Goal: Task Accomplishment & Management: Complete application form

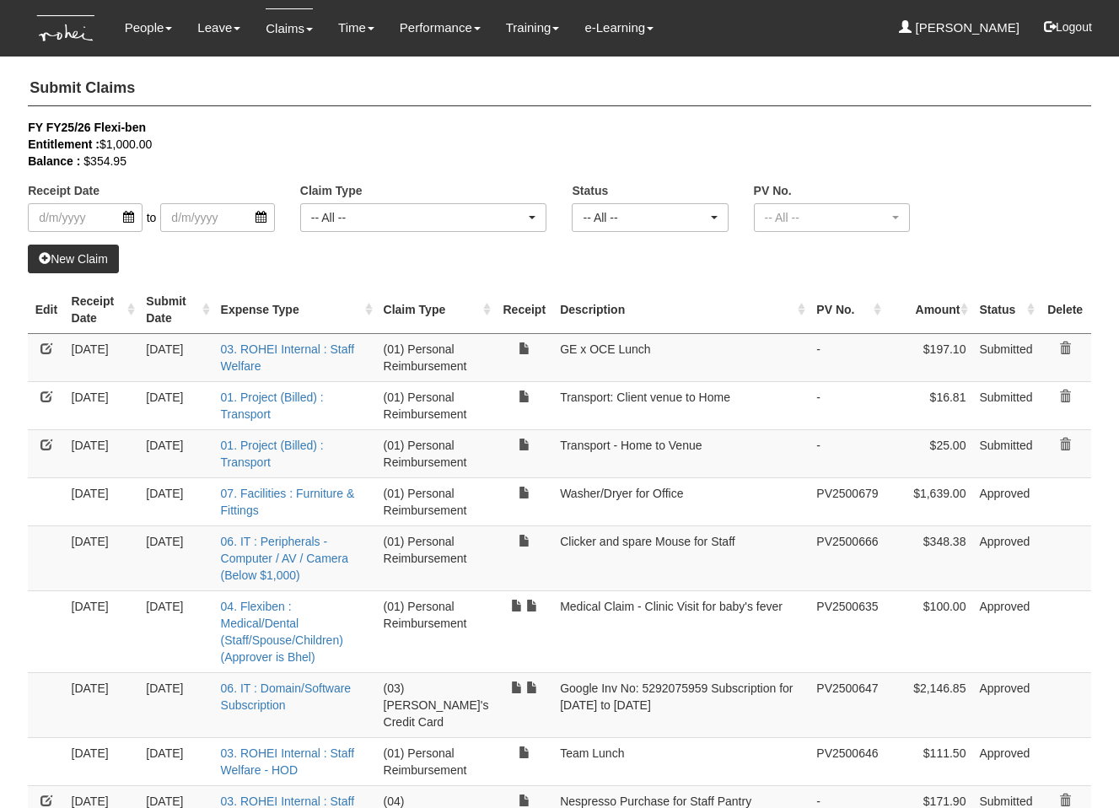
select select "50"
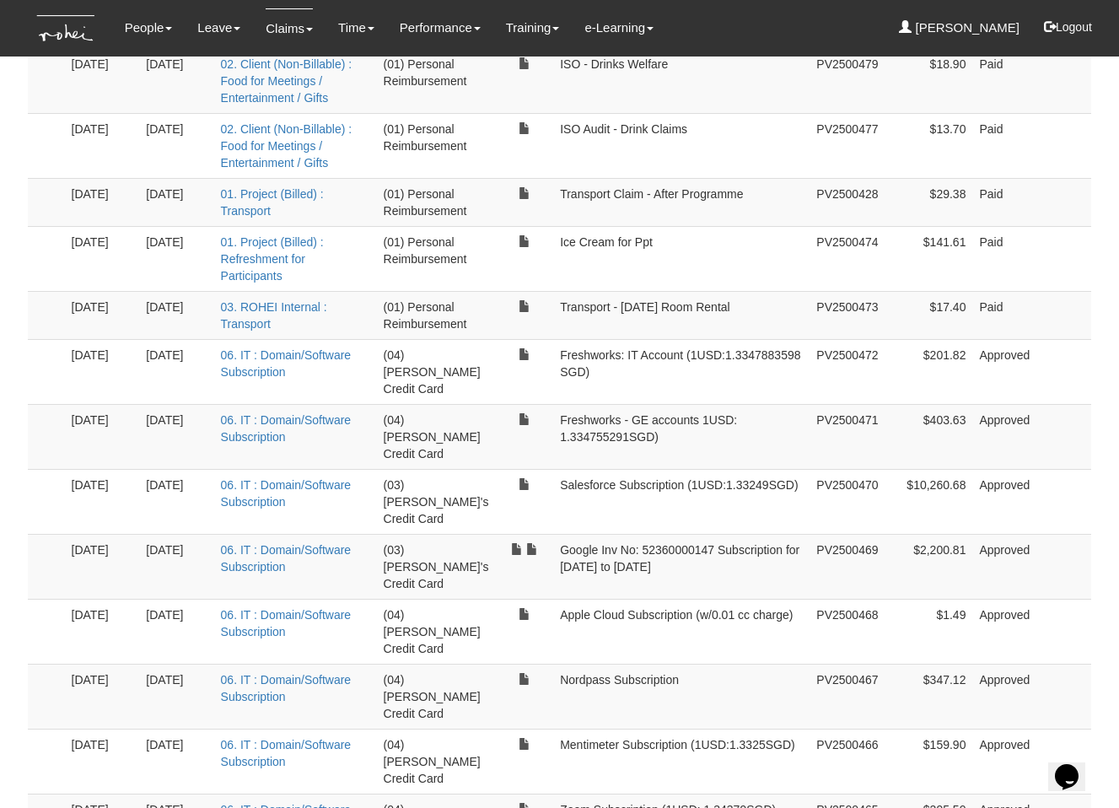
scroll to position [651, 0]
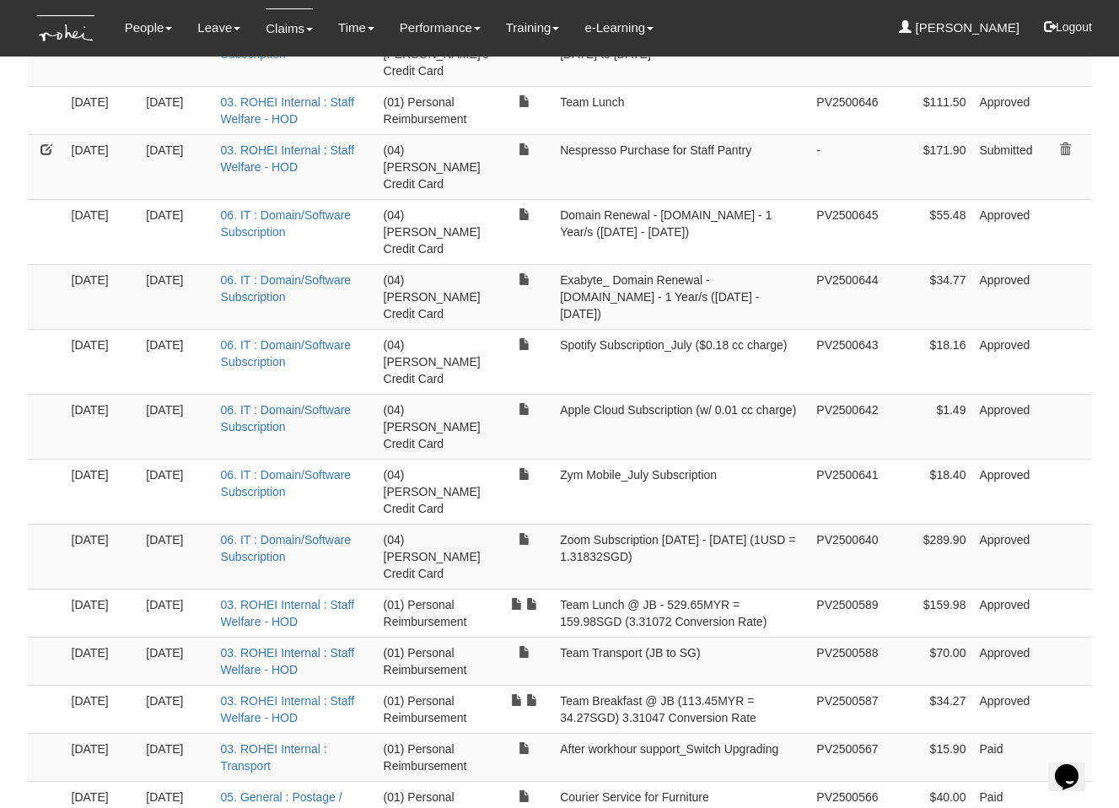
click at [669, 524] on td "Zoom Subscription [DATE] - [DATE] (1USD = 1.31832SGD)" at bounding box center [681, 556] width 256 height 65
drag, startPoint x: 621, startPoint y: 416, endPoint x: 548, endPoint y: 409, distance: 72.9
click at [553, 524] on td "Zoom Subscription [DATE] - [DATE] (1USD = 1.31832SGD)" at bounding box center [681, 556] width 256 height 65
copy td "Zoom Subscription [DATE] - [DATE] (1USD = 1.31832SGD)"
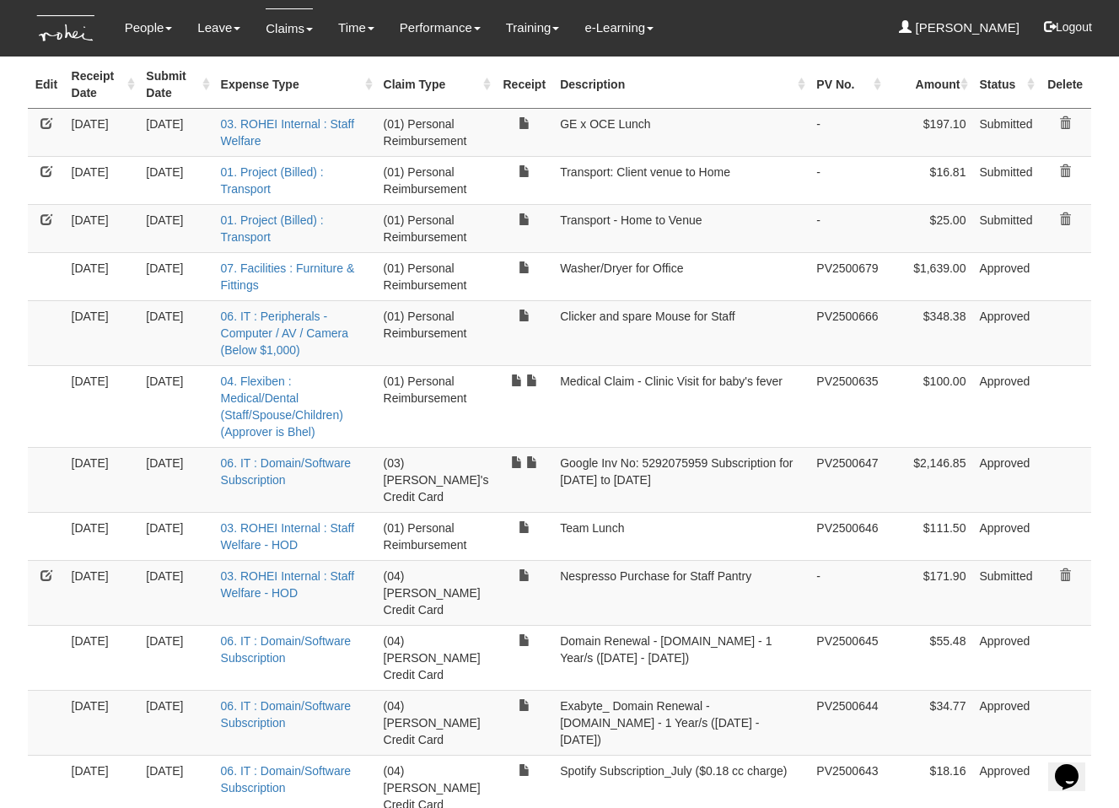
scroll to position [0, 0]
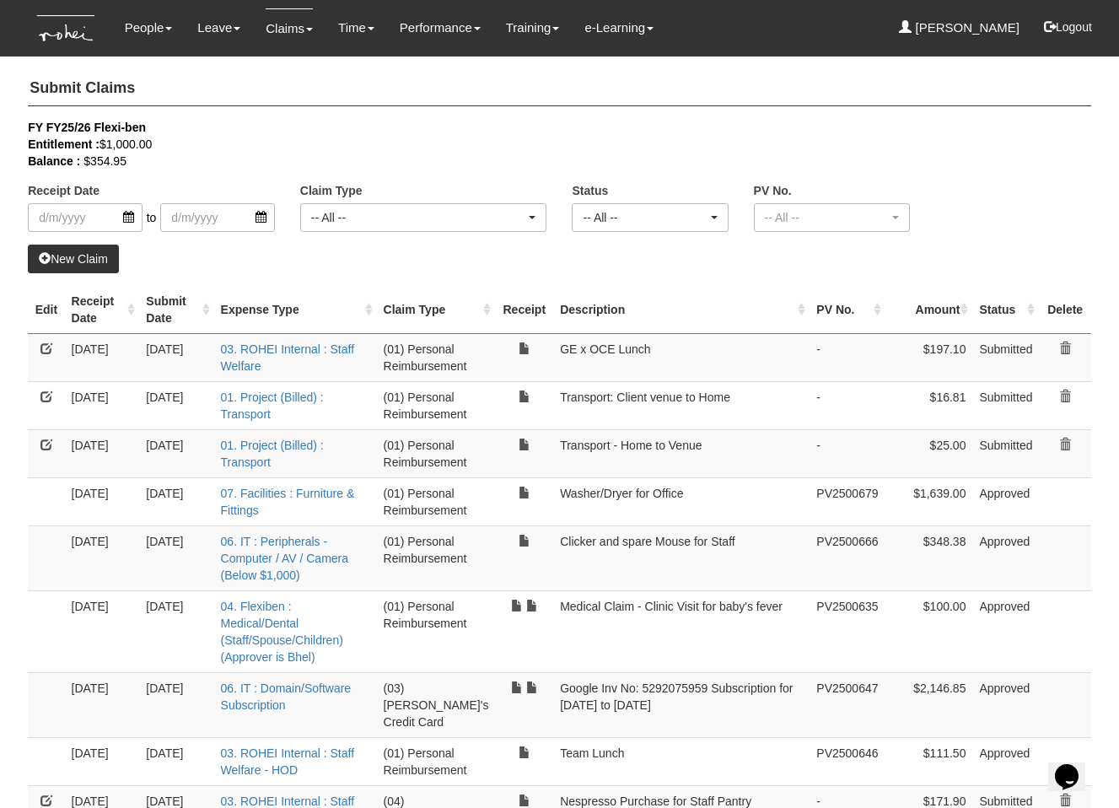
click at [105, 251] on link "New Claim" at bounding box center [73, 258] width 91 height 29
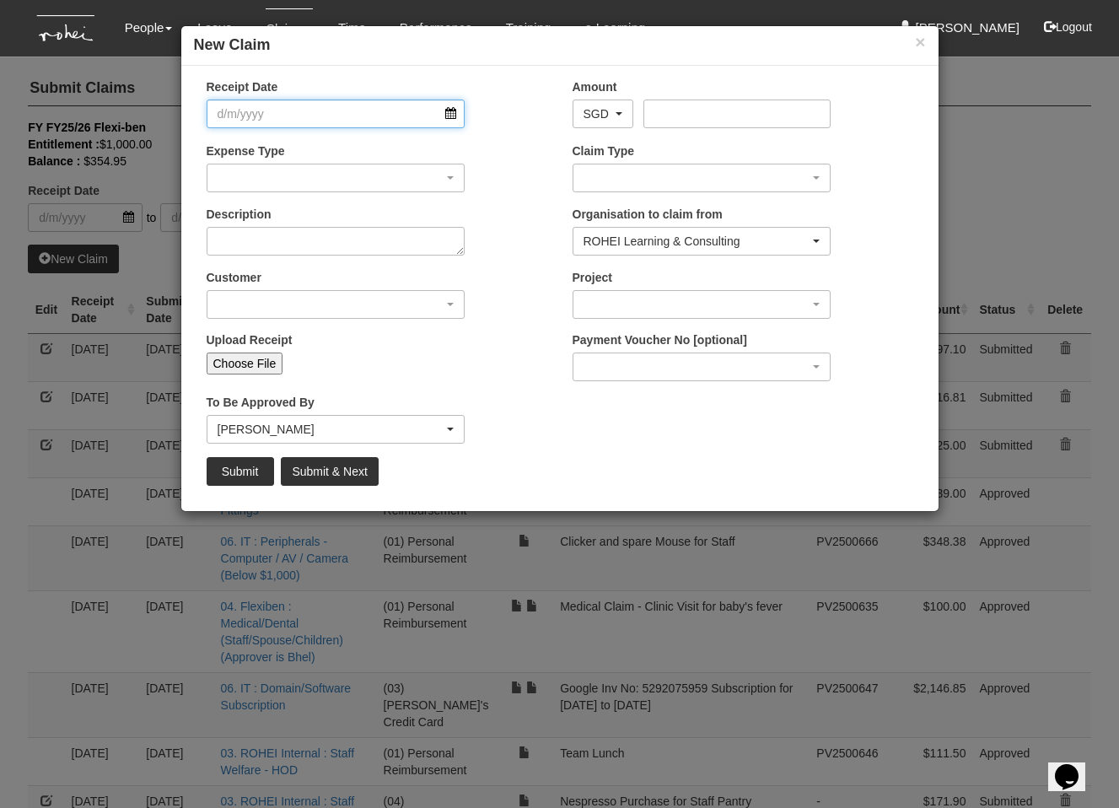
click at [358, 116] on input "Receipt Date" at bounding box center [336, 113] width 259 height 29
drag, startPoint x: 524, startPoint y: 210, endPoint x: 428, endPoint y: 181, distance: 100.3
click at [509, 207] on div "Description" at bounding box center [377, 237] width 366 height 62
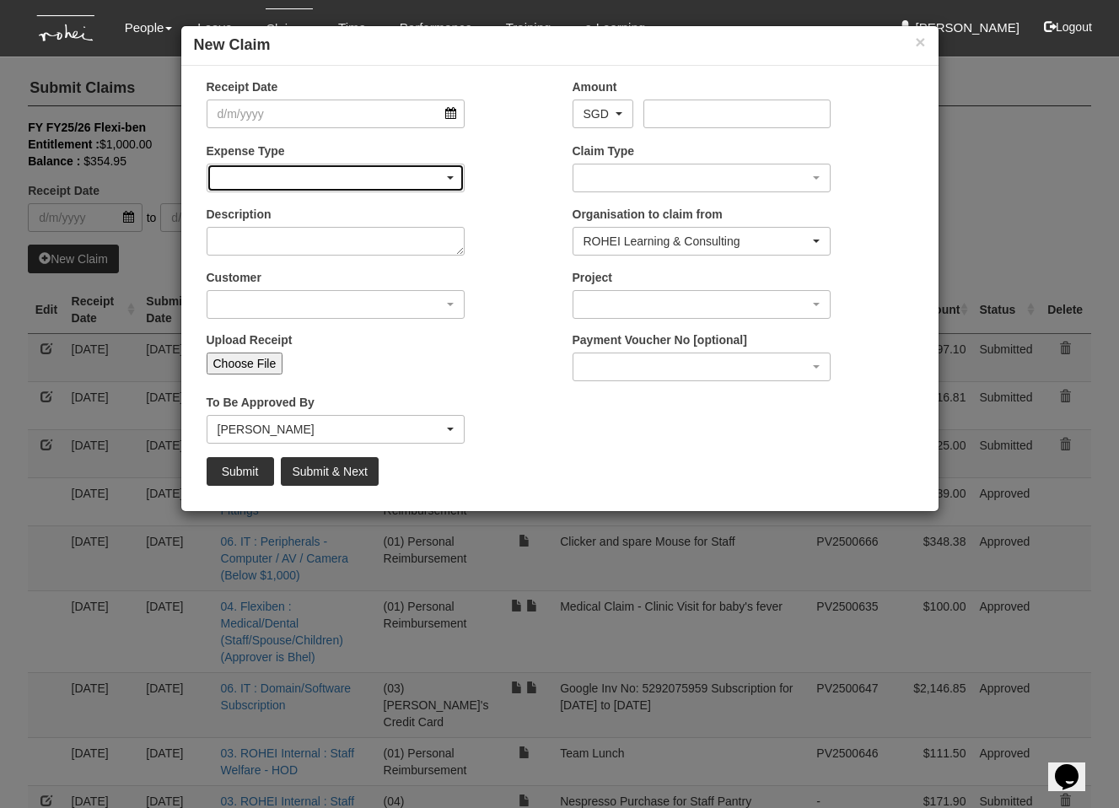
click at [428, 181] on div "button" at bounding box center [335, 177] width 257 height 27
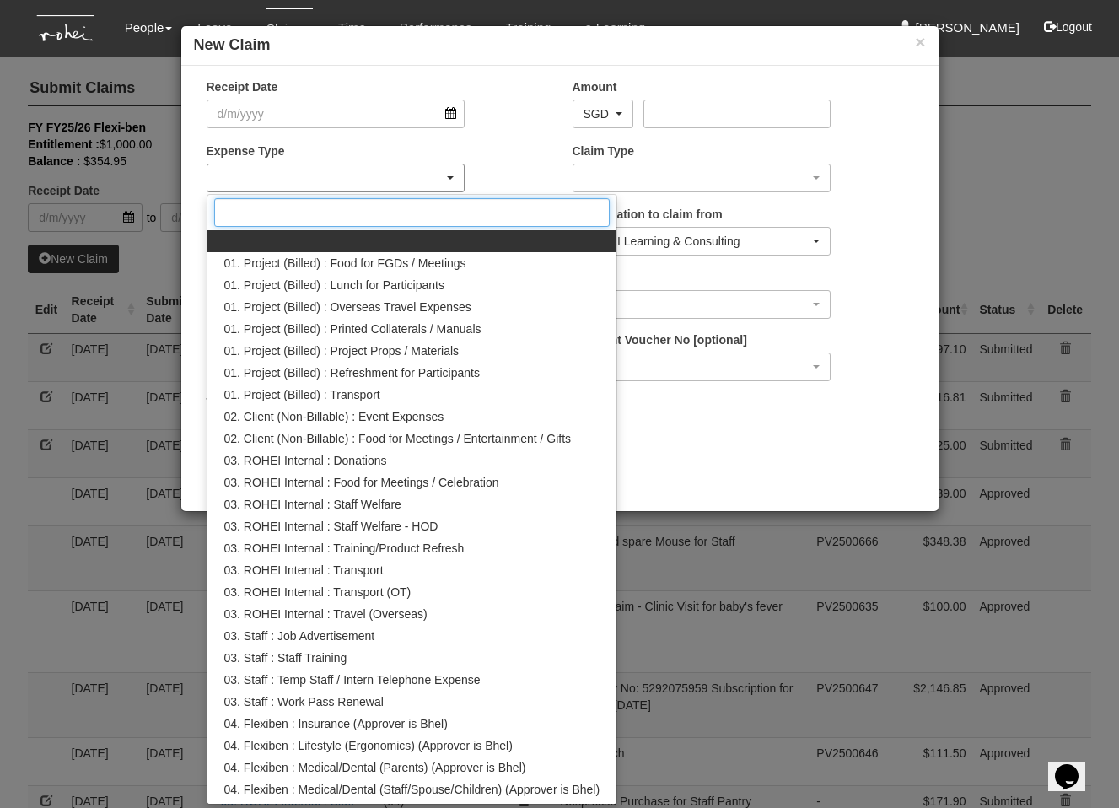
paste input "Zoom Subscription [DATE] - [DATE] (1USD = 1.31832SGD)"
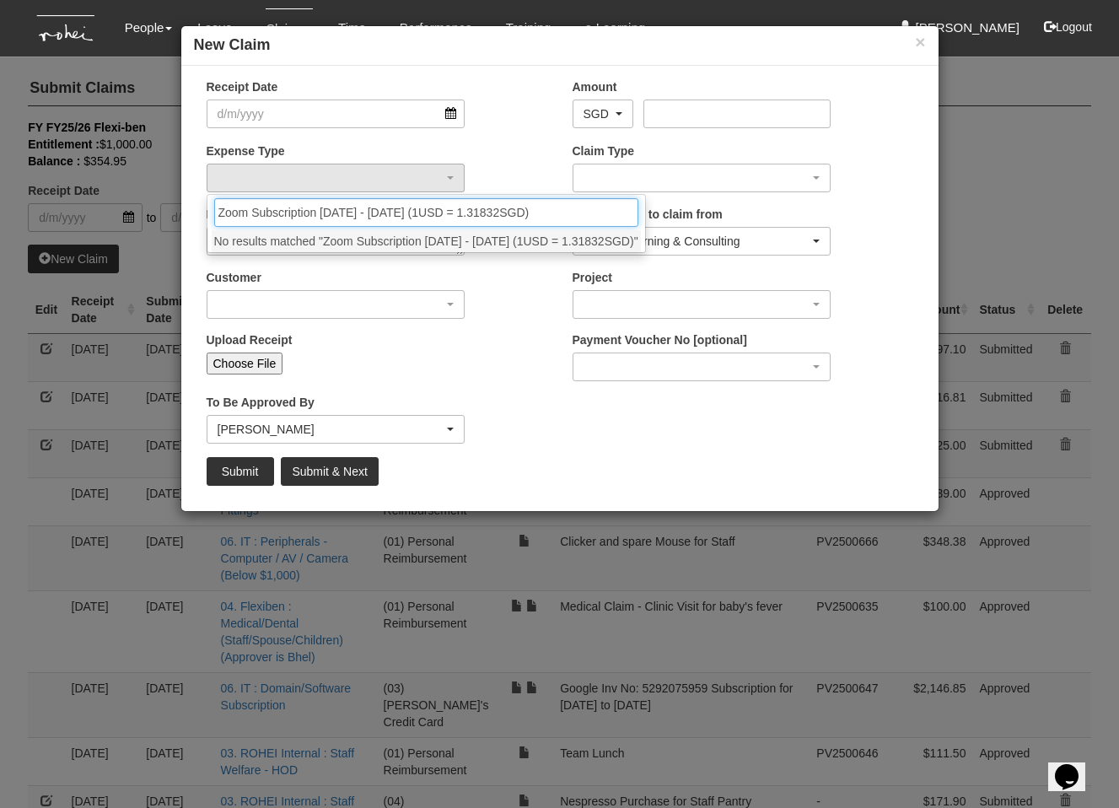
type input "Zoom Subscription [DATE] - [DATE] (1USD = 1.31832SGD)"
click at [499, 169] on div "Expense Type 01. Project (Billed) : Food for FGDs / Meetings 01. Project (Bille…" at bounding box center [377, 173] width 366 height 62
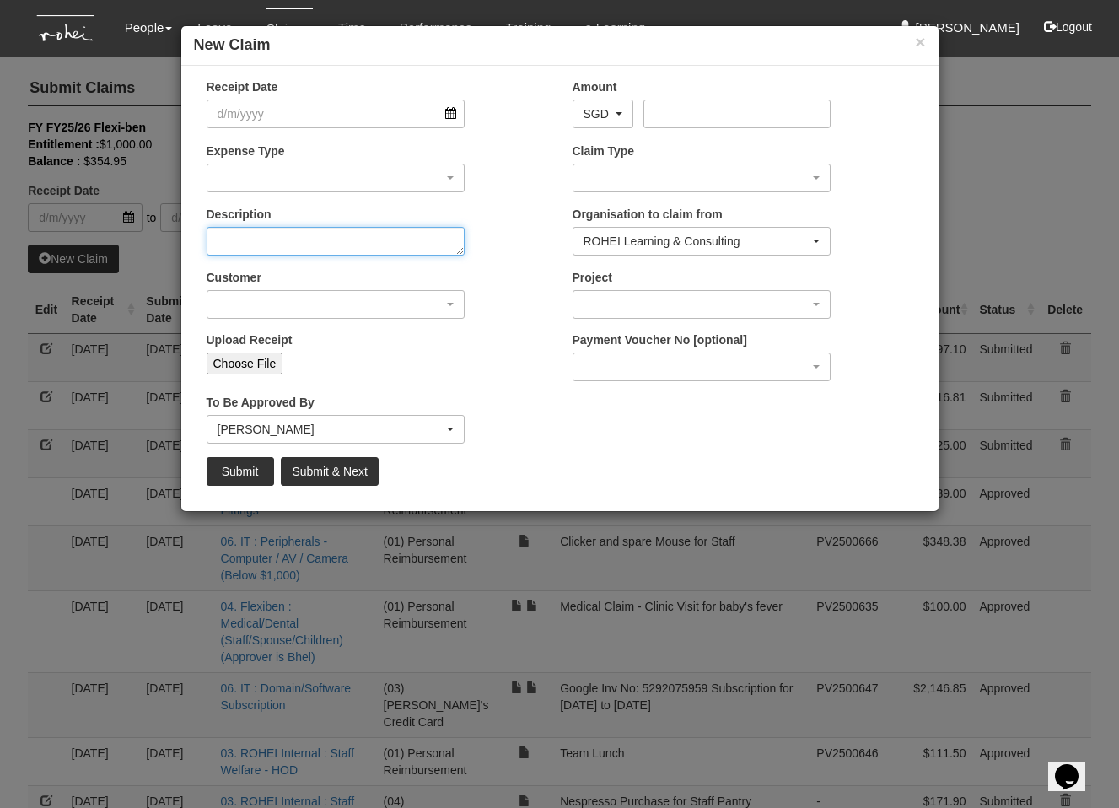
click at [355, 252] on textarea "Description" at bounding box center [336, 241] width 259 height 29
paste textarea "Zoom Subscription [DATE] - [DATE] (1USD = 1.31832SGD)"
click at [384, 246] on textarea "Zoom Subscription [DATE] - [DATE] (1USD = 1.31832SGD)" at bounding box center [336, 241] width 259 height 29
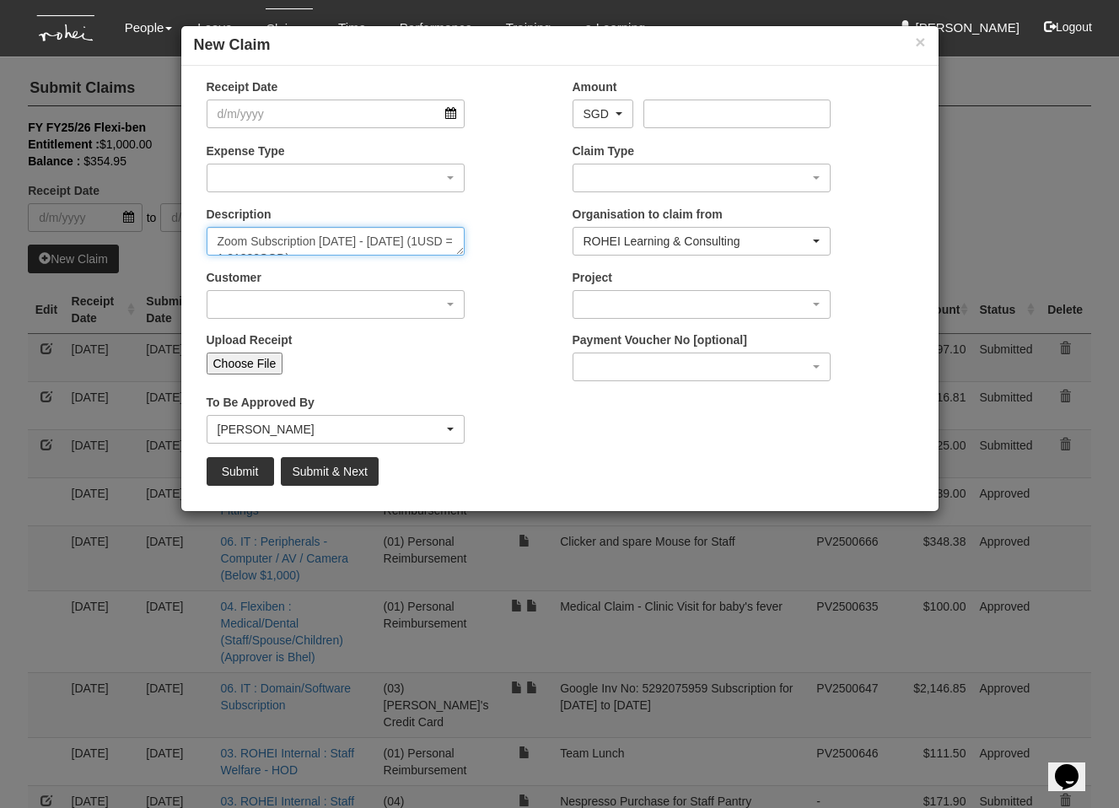
drag, startPoint x: 320, startPoint y: 238, endPoint x: 322, endPoint y: 247, distance: 9.6
click at [320, 240] on textarea "Zoom Subscription [DATE] - [DATE] (1USD = 1.31832SGD)" at bounding box center [336, 241] width 259 height 29
click at [314, 239] on textarea "Zoom Subscription [DATE] - [DATE] (1USD = 1.31832SGD)" at bounding box center [336, 241] width 259 height 29
click at [316, 239] on textarea "Zoom Subscription [DATE] - [DATE] (1USD = 1.31832SGD)" at bounding box center [336, 241] width 259 height 29
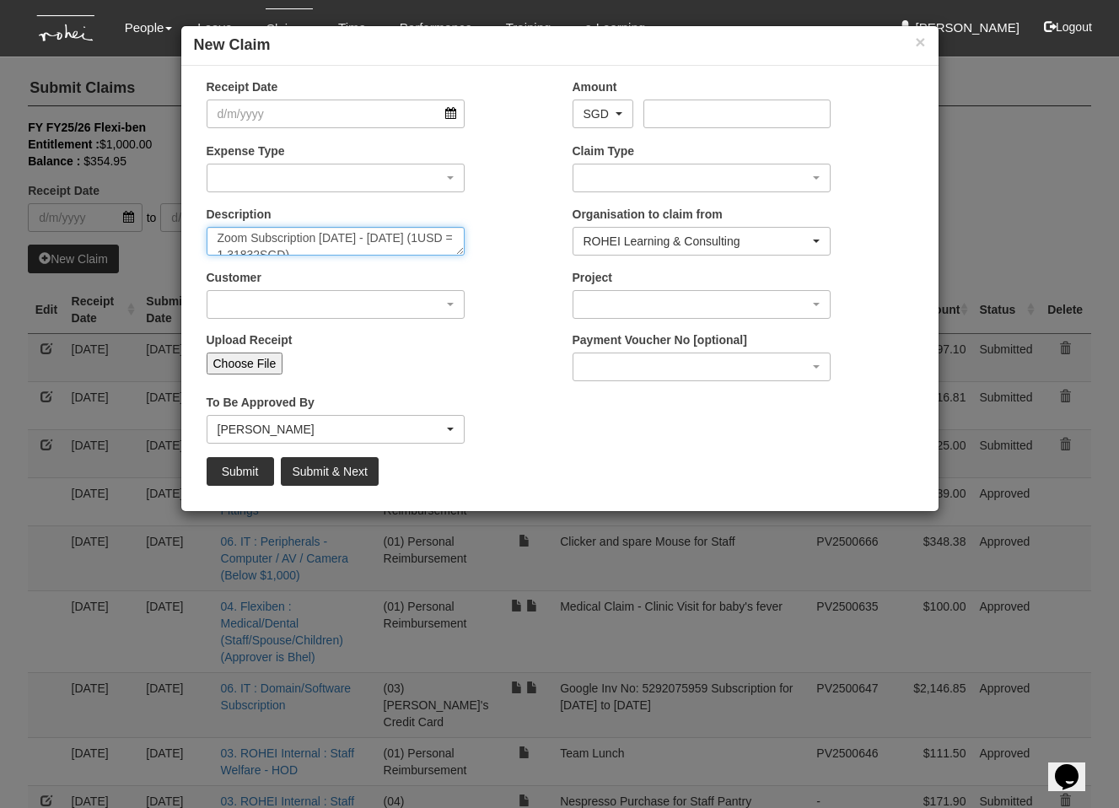
scroll to position [17, 0]
click at [244, 242] on textarea "Zoom Subscription [DATE] - [DATE] (1USD = 1.31832SGD)" at bounding box center [336, 241] width 259 height 29
paste textarea "[DATE] - Sep"
type textarea "Zoom Subscription [DATE] - [DATE] (1USD = 1.31832SGD)"
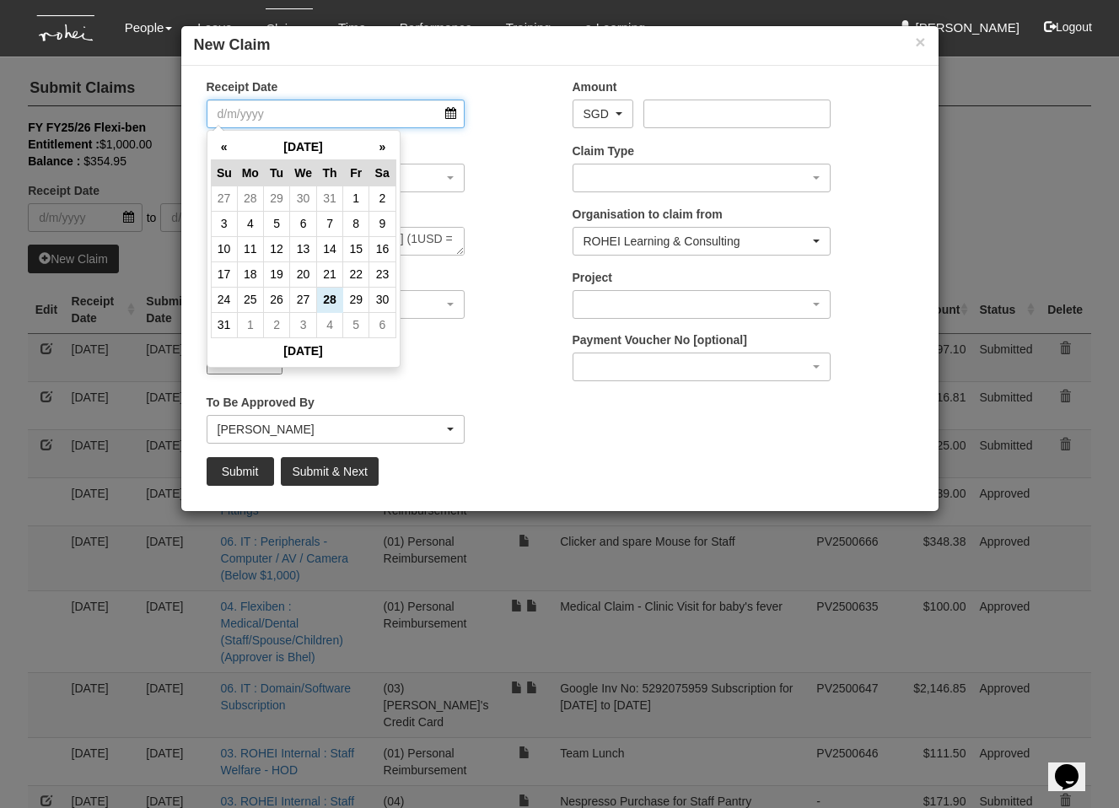
click at [352, 105] on input "Receipt Date" at bounding box center [336, 113] width 259 height 29
click at [336, 250] on td "14" at bounding box center [330, 248] width 26 height 25
type input "[DATE]"
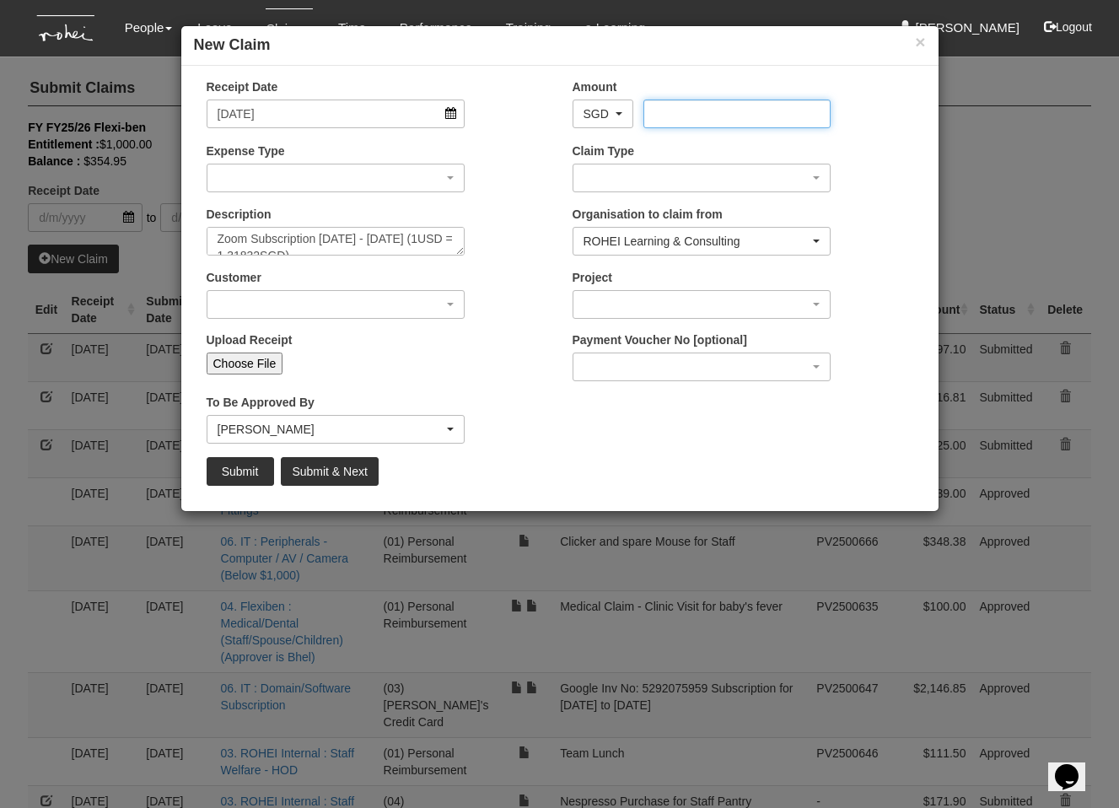
click at [726, 117] on input "Amount" at bounding box center [736, 113] width 187 height 29
paste input "290.35"
type input "290.35"
click at [386, 240] on textarea "Zoom Subscription [DATE] - [DATE] (1USD = 1.31832SGD)" at bounding box center [336, 241] width 259 height 29
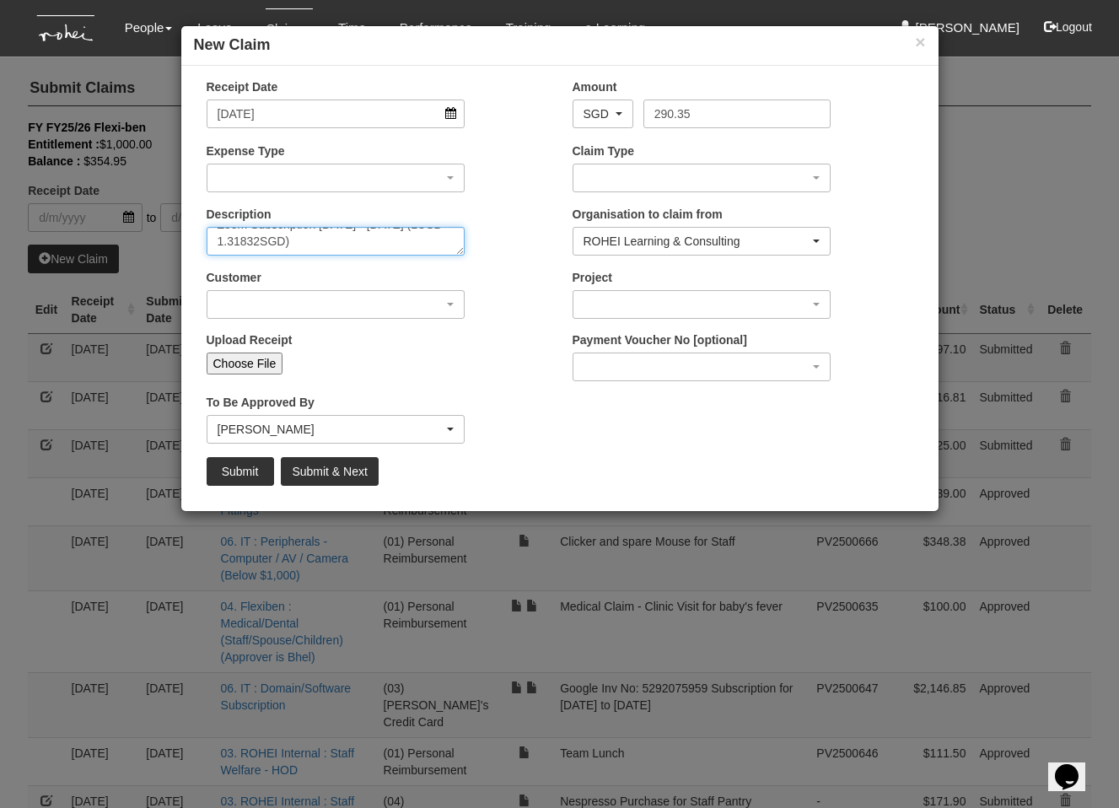
click at [361, 242] on textarea "Zoom Subscription [DATE] - [DATE] (1USD = 1.31832SGD)" at bounding box center [336, 241] width 259 height 29
drag, startPoint x: 373, startPoint y: 241, endPoint x: 317, endPoint y: 242, distance: 55.6
click at [317, 242] on textarea "Zoom Subscription [DATE] - [DATE] (1USD = 1.31832SGD)" at bounding box center [336, 241] width 259 height 29
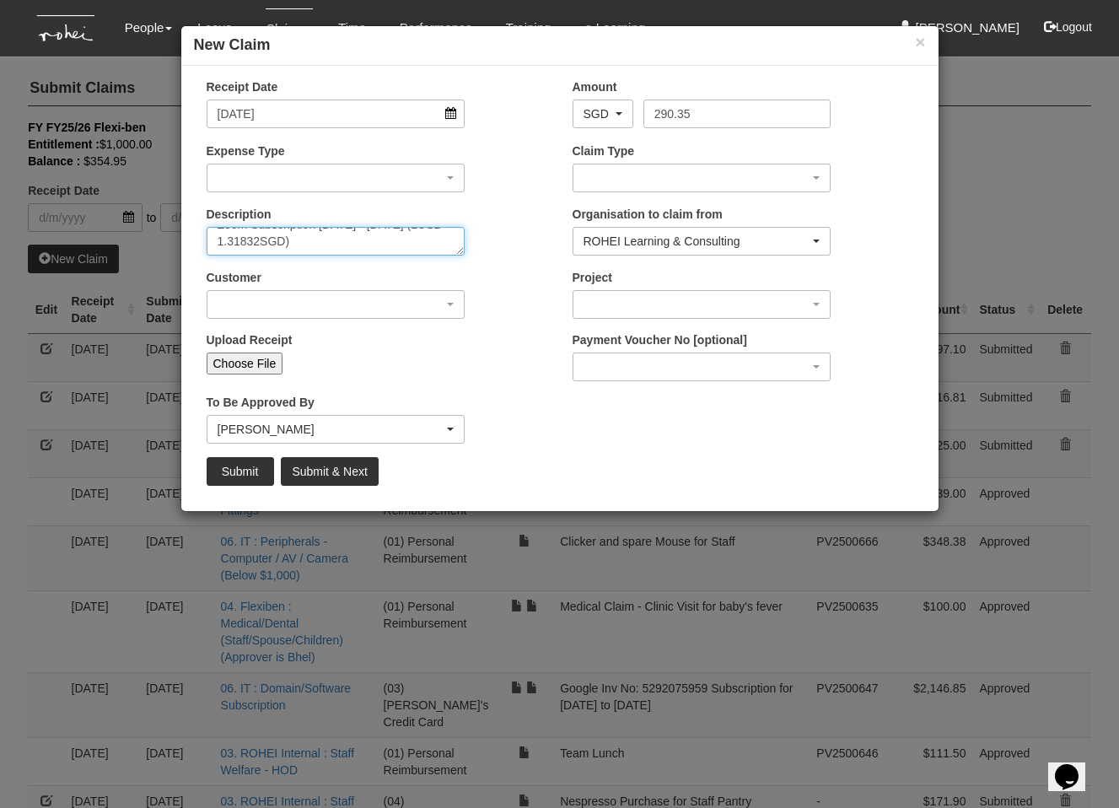
click at [309, 244] on textarea "Zoom Subscription [DATE] - [DATE] (1USD = 1.31832SGD)" at bounding box center [336, 241] width 259 height 29
drag, startPoint x: 296, startPoint y: 244, endPoint x: 408, endPoint y: 249, distance: 112.2
click at [408, 249] on textarea "Zoom Subscription [DATE] - [DATE] (1USD = 1.31832SGD)" at bounding box center [336, 241] width 259 height 29
paste textarea "203728968"
type textarea "Zoom Subscription [DATE] - [DATE] (1USD = 1.3203728968SGD)"
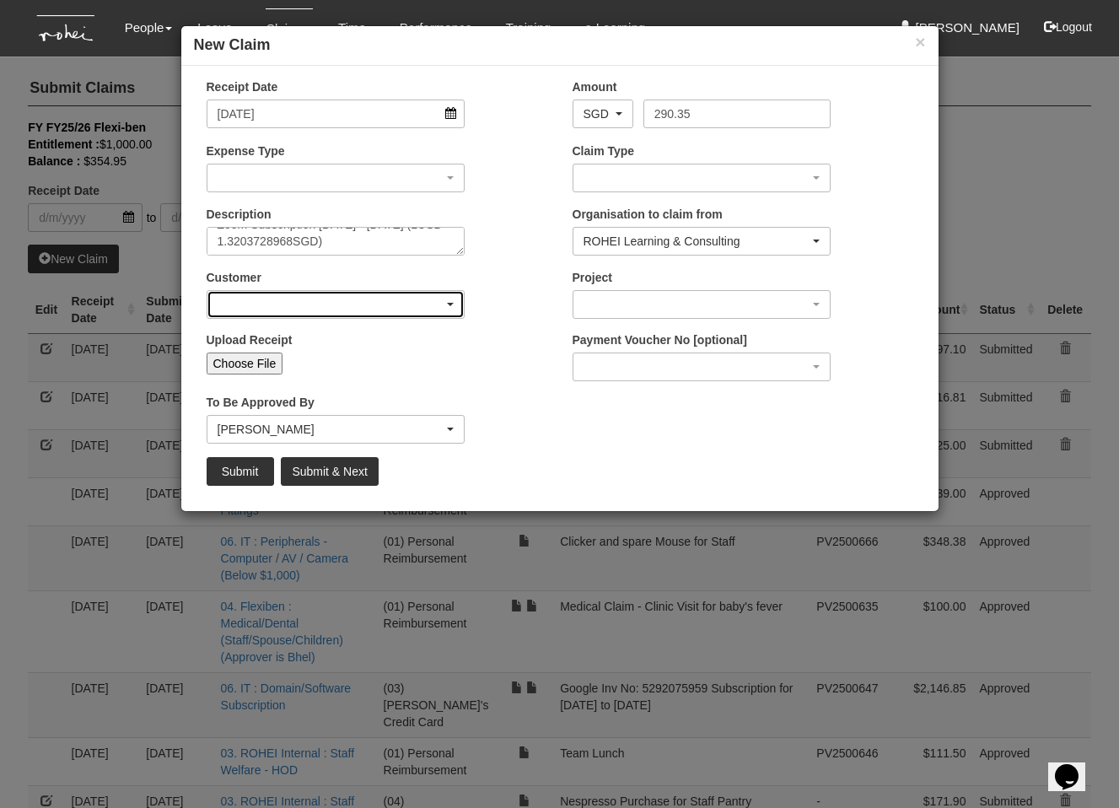
click at [350, 304] on div "button" at bounding box center [335, 304] width 257 height 27
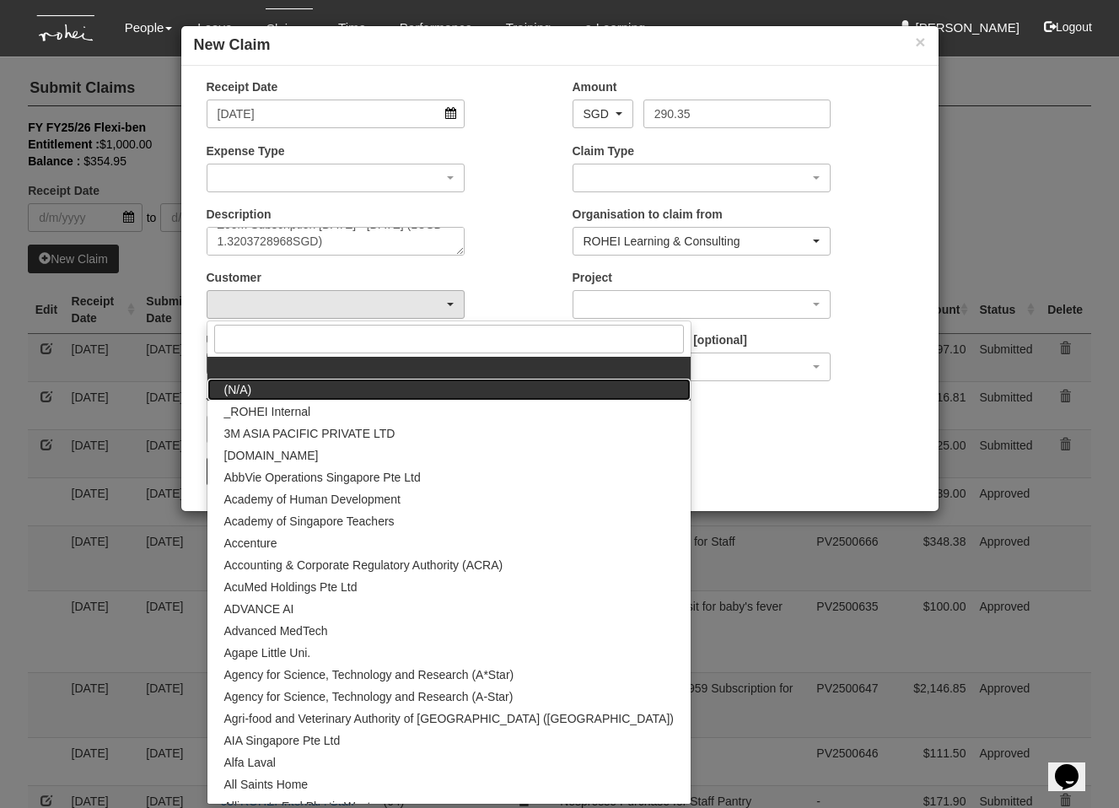
click at [344, 399] on link "(N/A)" at bounding box center [448, 390] width 483 height 22
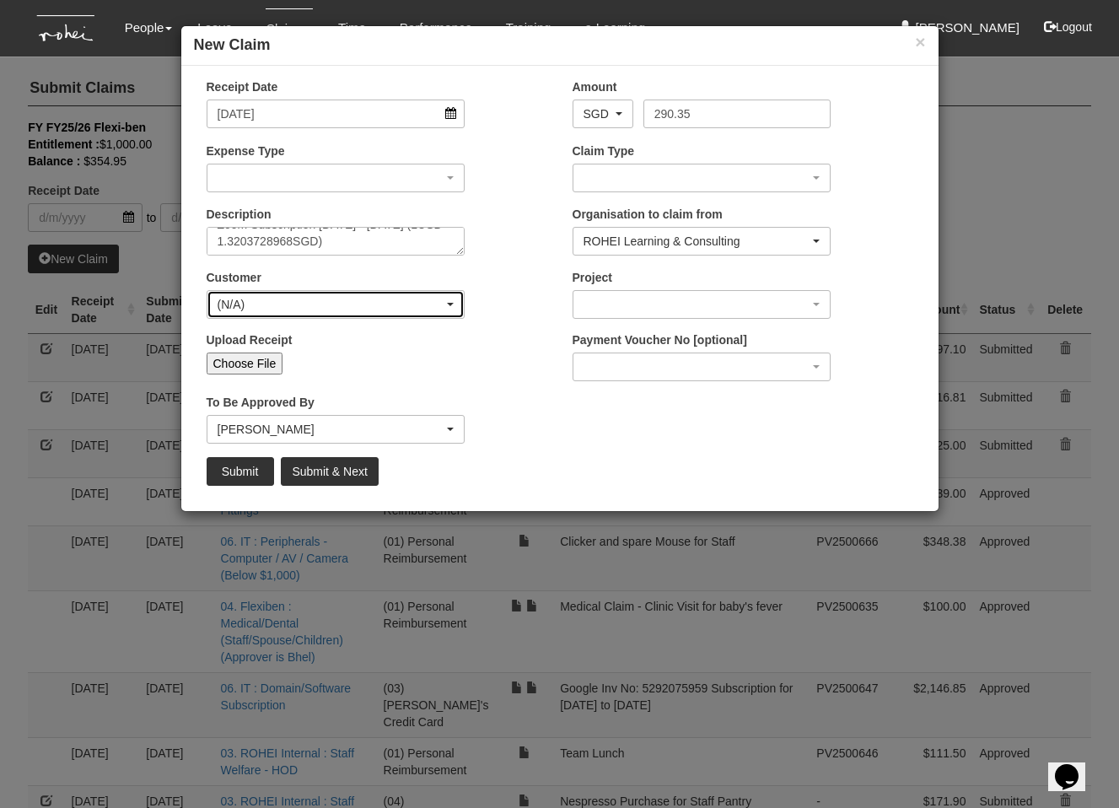
click at [347, 297] on div "(N/A)" at bounding box center [331, 304] width 227 height 17
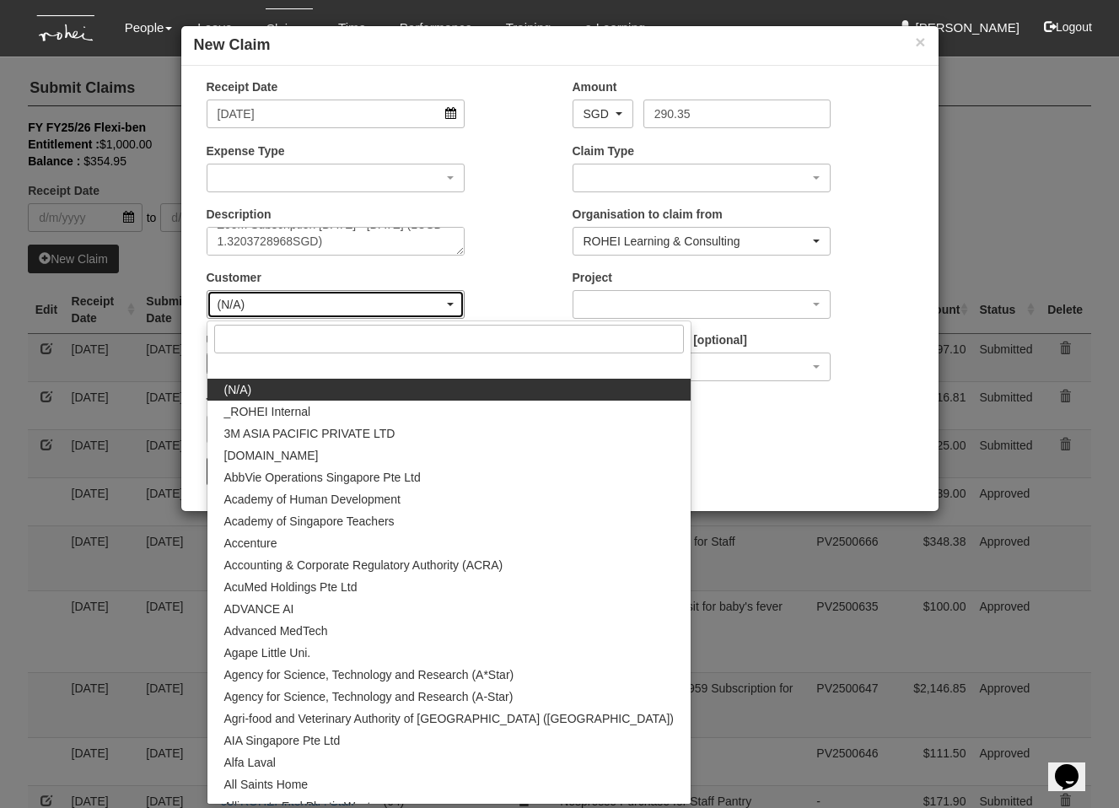
click at [340, 304] on div "(N/A)" at bounding box center [331, 304] width 227 height 17
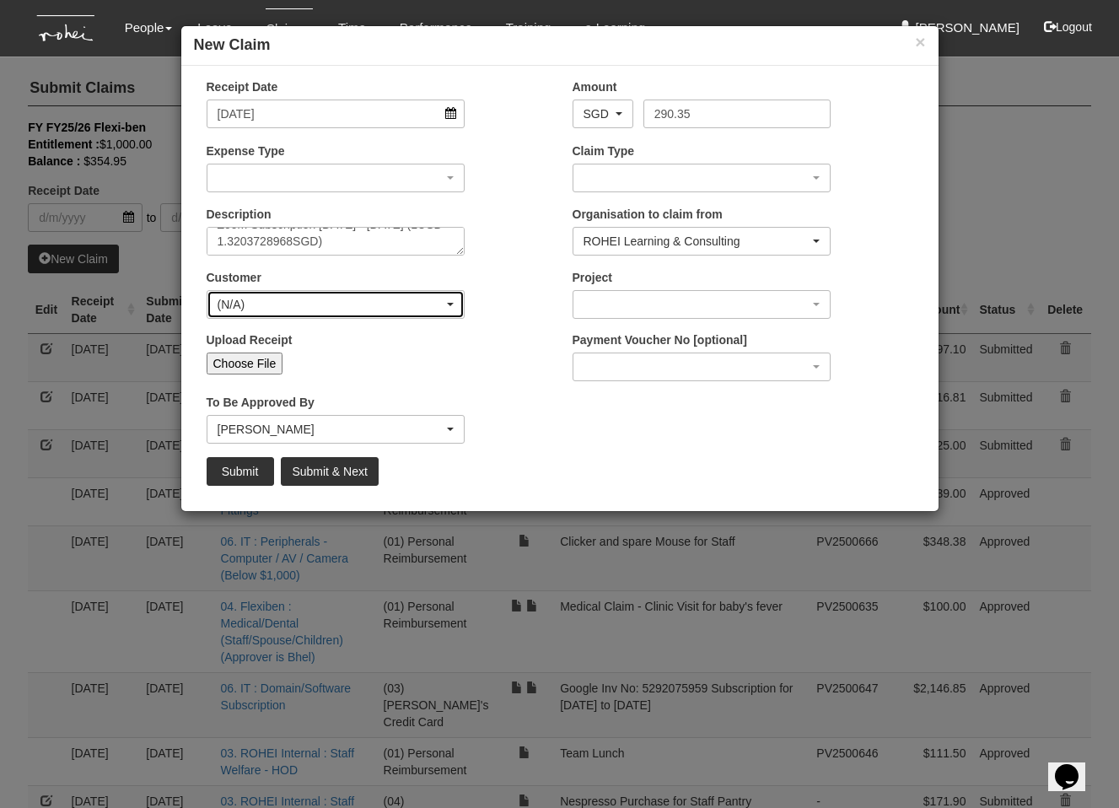
click at [336, 297] on div "(N/A)" at bounding box center [331, 304] width 227 height 17
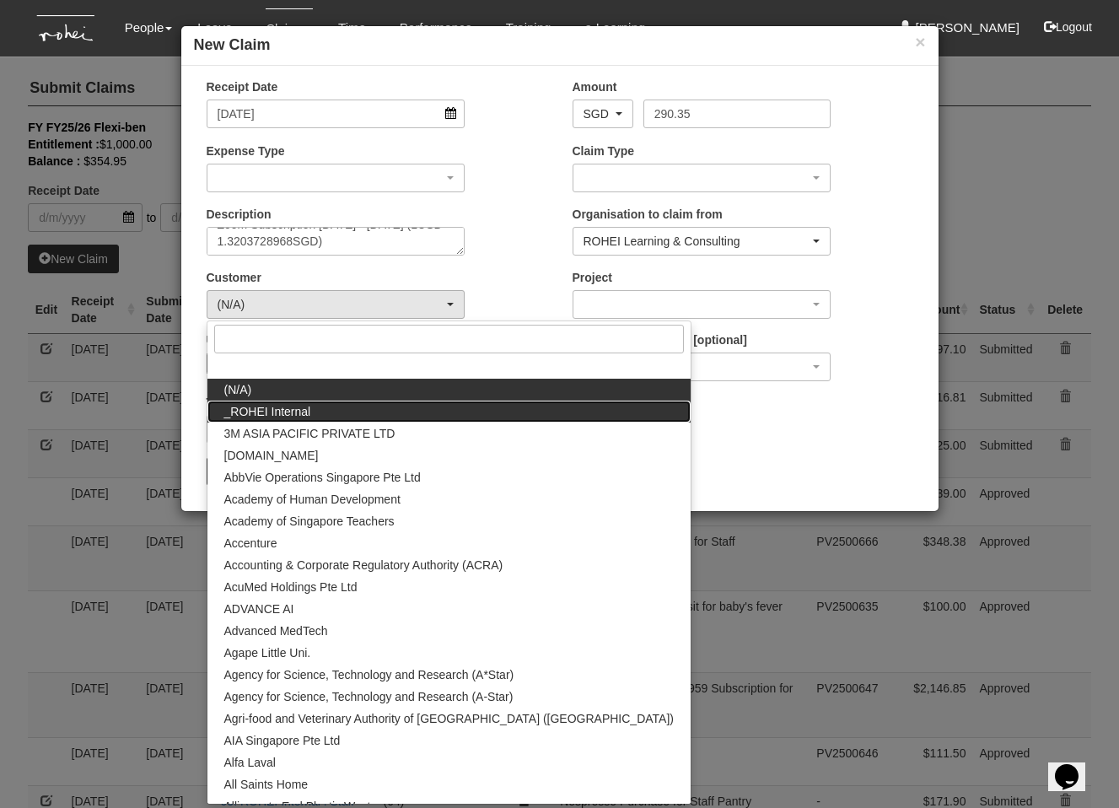
click at [336, 408] on link "_ROHEI Internal" at bounding box center [448, 411] width 483 height 22
select select "397"
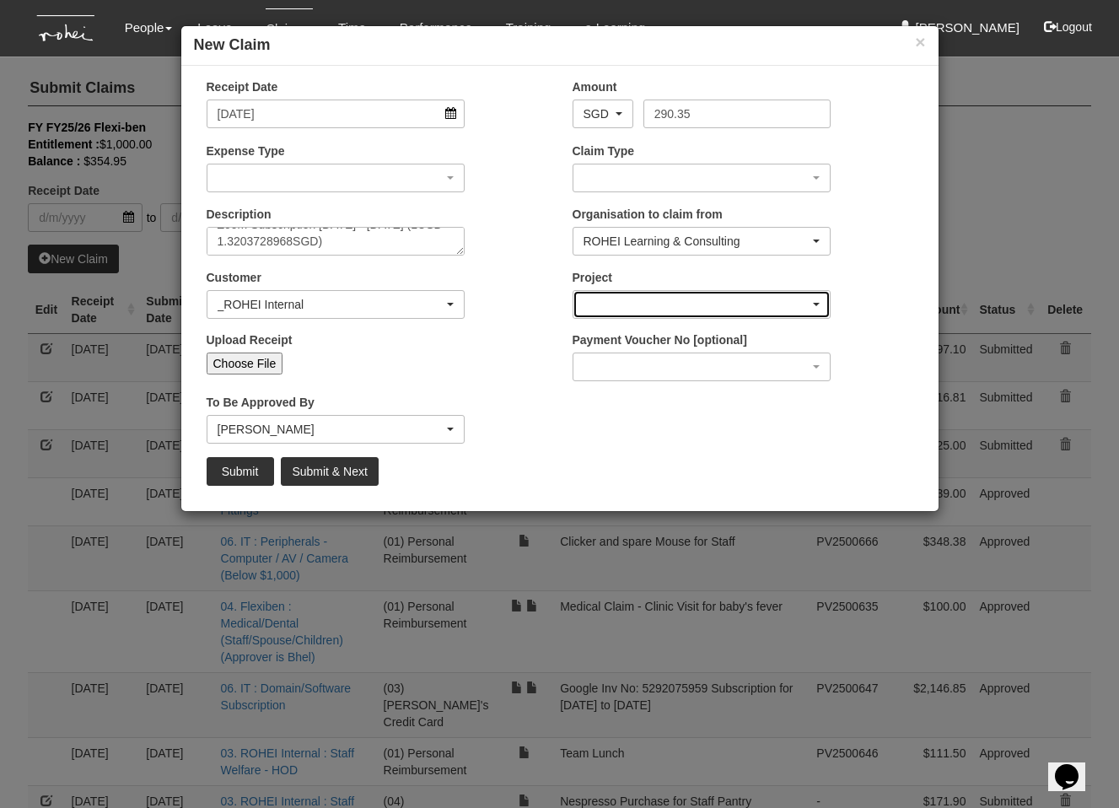
click at [687, 296] on div "button" at bounding box center [701, 304] width 257 height 27
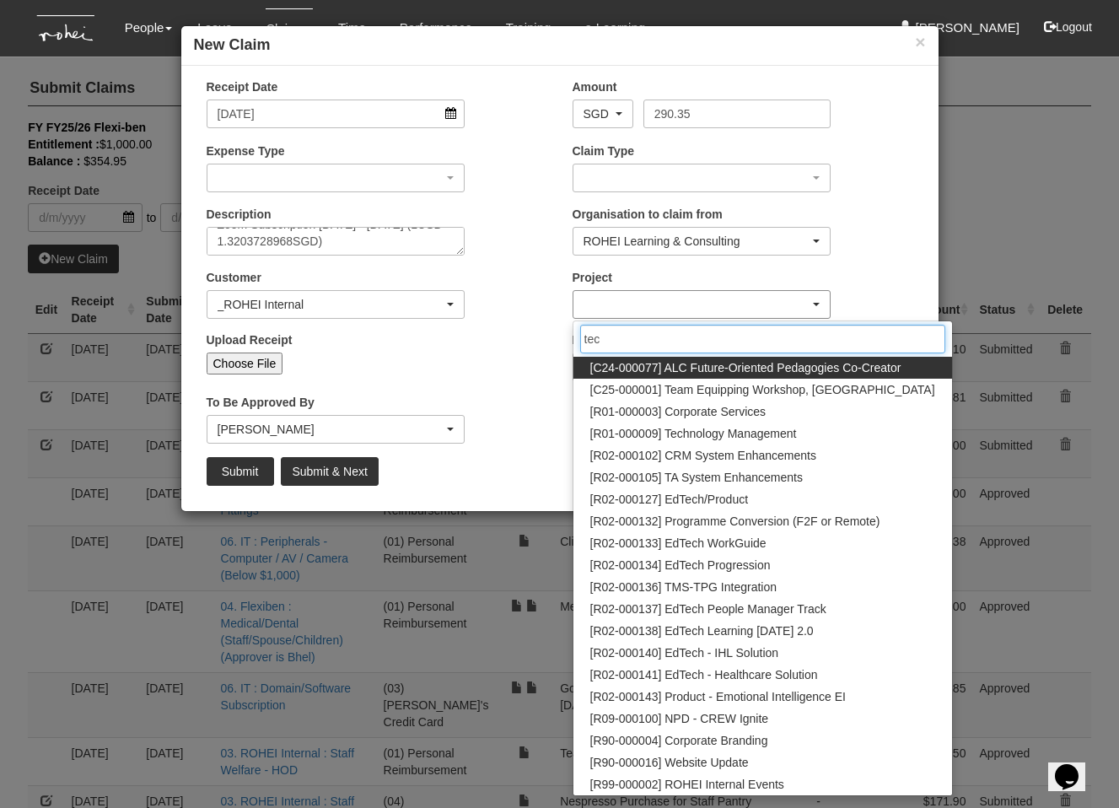
type input "tech"
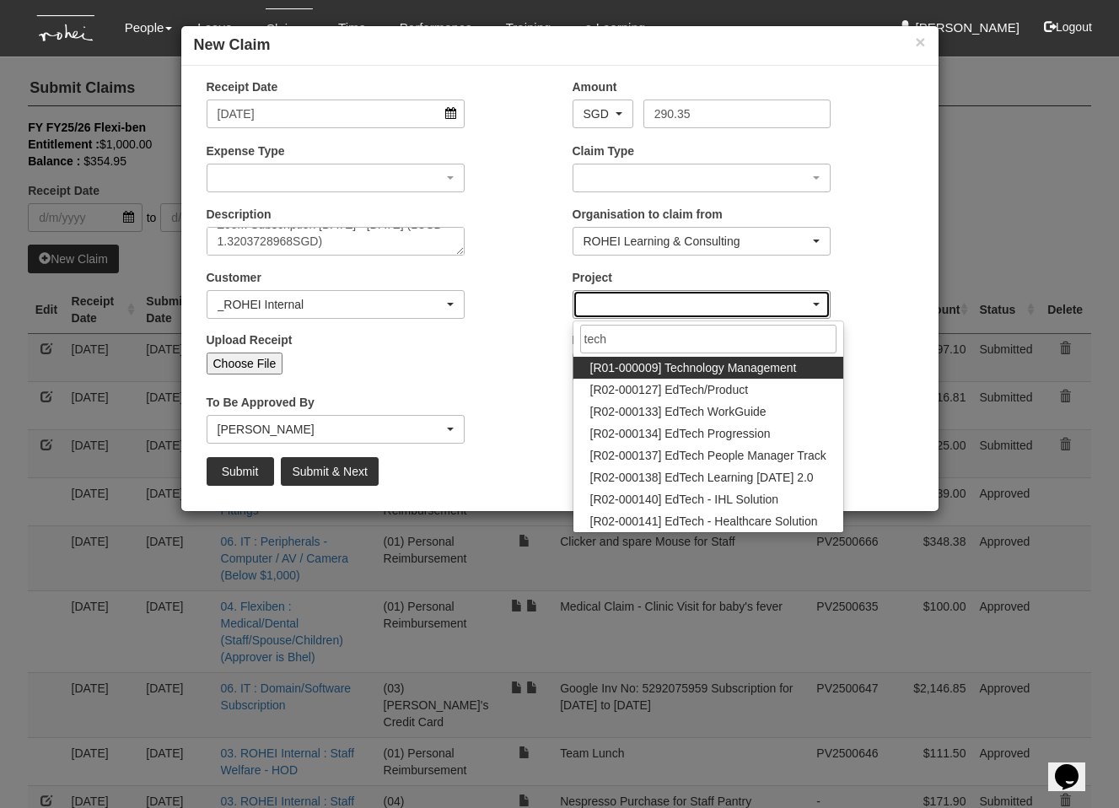
select select "1486"
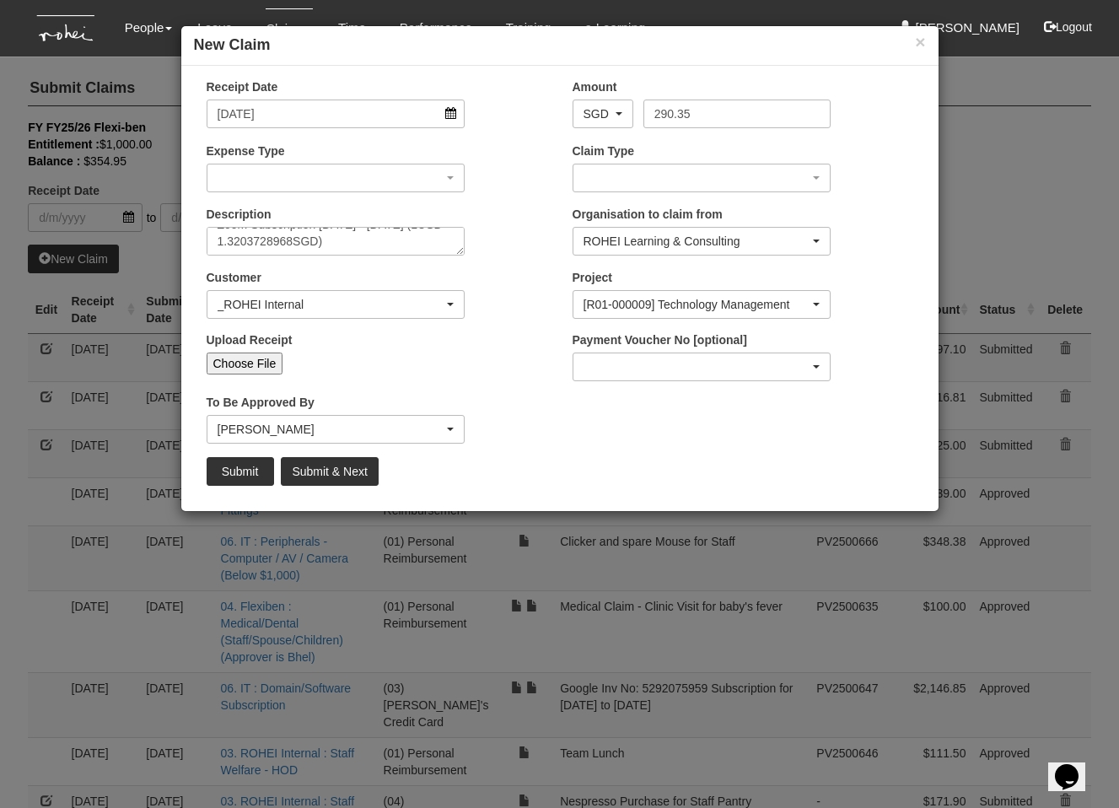
drag, startPoint x: 492, startPoint y: 352, endPoint x: 608, endPoint y: 366, distance: 116.3
click at [505, 353] on div "Upload Receipt Choose File" at bounding box center [377, 359] width 366 height 56
click at [608, 366] on div "button" at bounding box center [701, 366] width 257 height 27
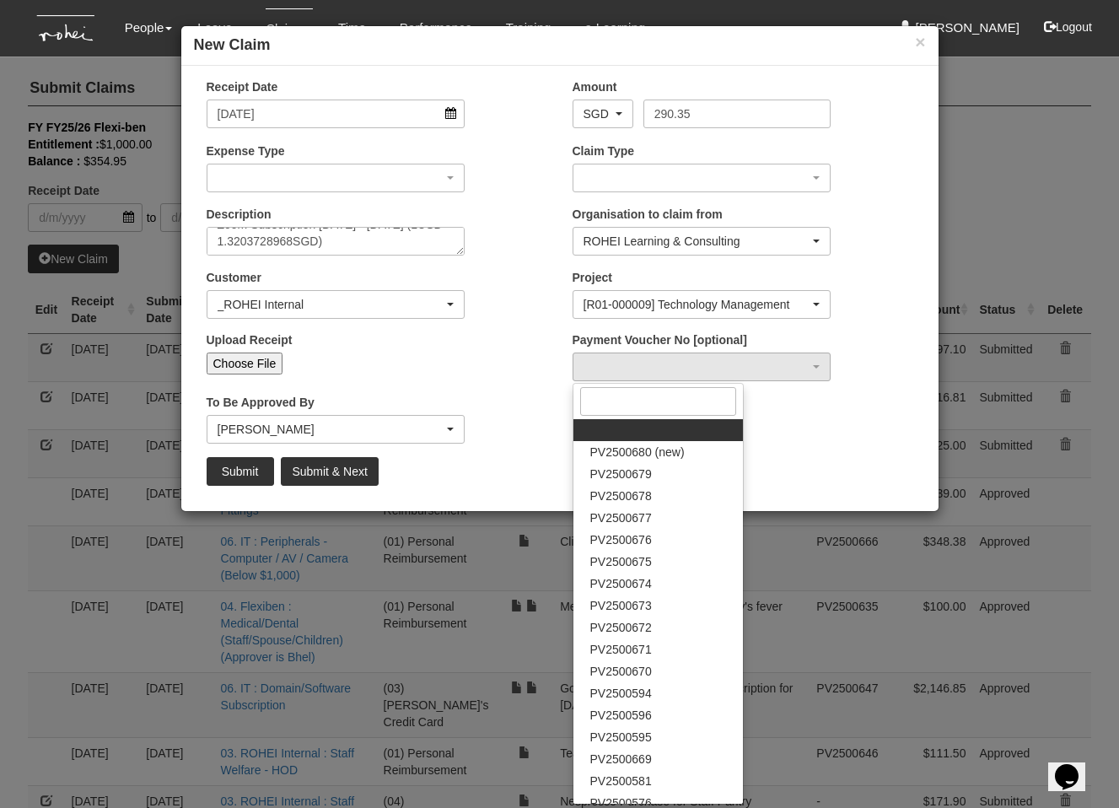
click at [481, 372] on div "Upload Receipt Choose File" at bounding box center [377, 359] width 366 height 56
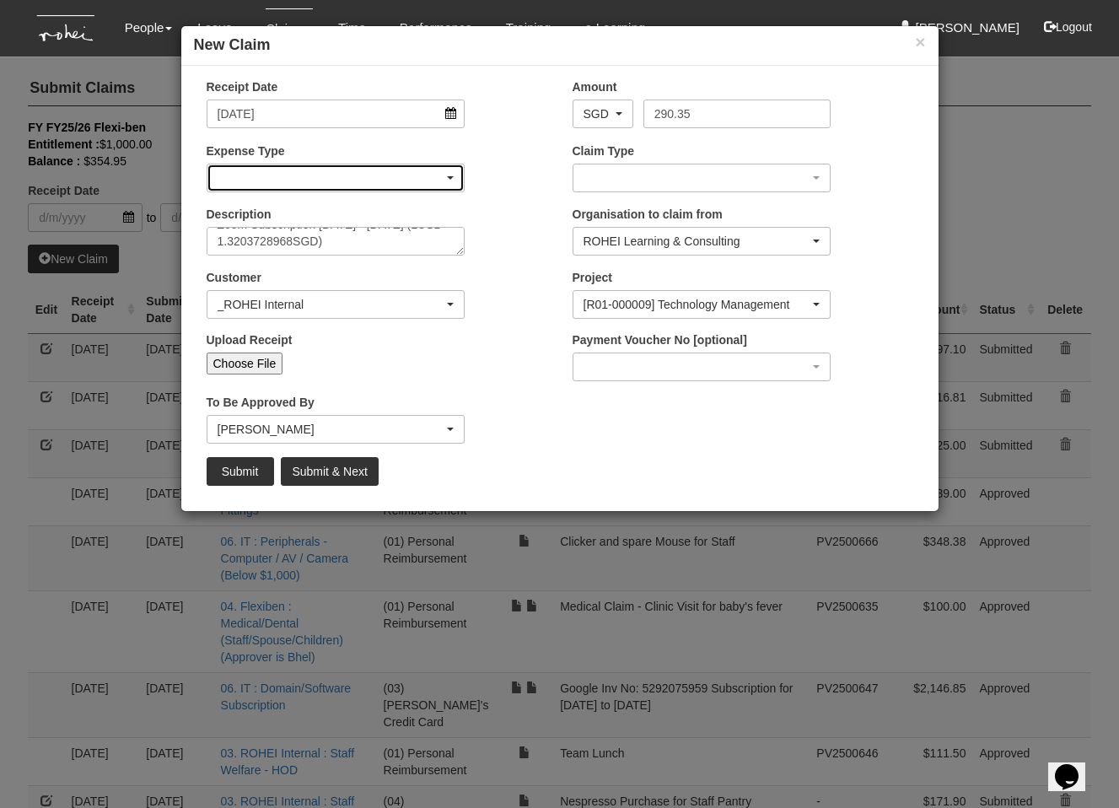
click at [377, 175] on div "button" at bounding box center [335, 177] width 257 height 27
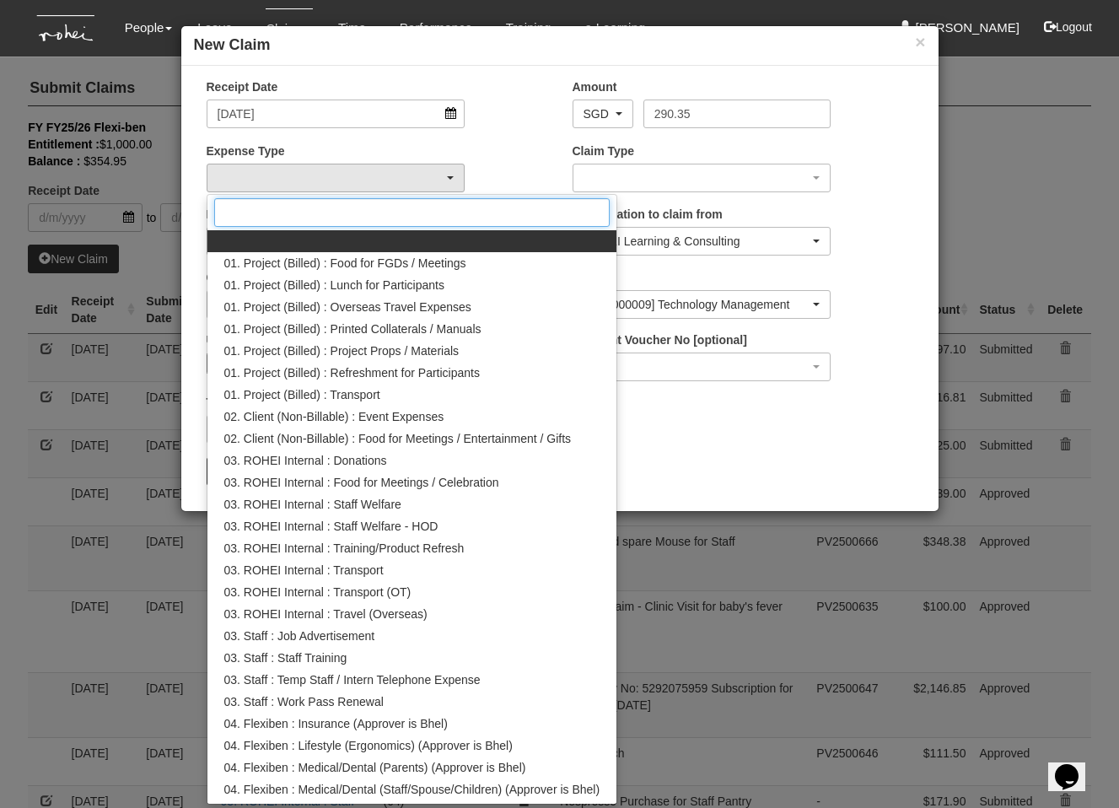
click at [341, 213] on input "Search" at bounding box center [412, 212] width 396 height 29
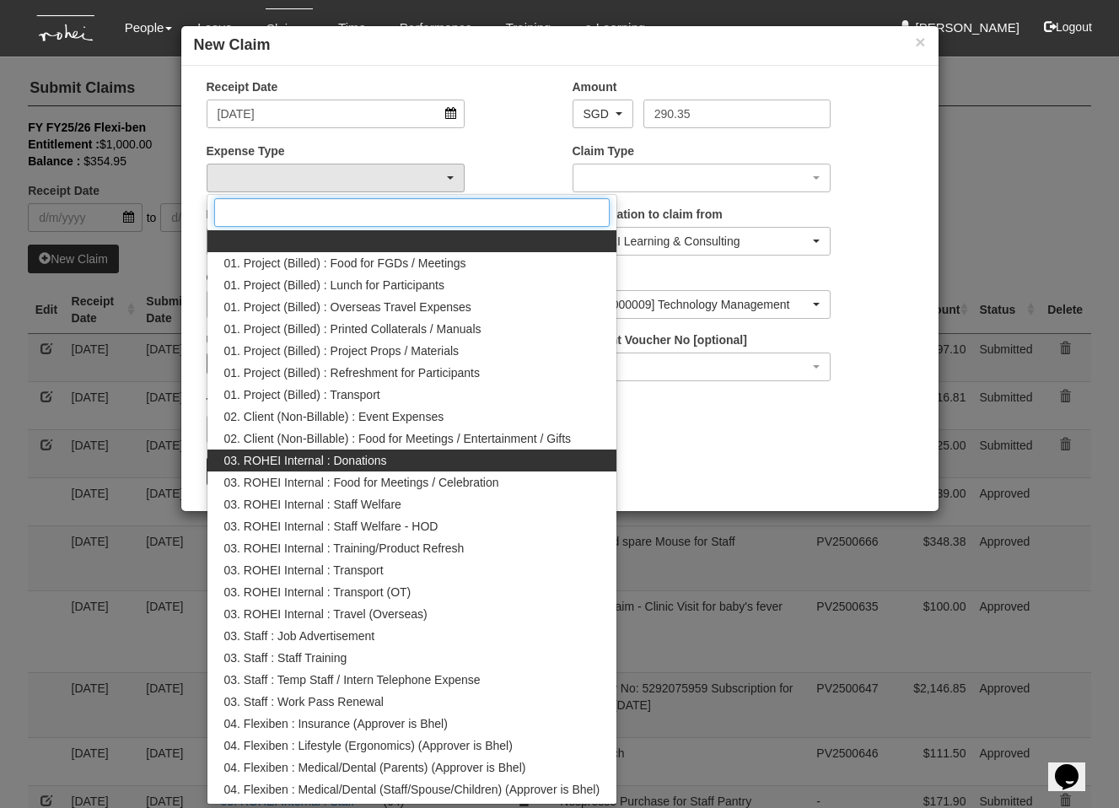
scroll to position [391, 0]
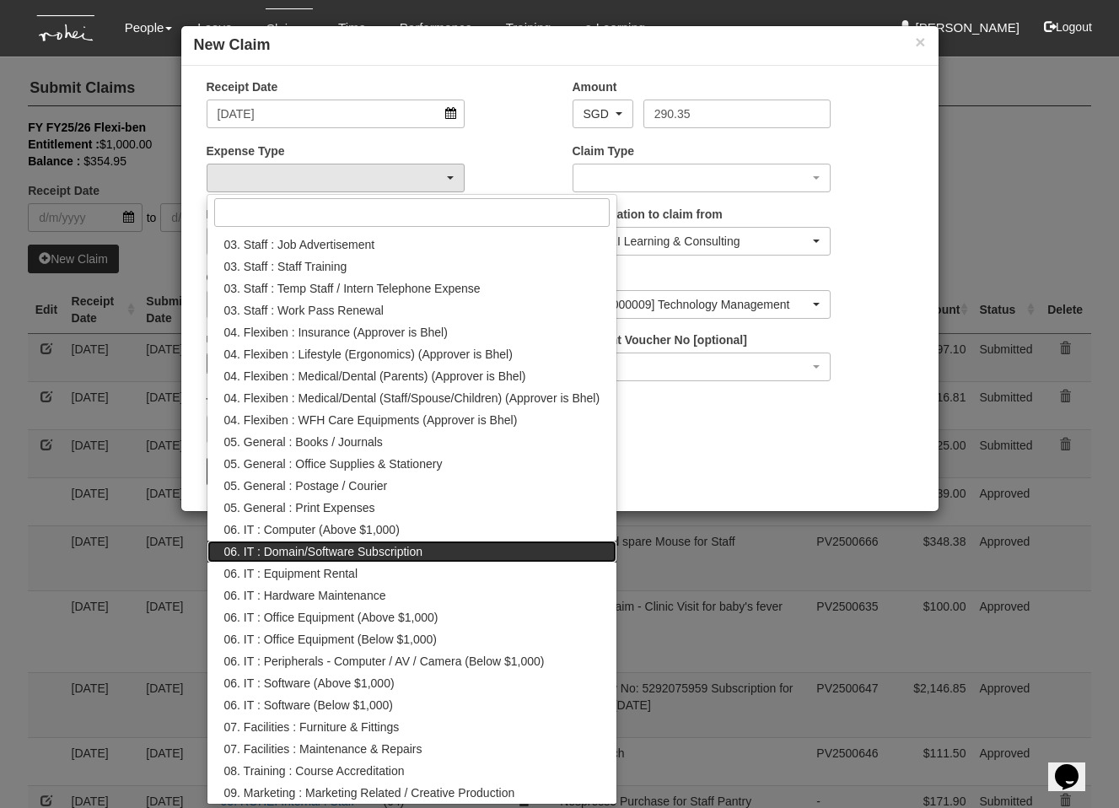
click at [411, 546] on span "06. IT : Domain/Software Subscription" at bounding box center [323, 551] width 199 height 17
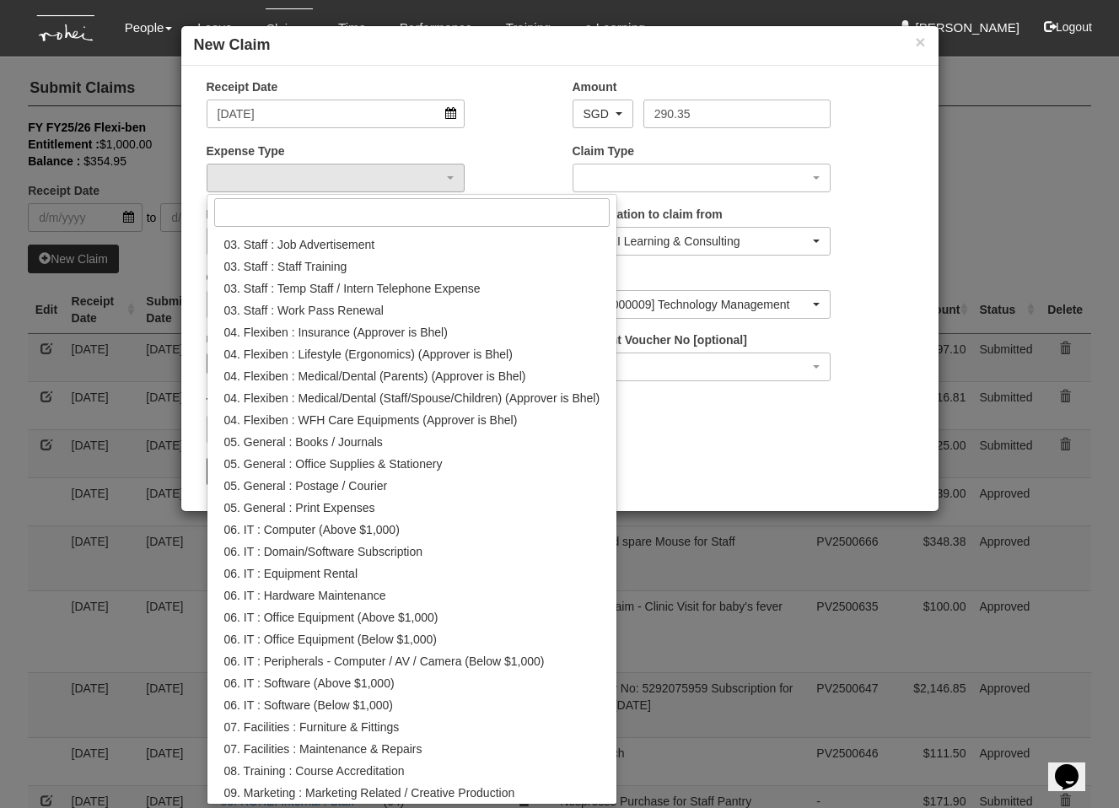
select select "180"
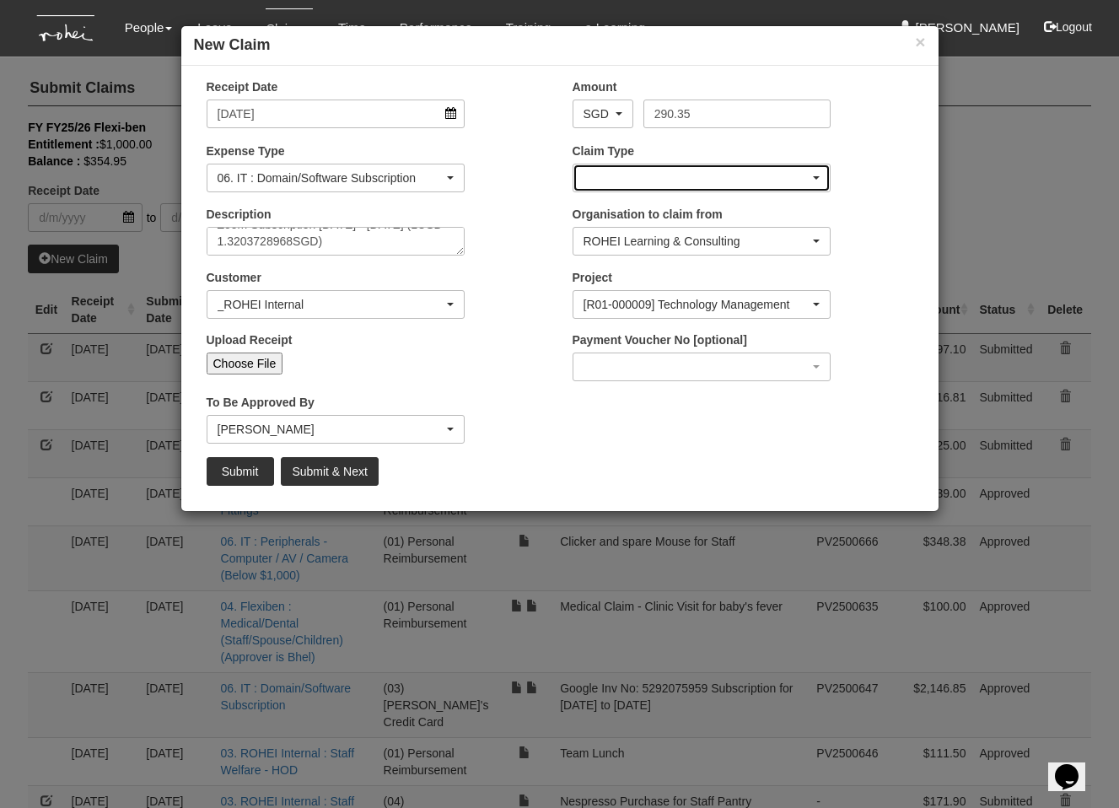
click at [628, 169] on div "button" at bounding box center [701, 177] width 257 height 27
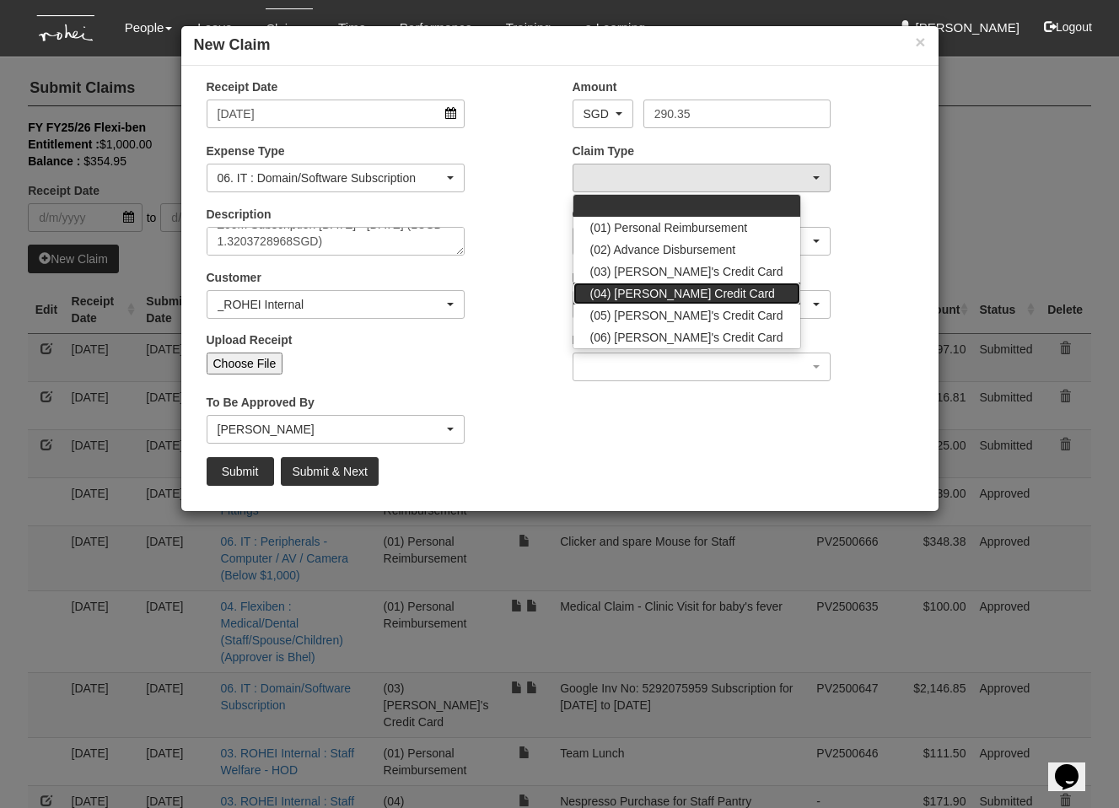
click at [642, 289] on span "(04) [PERSON_NAME] Credit Card" at bounding box center [682, 293] width 185 height 17
select select "16"
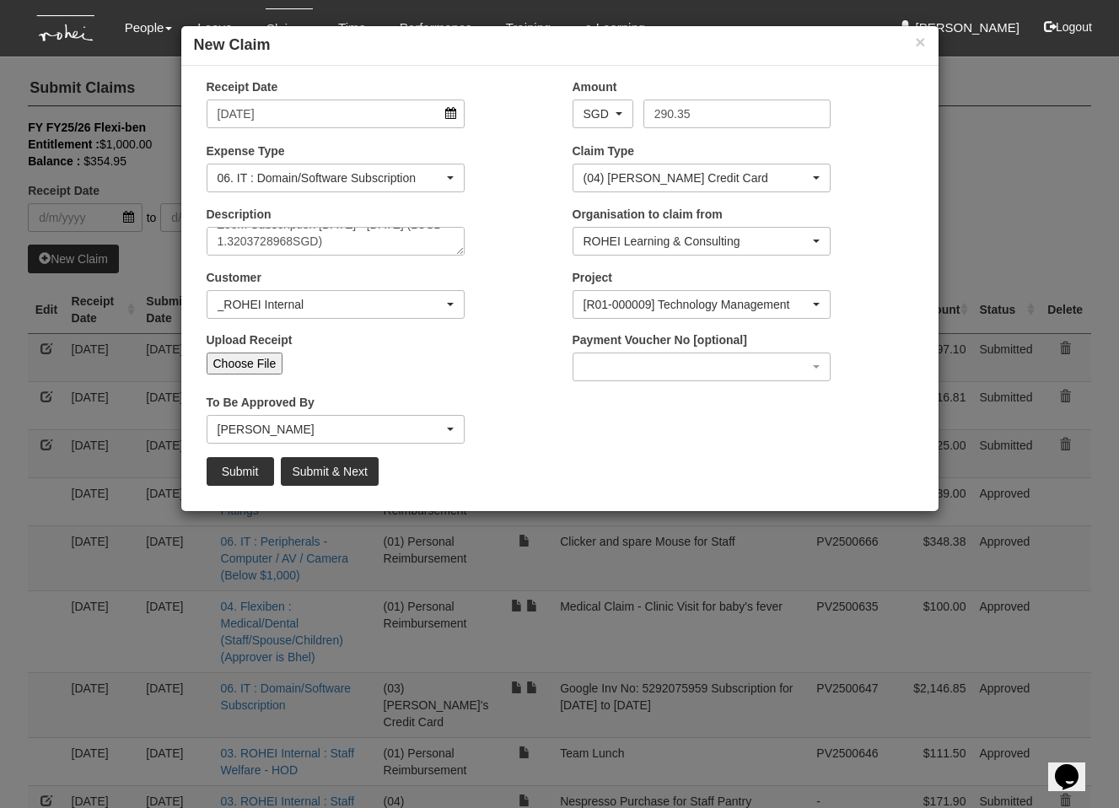
click at [251, 357] on input "Choose File" at bounding box center [245, 363] width 77 height 22
type input "C:\fakepath\INV317442539_A00579112_08142025.pdf"
type input "Choose Another File"
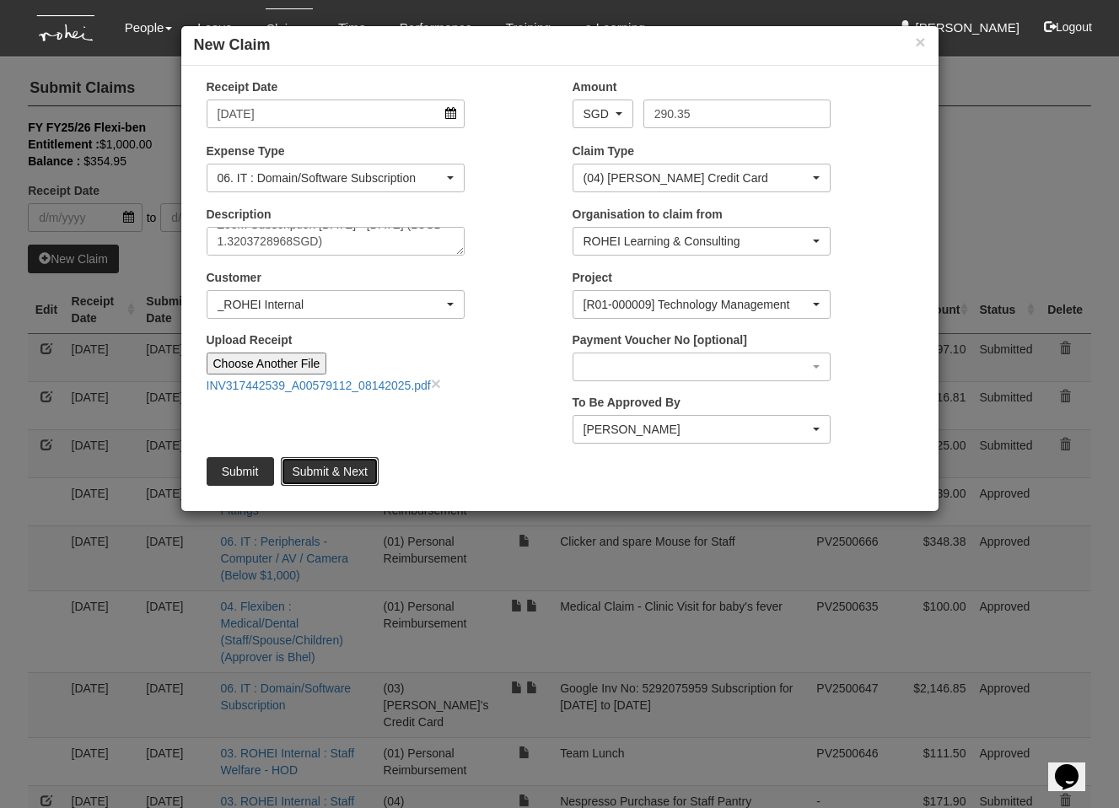
click at [343, 469] on input "Submit & Next" at bounding box center [329, 471] width 97 height 29
type input "Choose File"
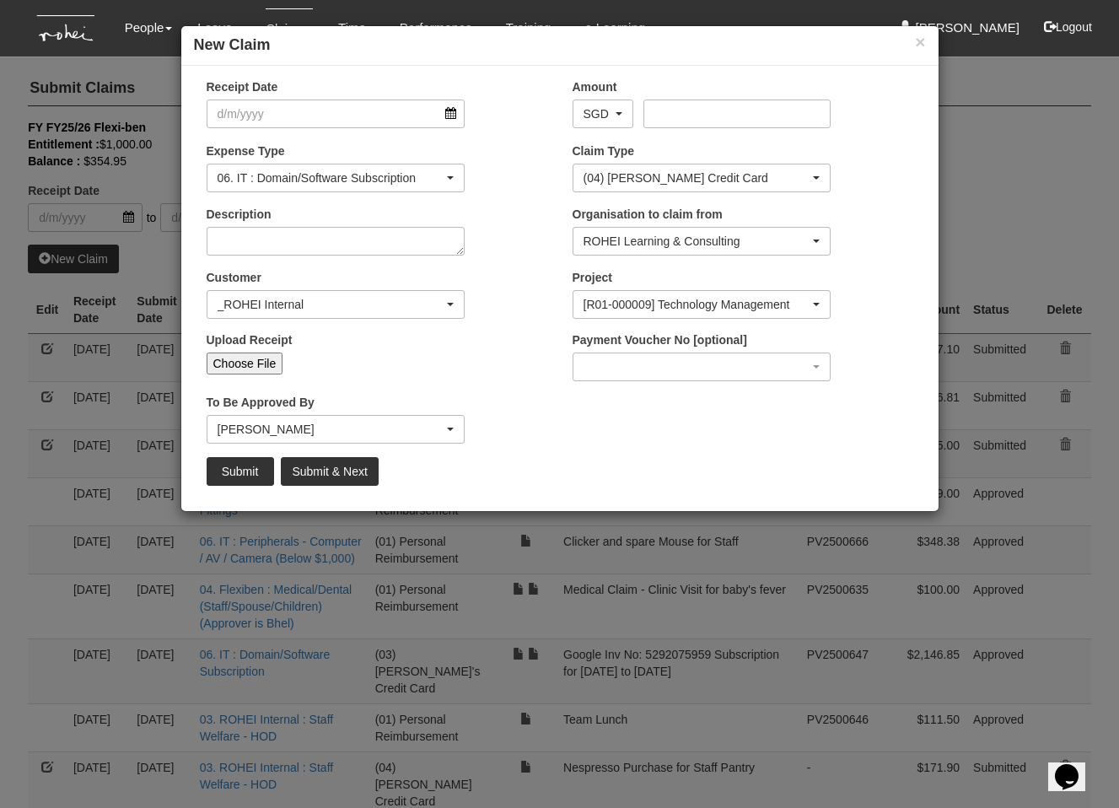
scroll to position [0, 0]
select select "50"
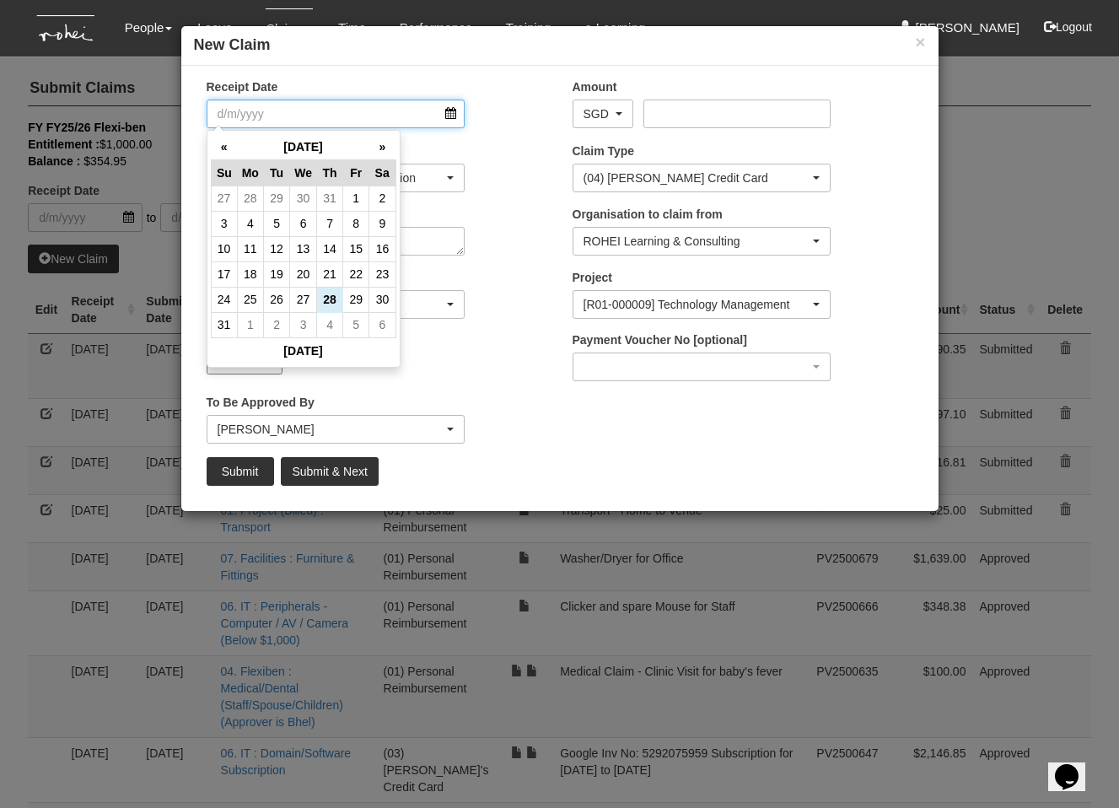
click at [333, 114] on input "Receipt Date" at bounding box center [336, 113] width 259 height 29
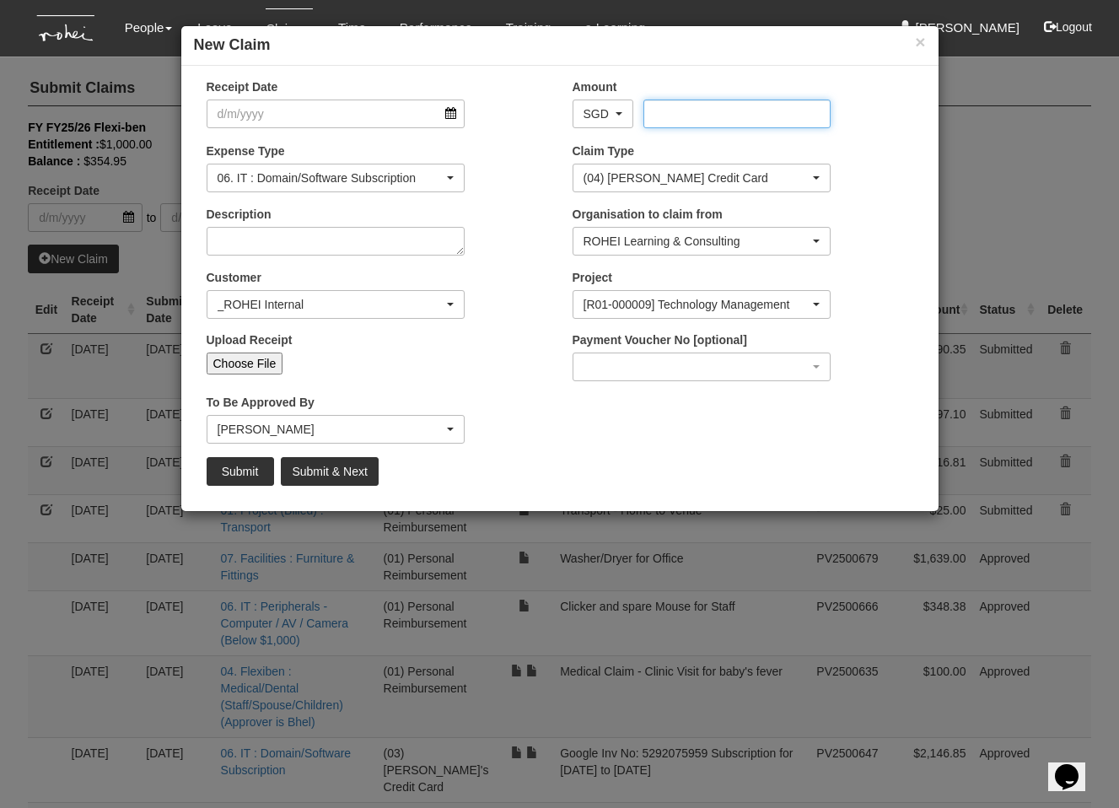
click at [680, 120] on input "Amount" at bounding box center [736, 113] width 187 height 29
type input "1.49"
click at [342, 134] on div "Receipt Date" at bounding box center [377, 109] width 366 height 62
click at [345, 125] on input "Receipt Date" at bounding box center [336, 113] width 259 height 29
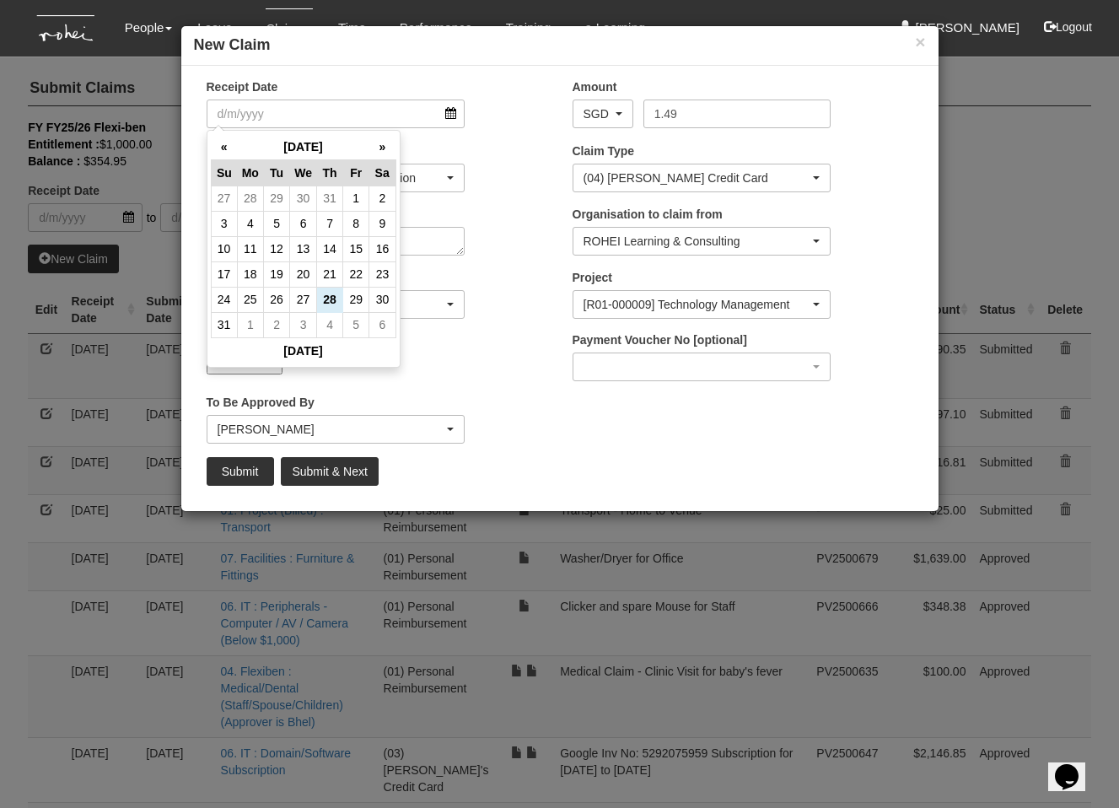
drag, startPoint x: 498, startPoint y: 361, endPoint x: 487, endPoint y: 361, distance: 11.0
click at [497, 361] on div "Upload Receipt Choose File" at bounding box center [377, 359] width 366 height 56
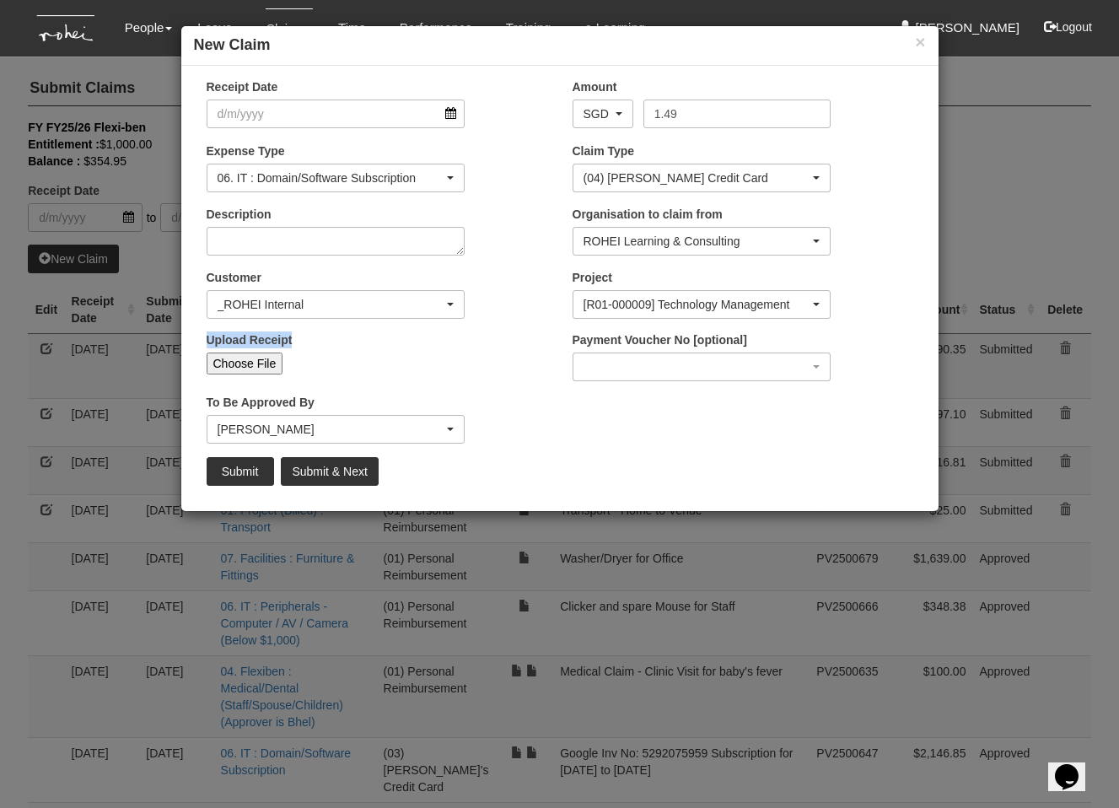
click at [239, 358] on input "Choose File" at bounding box center [245, 363] width 77 height 22
type input "C:\fakepath\Screenshot [DATE] 9.21.22 AM.png"
type input "Choose Another File"
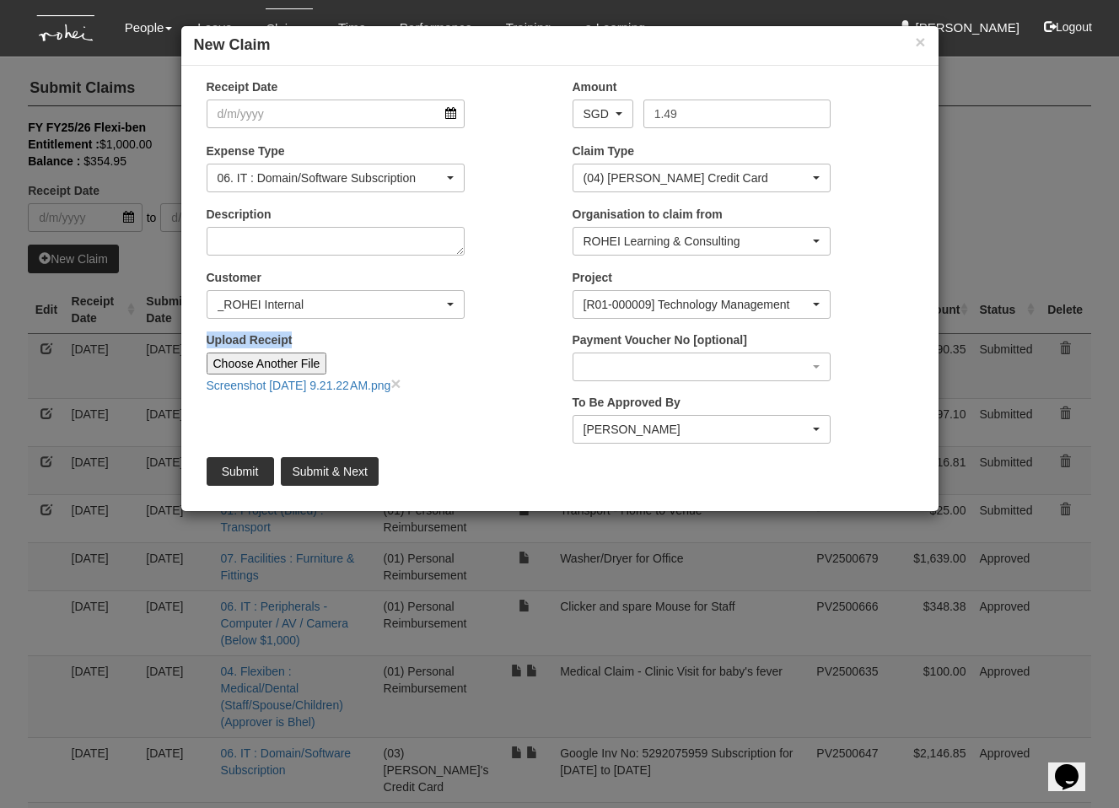
click at [523, 363] on input "Upload Receipt" at bounding box center [437, 361] width 223 height 19
click at [382, 243] on textarea "Description" at bounding box center [336, 241] width 259 height 29
click at [394, 242] on textarea "Description" at bounding box center [336, 241] width 259 height 29
type textarea "Apple Subscription (w/ 0.01 cc charge)"
click at [350, 102] on input "Receipt Date" at bounding box center [336, 113] width 259 height 29
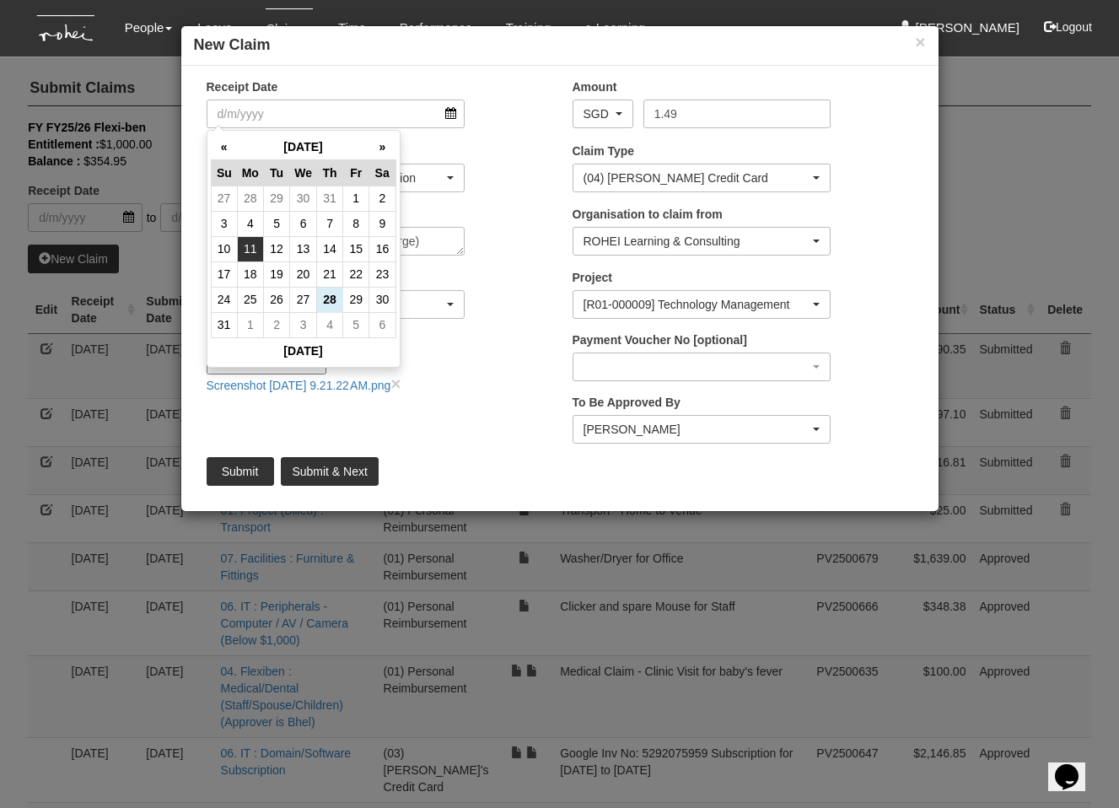
click at [255, 245] on td "11" at bounding box center [250, 248] width 26 height 25
type input "[DATE]"
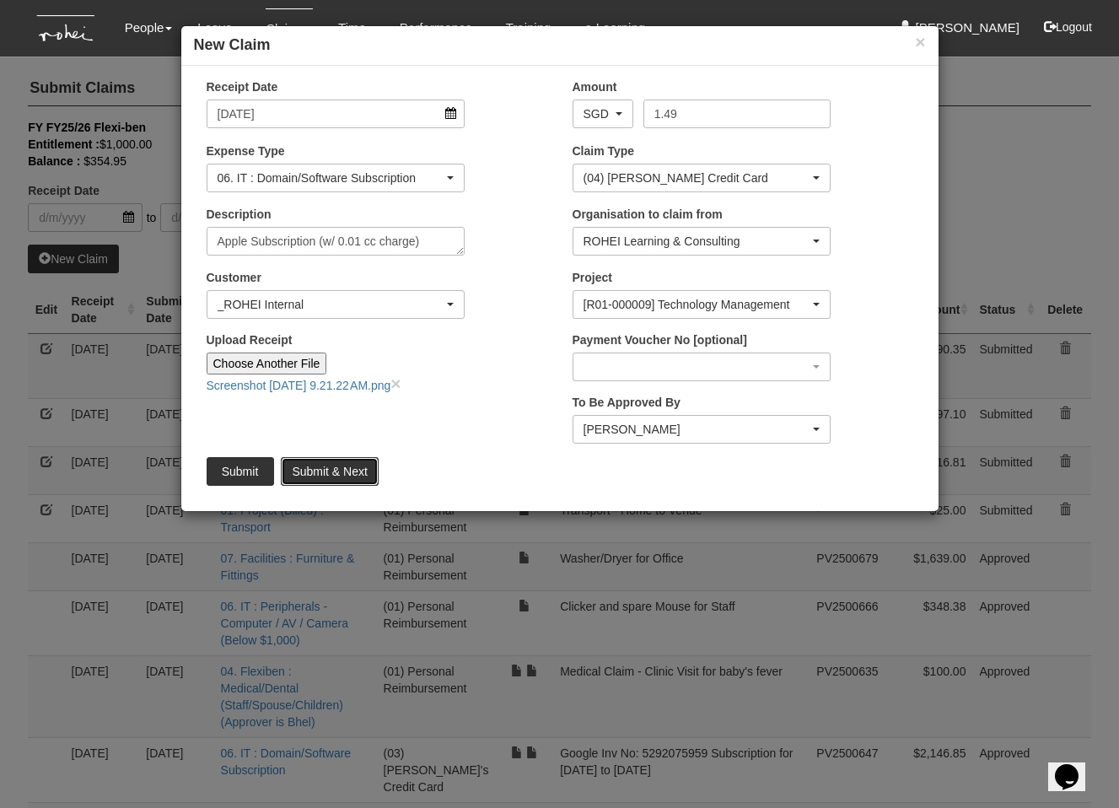
click at [314, 473] on input "Submit & Next" at bounding box center [329, 471] width 97 height 29
type input "Choose File"
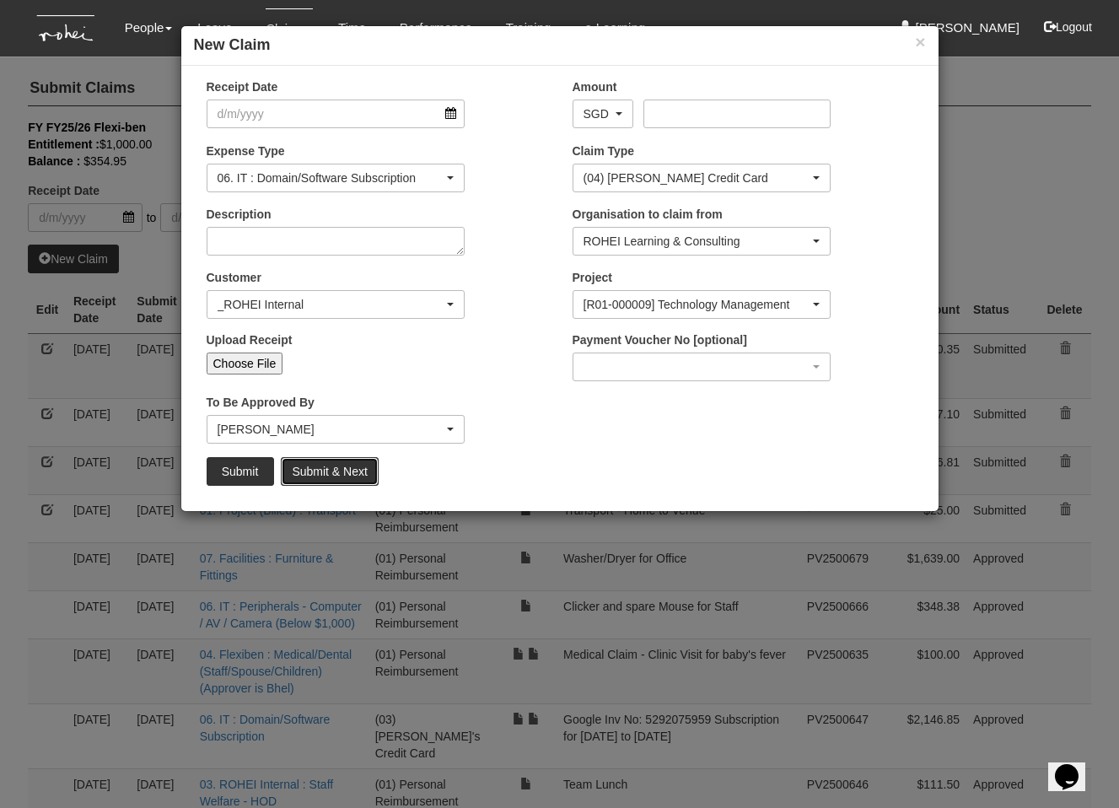
select select "50"
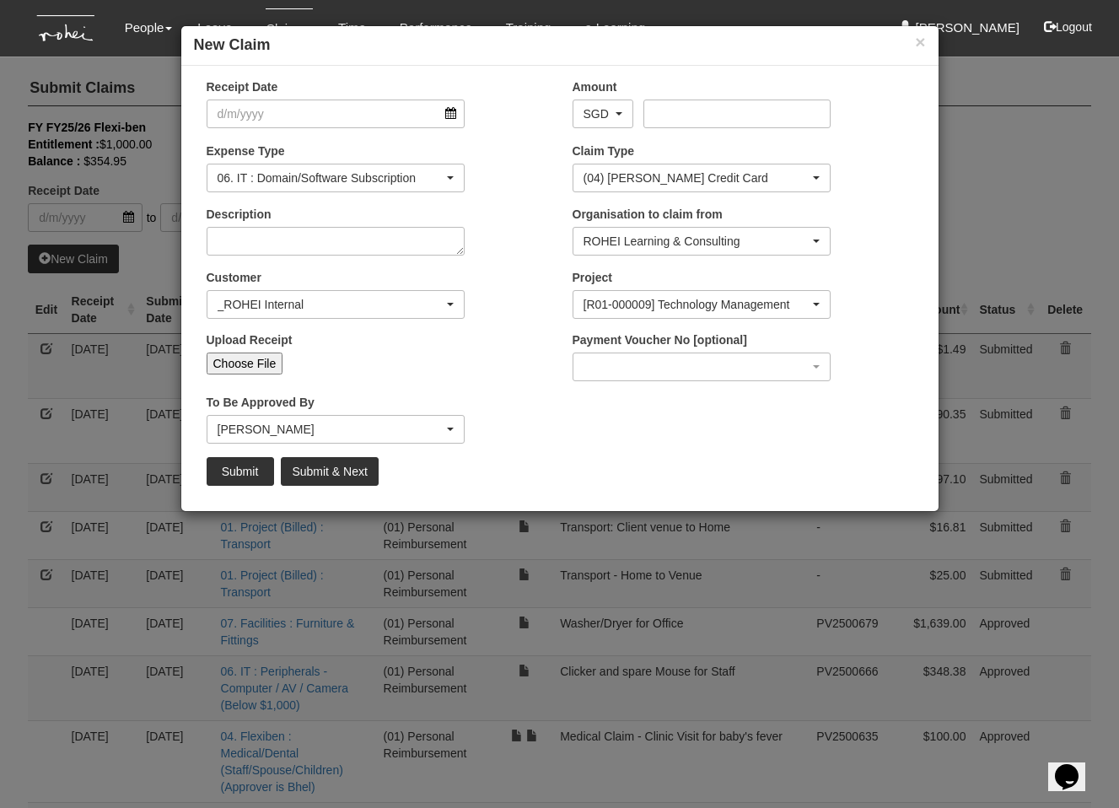
drag, startPoint x: 505, startPoint y: 195, endPoint x: 390, endPoint y: 111, distance: 141.8
click at [495, 188] on div "Expense Type 01. Project (Billed) : Food for FGDs / Meetings 01. Project (Bille…" at bounding box center [377, 173] width 366 height 62
click at [364, 94] on div "Receipt Date" at bounding box center [336, 103] width 284 height 50
click at [362, 105] on input "Receipt Date" at bounding box center [336, 113] width 259 height 29
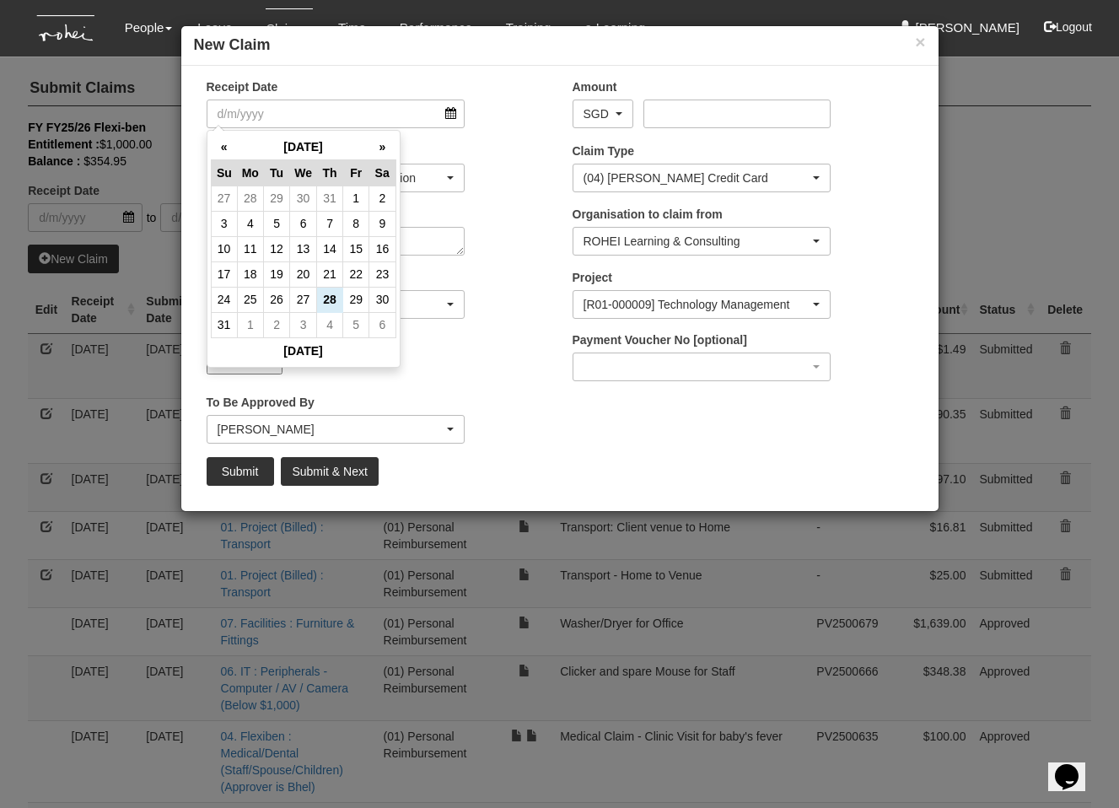
drag, startPoint x: 502, startPoint y: 196, endPoint x: 416, endPoint y: 295, distance: 132.1
click at [502, 196] on div "Expense Type 01. Project (Billed) : Food for FGDs / Meetings 01. Project (Bille…" at bounding box center [377, 173] width 366 height 62
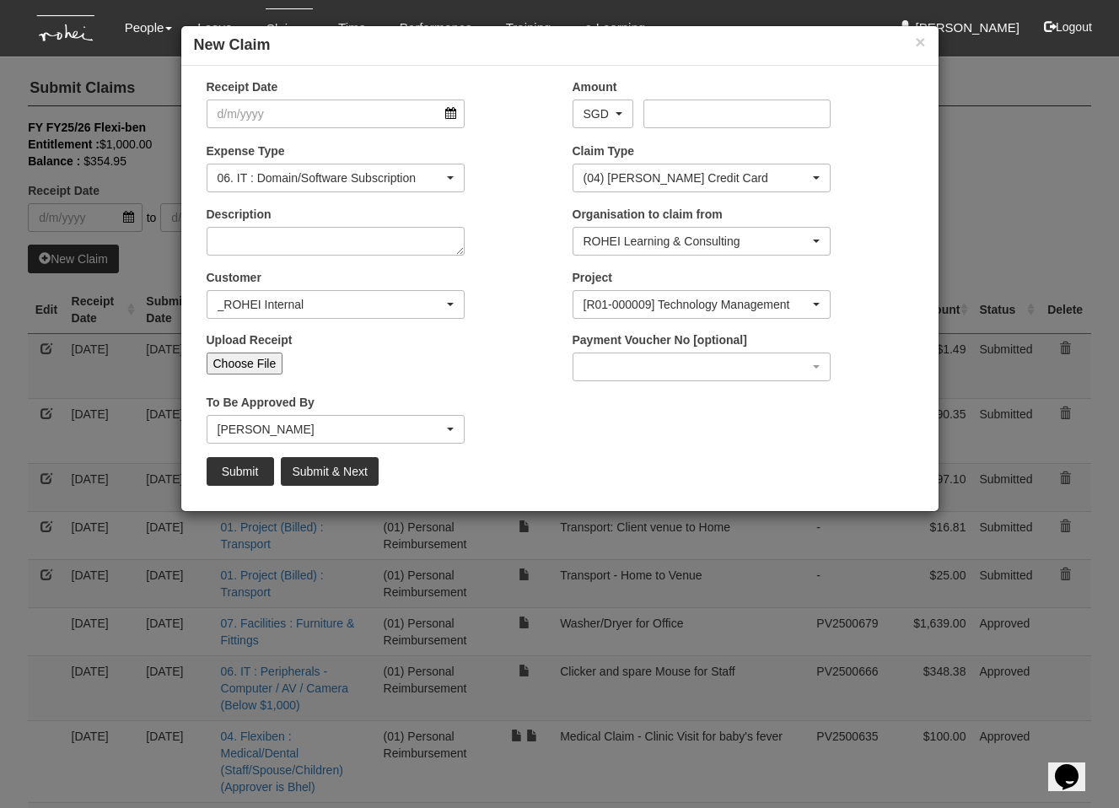
click at [228, 357] on input "Choose File" at bounding box center [245, 363] width 77 height 22
type input "C:\fakepath\INVOICE_CRM_1030000000612869_1030000000000947.pdf"
type input "Choose Another File"
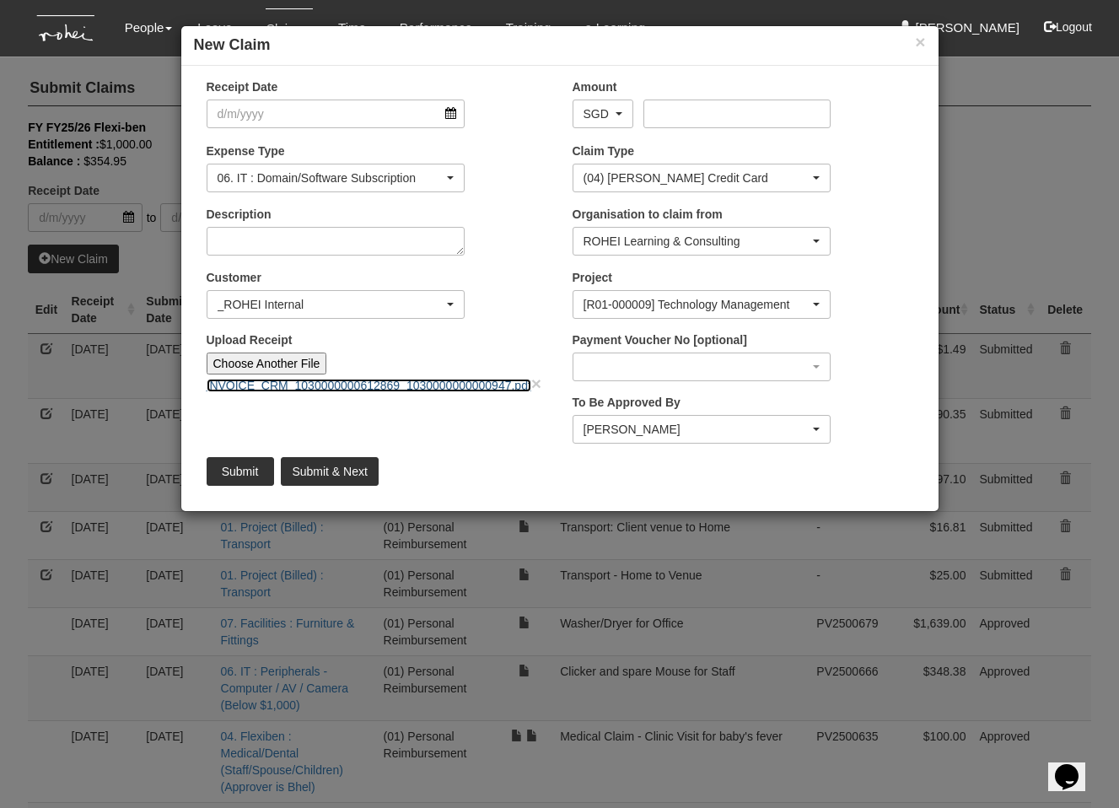
click at [348, 379] on link "INVOICE_CRM_1030000000612869_1030000000000947.pdf" at bounding box center [369, 385] width 325 height 13
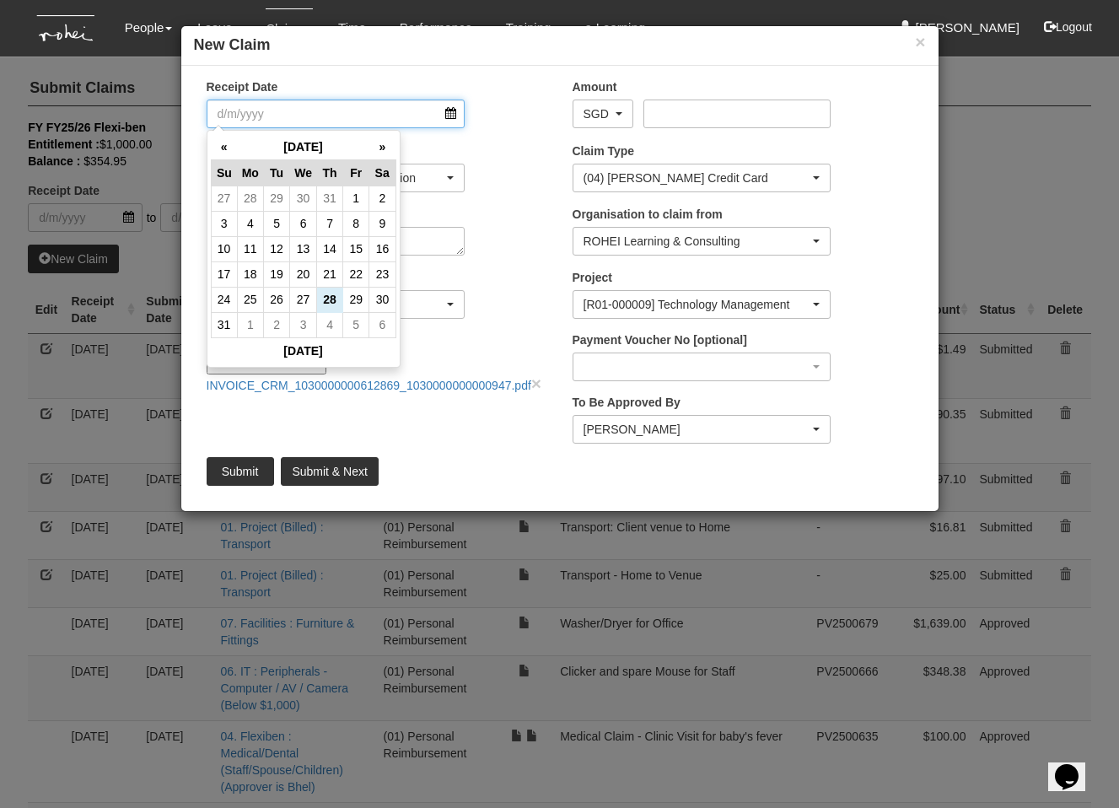
click at [340, 109] on input "Receipt Date" at bounding box center [336, 113] width 259 height 29
drag, startPoint x: 650, startPoint y: 121, endPoint x: 667, endPoint y: 115, distance: 18.2
click at [650, 121] on input "Amount" at bounding box center [736, 113] width 187 height 29
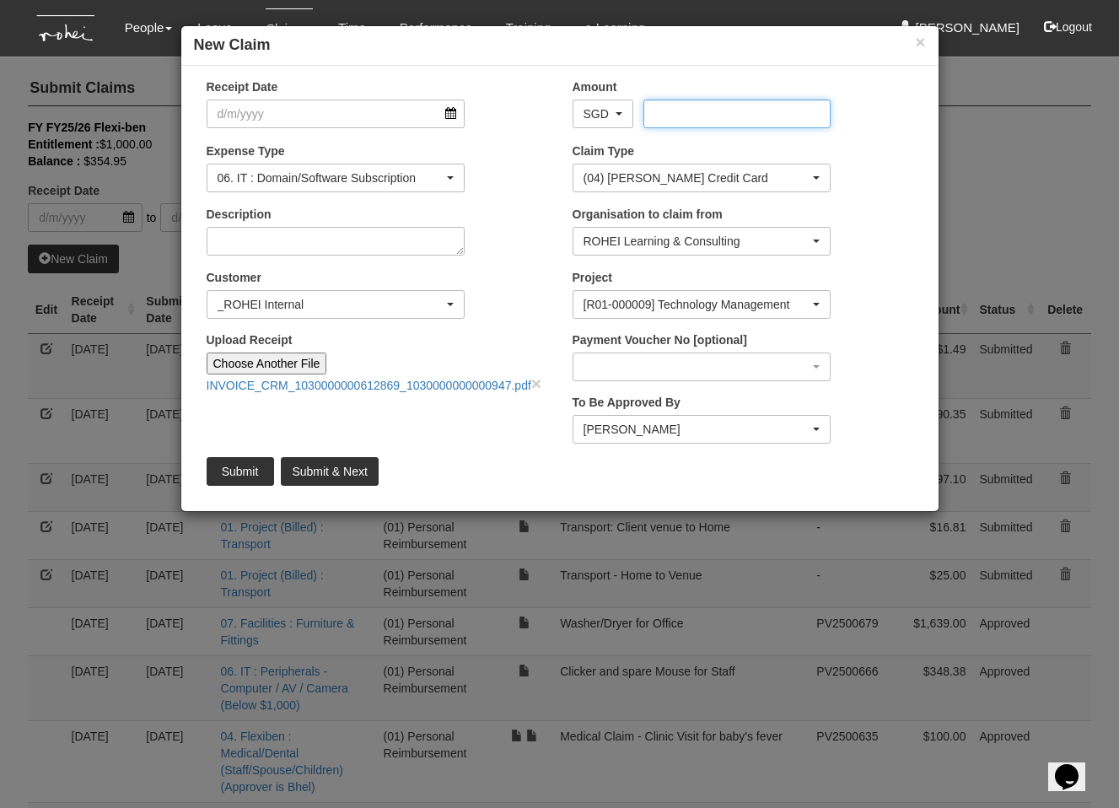
click at [667, 115] on input "Amount" at bounding box center [736, 113] width 187 height 29
type input "18.40"
click at [352, 127] on input "Receipt Date" at bounding box center [336, 113] width 259 height 29
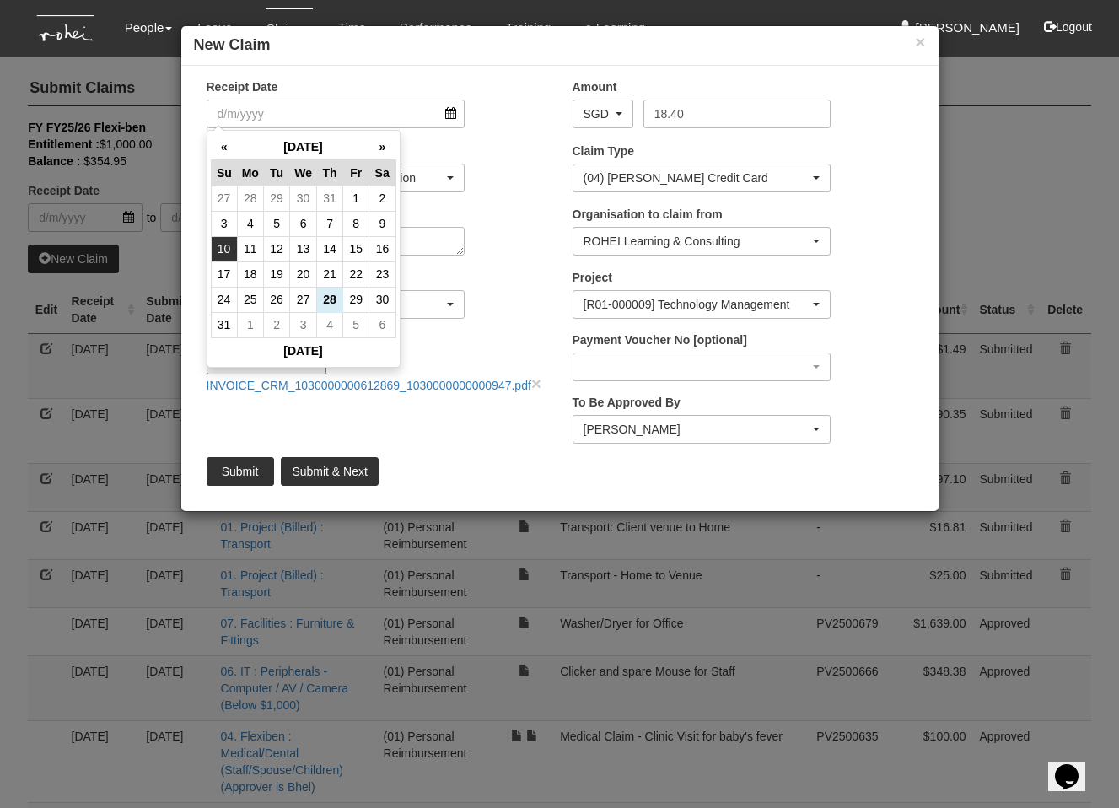
click at [218, 250] on td "10" at bounding box center [224, 248] width 26 height 25
type input "[DATE]"
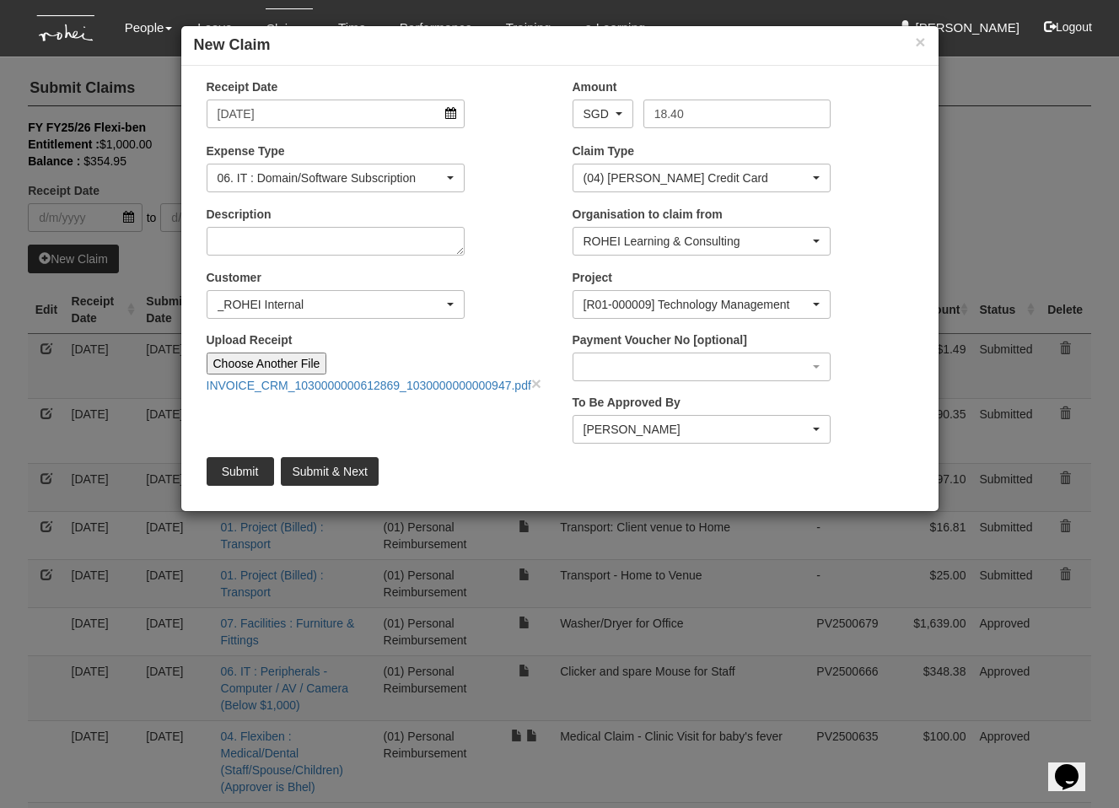
click at [508, 196] on div "Expense Type 01. Project (Billed) : Food for FGDs / Meetings 01. Project (Bille…" at bounding box center [377, 173] width 366 height 62
click at [338, 245] on textarea "Description" at bounding box center [336, 241] width 259 height 29
click at [339, 244] on textarea "Description" at bounding box center [336, 241] width 259 height 29
click at [325, 238] on textarea "Zym Mobile - August Subscription" at bounding box center [336, 241] width 259 height 29
type textarea "Zym Mobile - [DATE] Subscription"
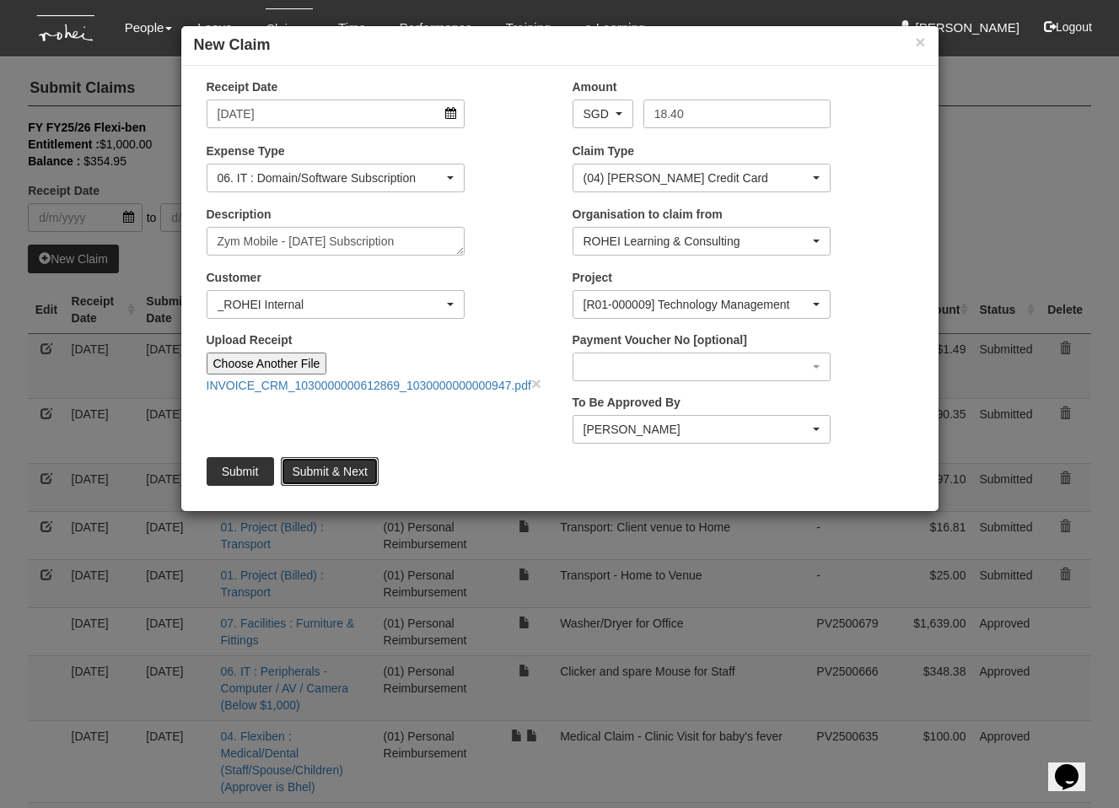
click at [324, 467] on input "Submit & Next" at bounding box center [329, 471] width 97 height 29
type input "Choose File"
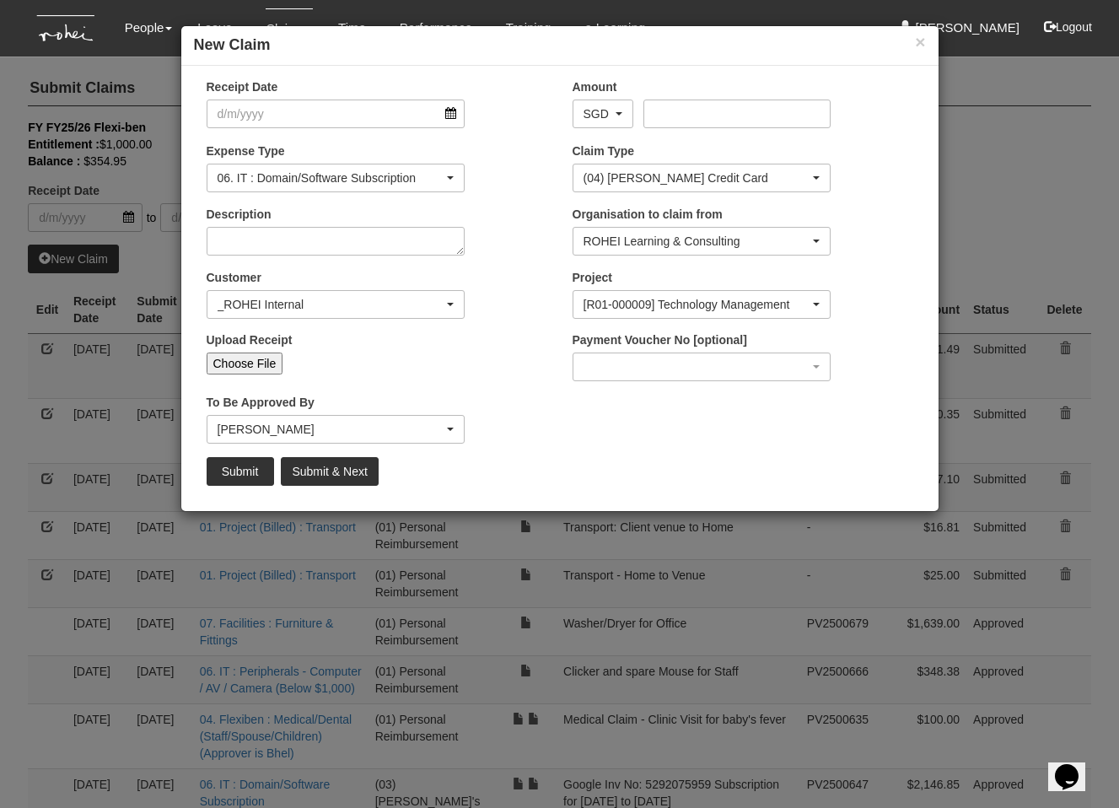
select select "50"
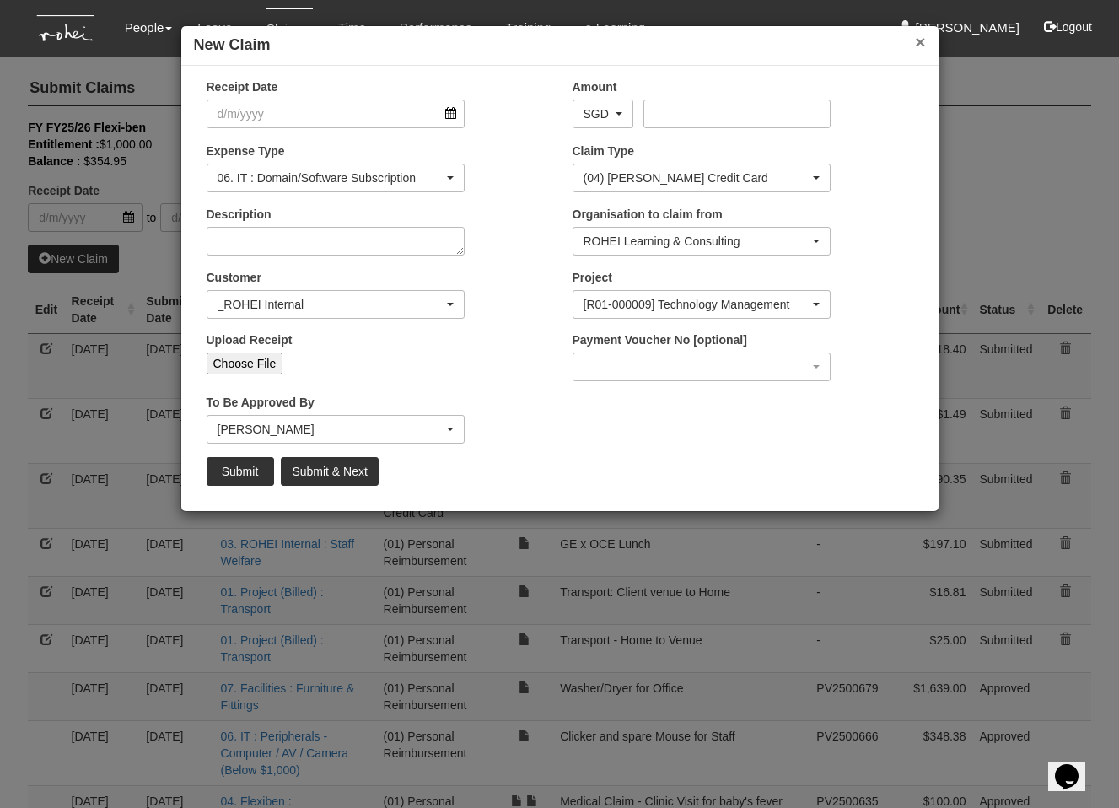
click at [915, 40] on button "×" at bounding box center [920, 42] width 10 height 18
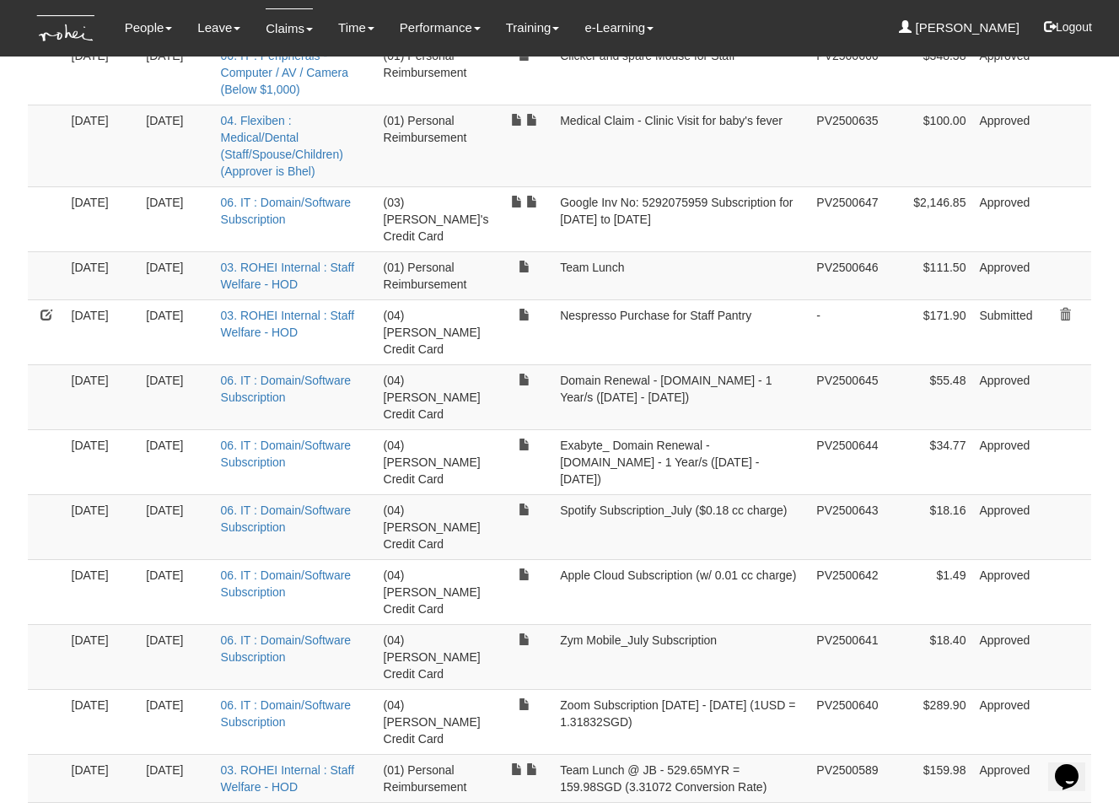
scroll to position [678, 0]
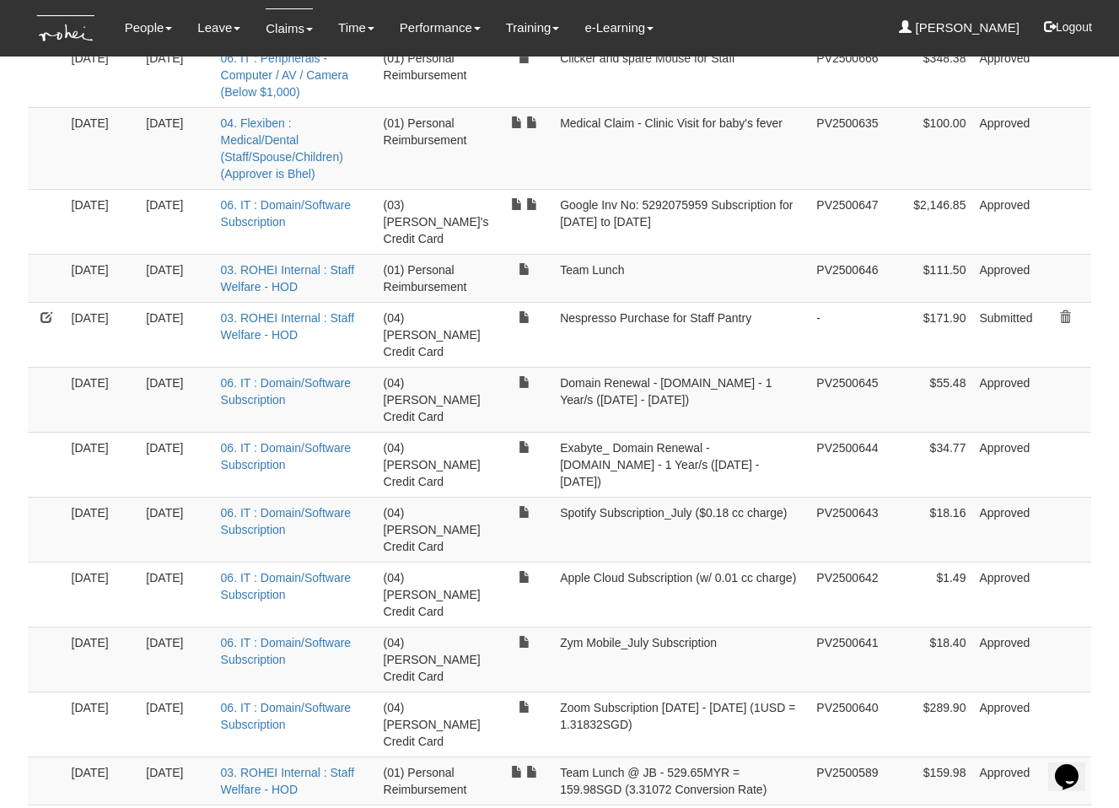
drag, startPoint x: 798, startPoint y: 380, endPoint x: 545, endPoint y: 379, distance: 252.9
click at [553, 497] on td "Spotify Subscription_July ($0.18 cc charge)" at bounding box center [681, 529] width 256 height 65
copy td "Spotify Subscription_July ($0.18 cc charge)"
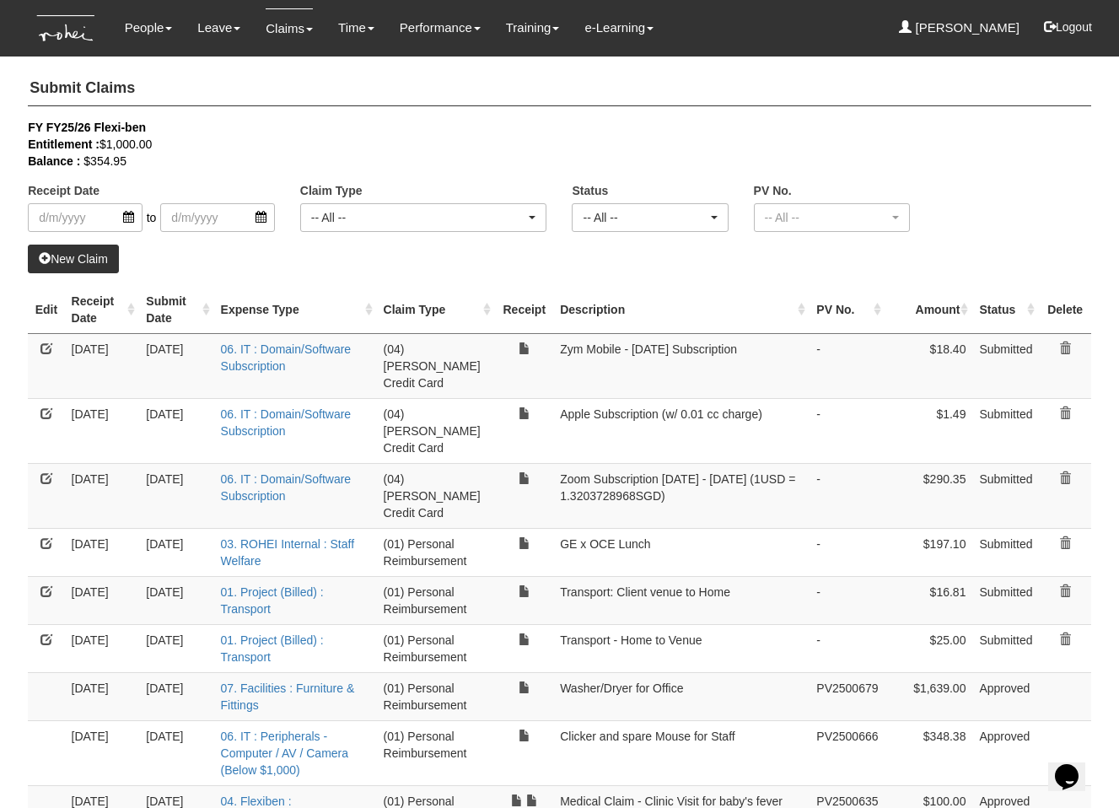
click at [89, 258] on link "New Claim" at bounding box center [73, 258] width 91 height 29
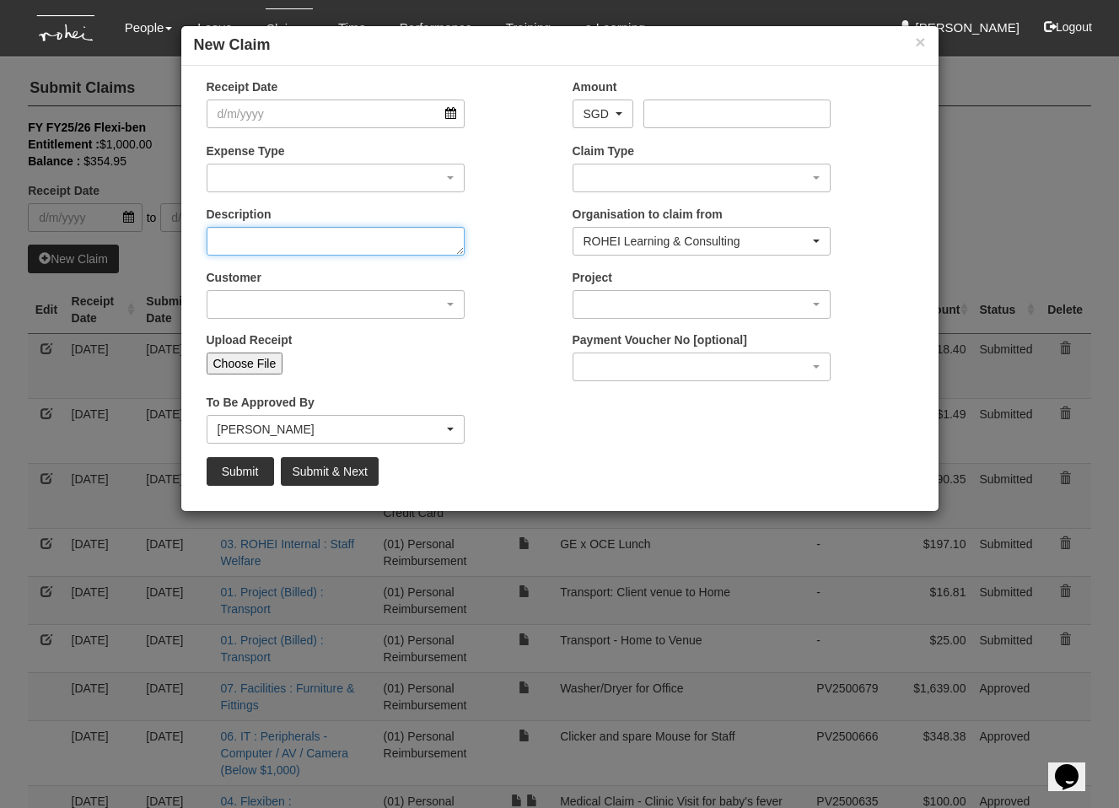
click at [333, 232] on textarea "Description" at bounding box center [336, 241] width 259 height 29
paste textarea "Spotify Subscription_July ($0.18 cc charge)"
click at [333, 239] on textarea "Spotify Subscription_July ($0.18 cc charge)" at bounding box center [336, 241] width 259 height 29
click at [344, 236] on textarea "Spotify Subscription_July ($0.18 cc charge)" at bounding box center [336, 241] width 259 height 29
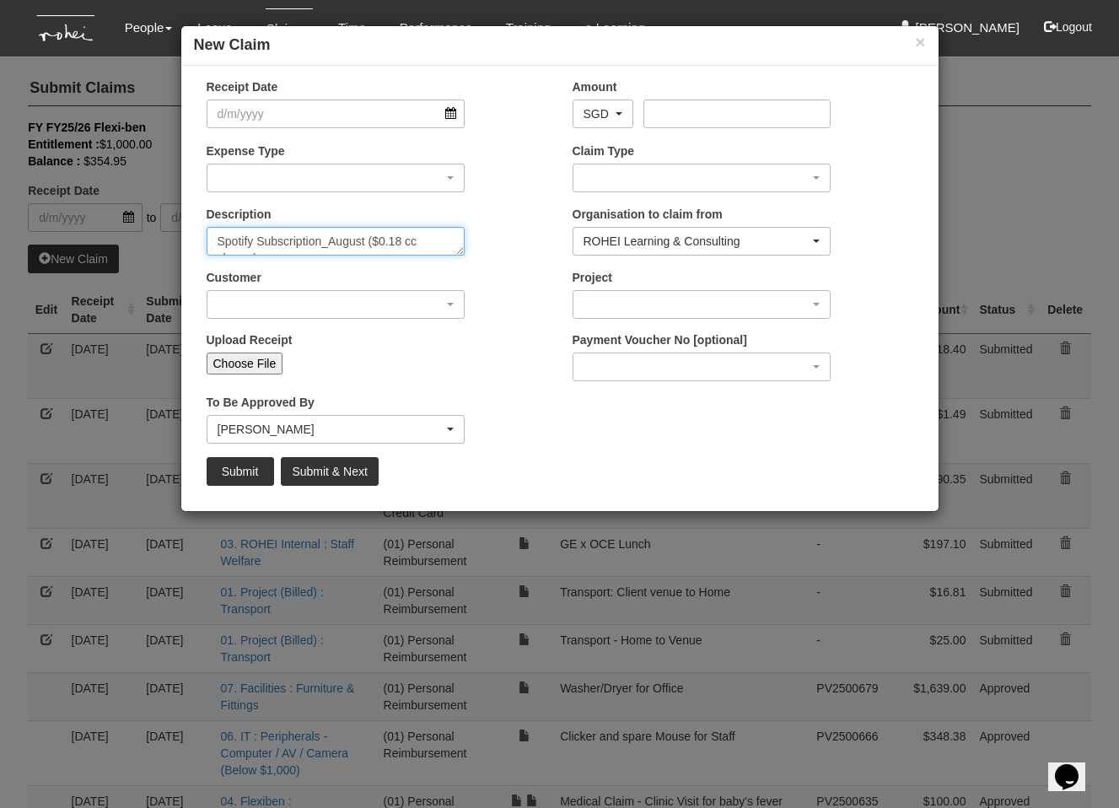
type textarea "Spotify Subscription_August ($0.18 cc charge)"
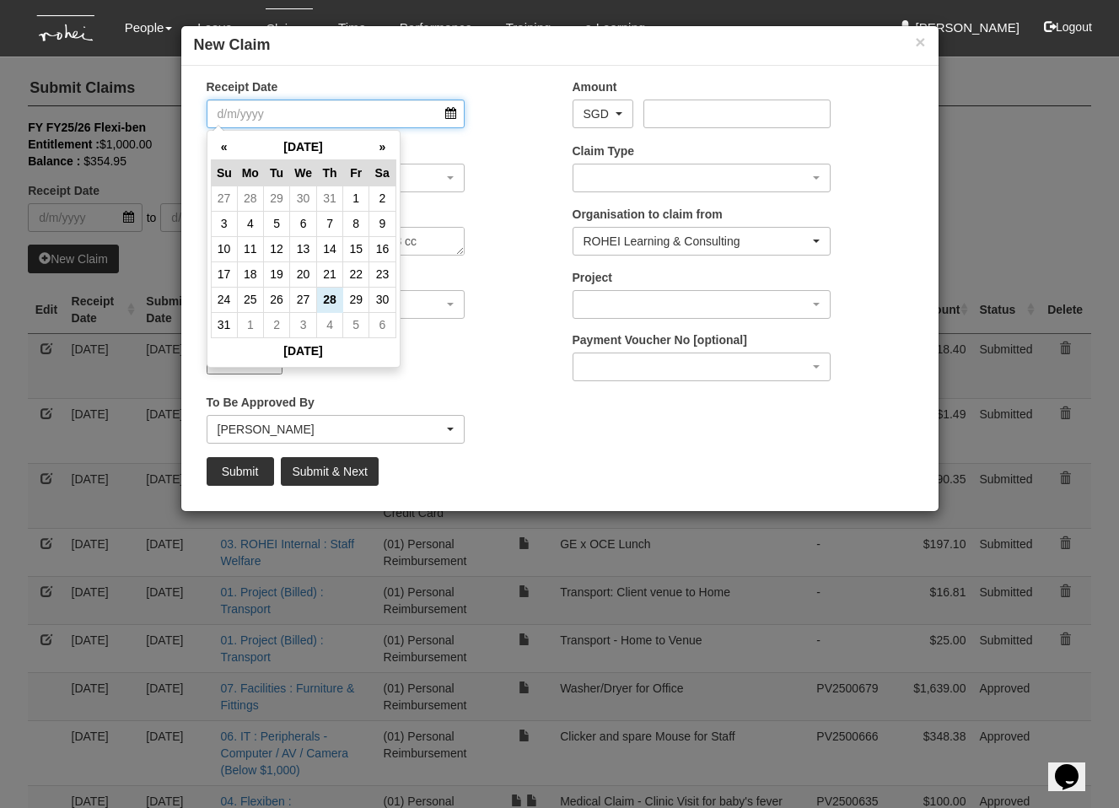
click at [330, 109] on input "Receipt Date" at bounding box center [336, 113] width 259 height 29
click at [244, 370] on input "Choose File" at bounding box center [245, 363] width 77 height 22
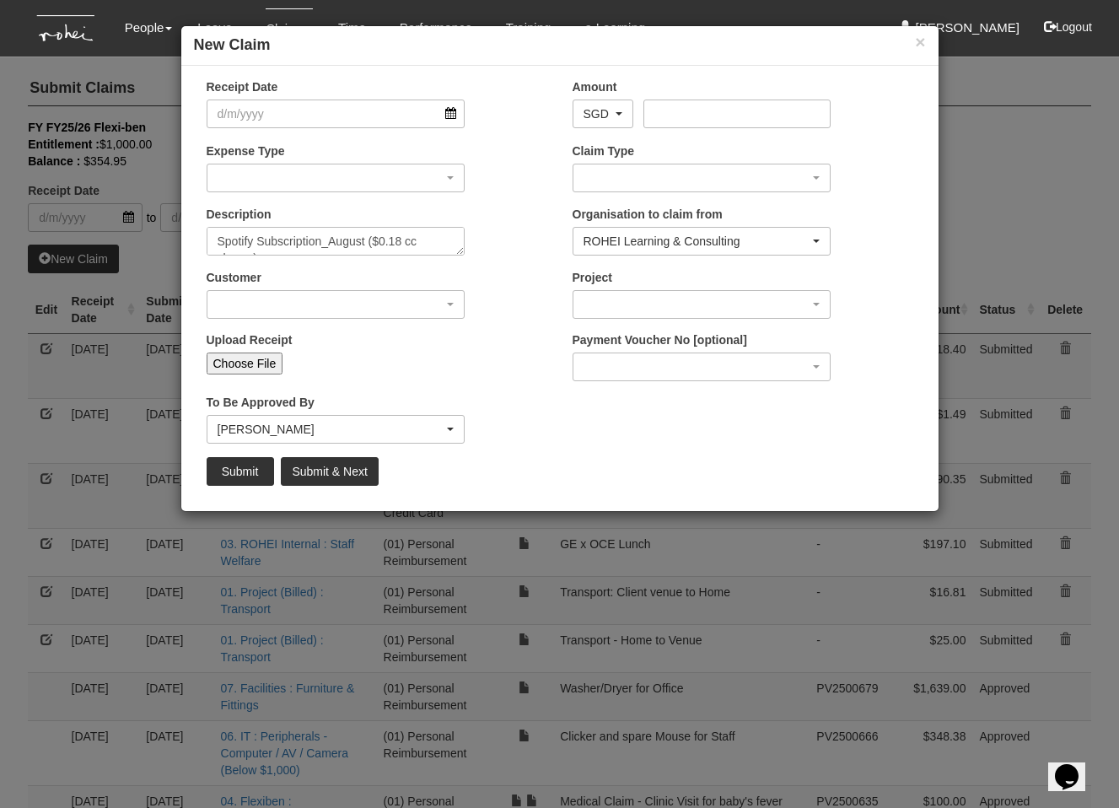
type input "C:\fakepath\d43e7a72-8b52-4c13-bb6a-8f3f634dce0c.pdf"
type input "Choose Another File"
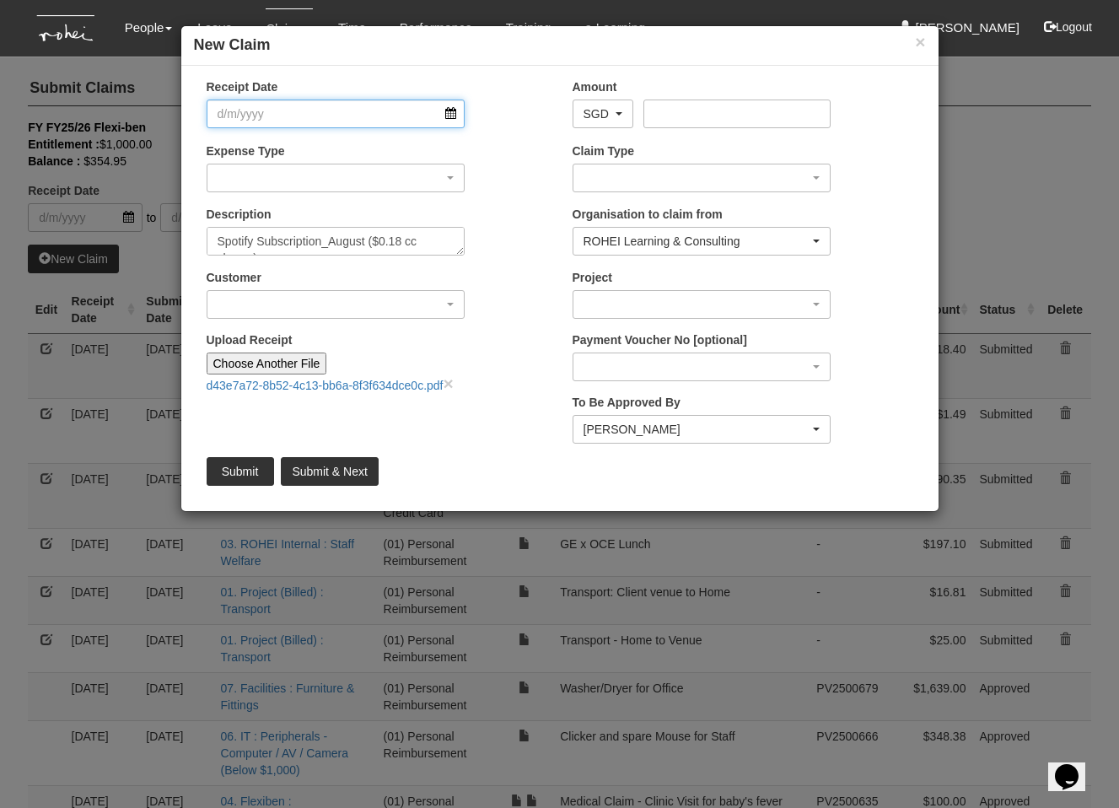
click at [400, 111] on input "Receipt Date" at bounding box center [336, 113] width 259 height 29
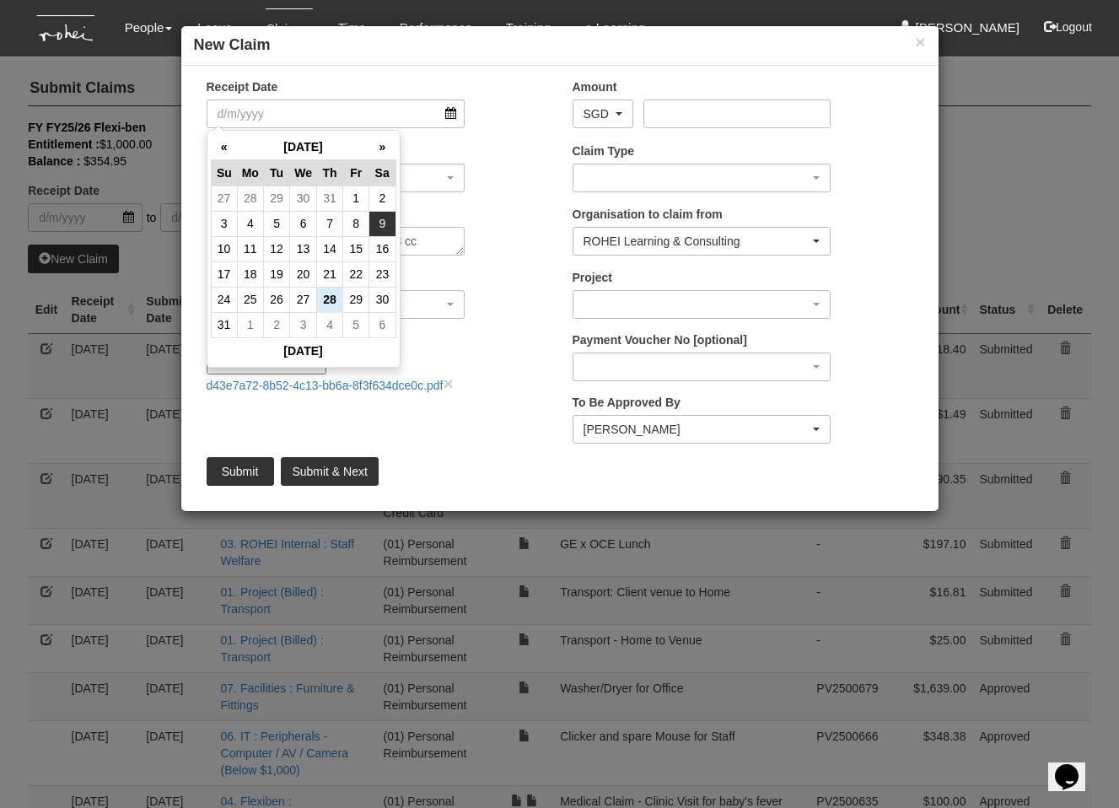
click at [381, 226] on td "9" at bounding box center [382, 223] width 26 height 25
type input "[DATE]"
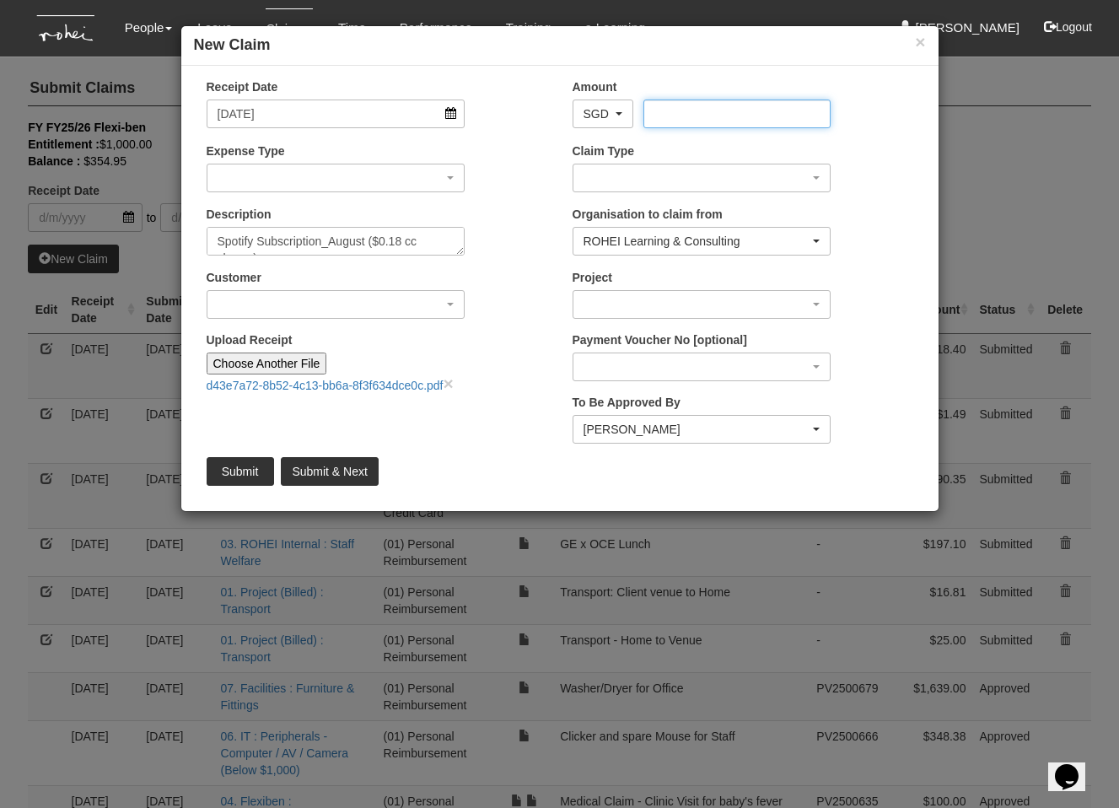
click at [662, 112] on input "Amount" at bounding box center [736, 113] width 187 height 29
type input "18.16"
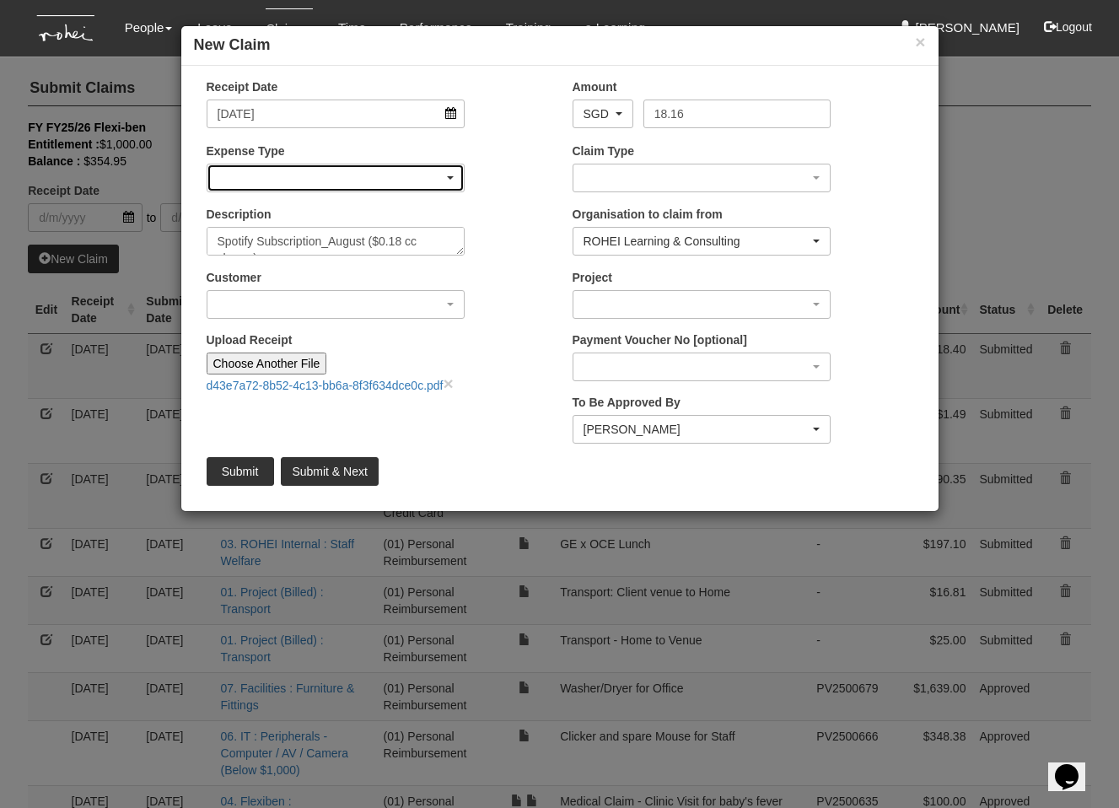
click at [274, 175] on div "button" at bounding box center [335, 177] width 257 height 27
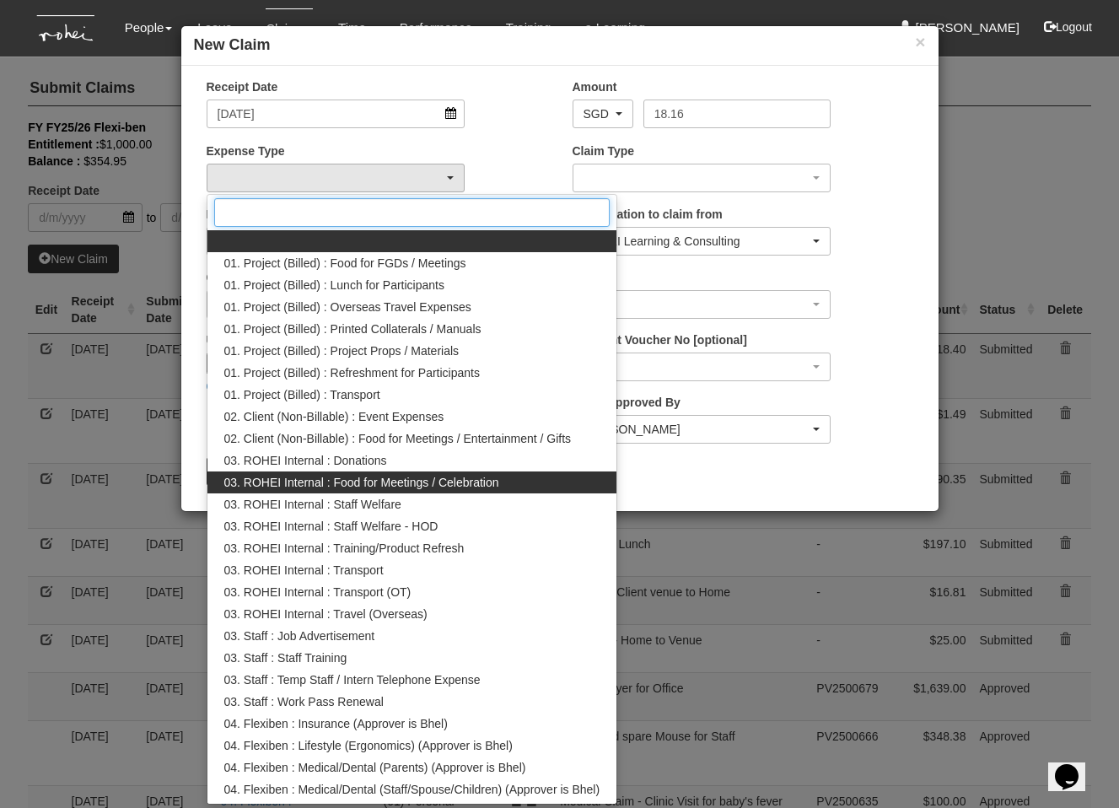
scroll to position [391, 0]
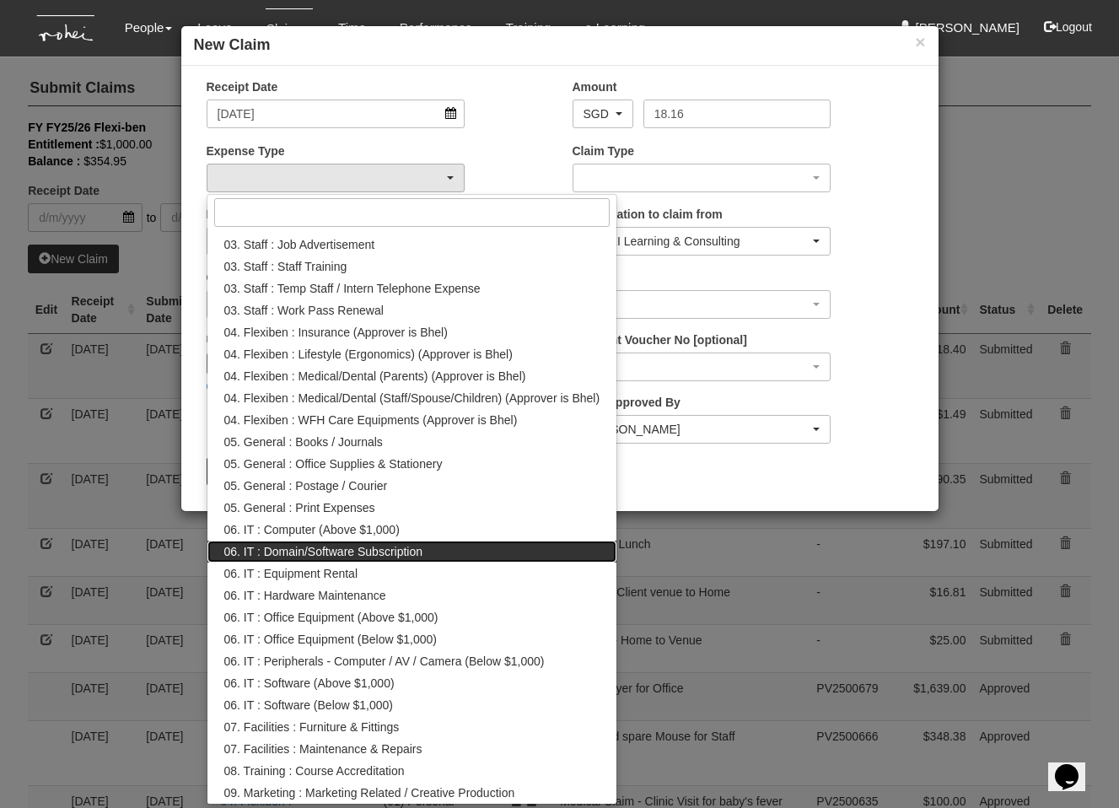
click at [412, 546] on span "06. IT : Domain/Software Subscription" at bounding box center [323, 551] width 199 height 17
select select "180"
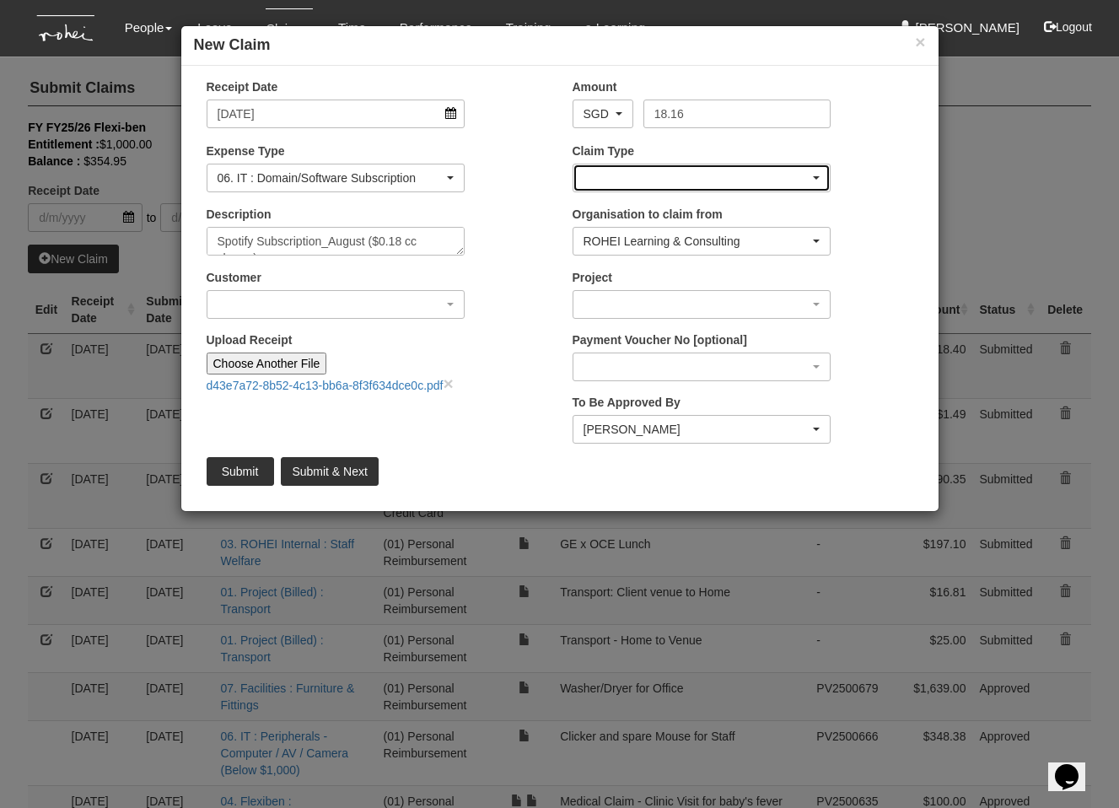
click at [594, 182] on div "button" at bounding box center [701, 177] width 257 height 27
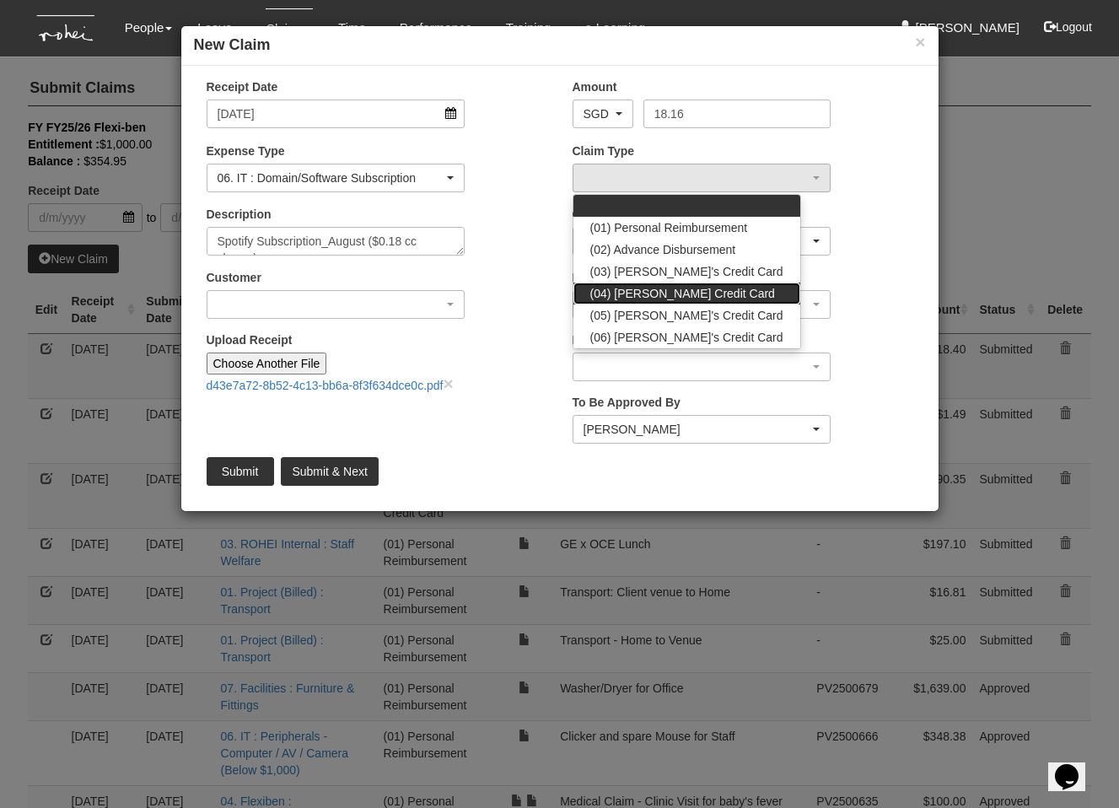
drag, startPoint x: 621, startPoint y: 286, endPoint x: 421, endPoint y: 282, distance: 199.9
click at [621, 286] on span "(04) [PERSON_NAME] Credit Card" at bounding box center [682, 293] width 185 height 17
select select "16"
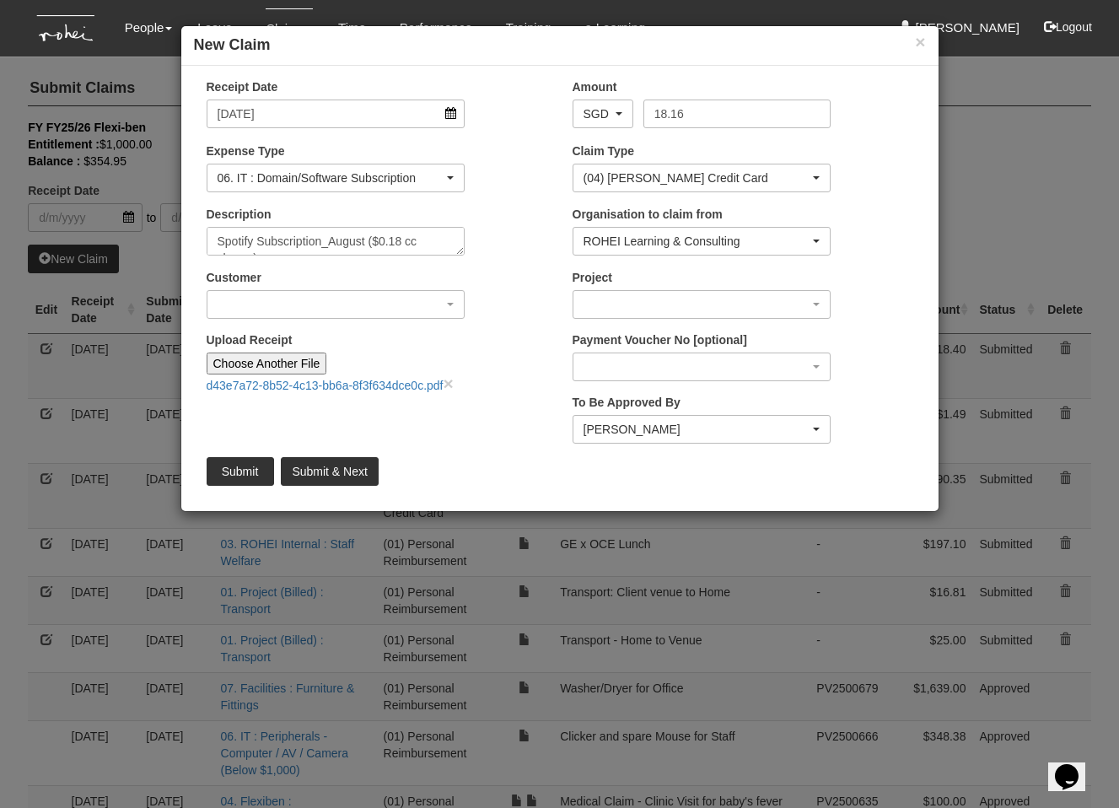
click at [393, 287] on div "Customer (N/A) _ROHEI Internal 3M ASIA PACIFIC PRIVATE LTD [DOMAIN_NAME] AbbVie…" at bounding box center [336, 294] width 284 height 50
click at [398, 313] on div "button" at bounding box center [335, 304] width 257 height 27
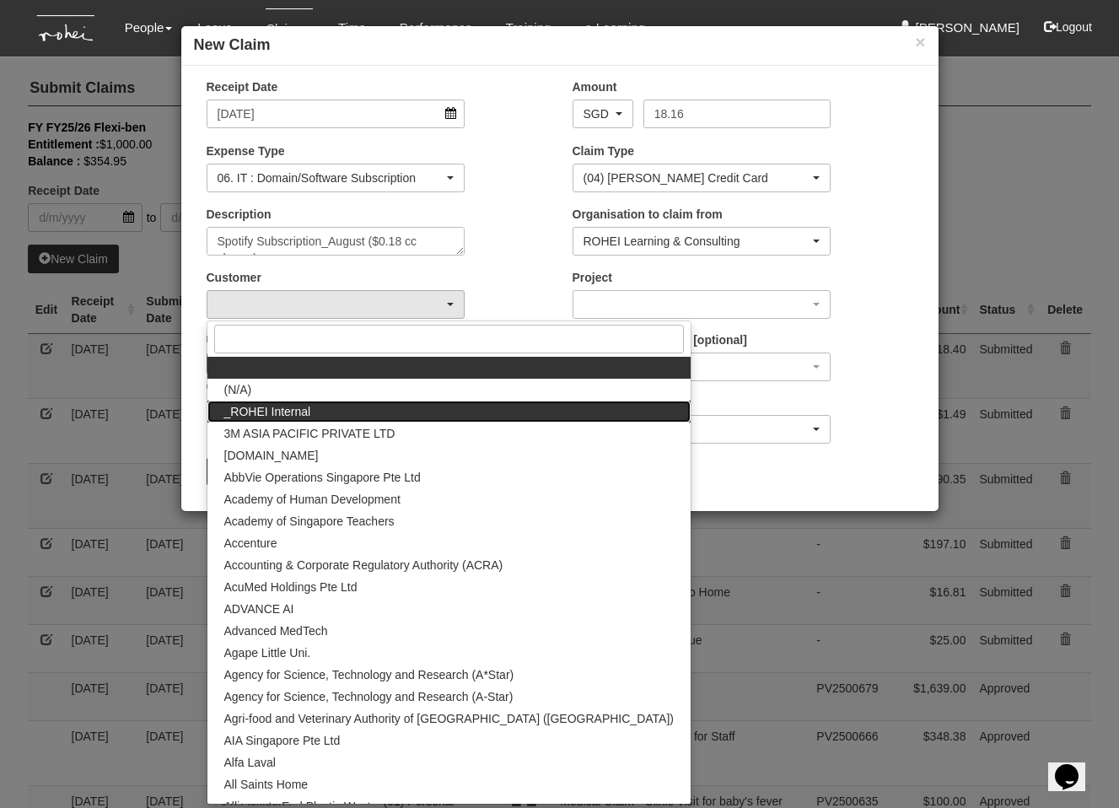
click at [336, 409] on link "_ROHEI Internal" at bounding box center [448, 411] width 483 height 22
select select "397"
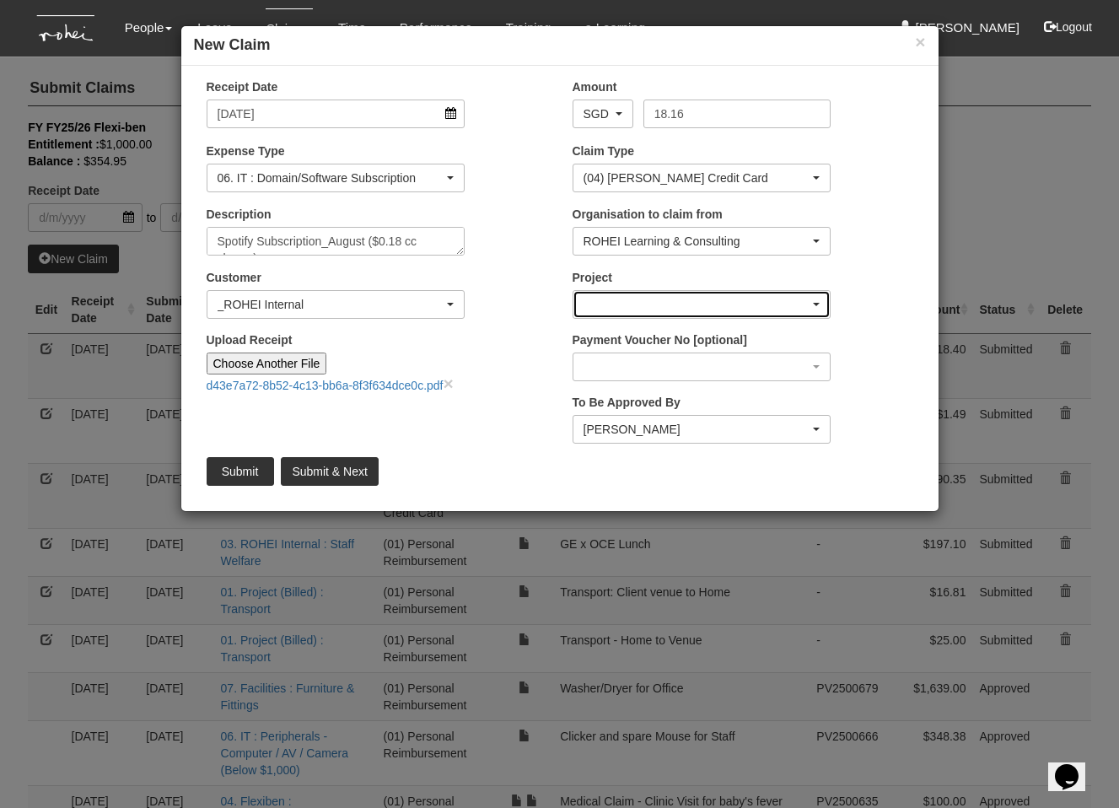
click at [600, 314] on div "button" at bounding box center [701, 304] width 257 height 27
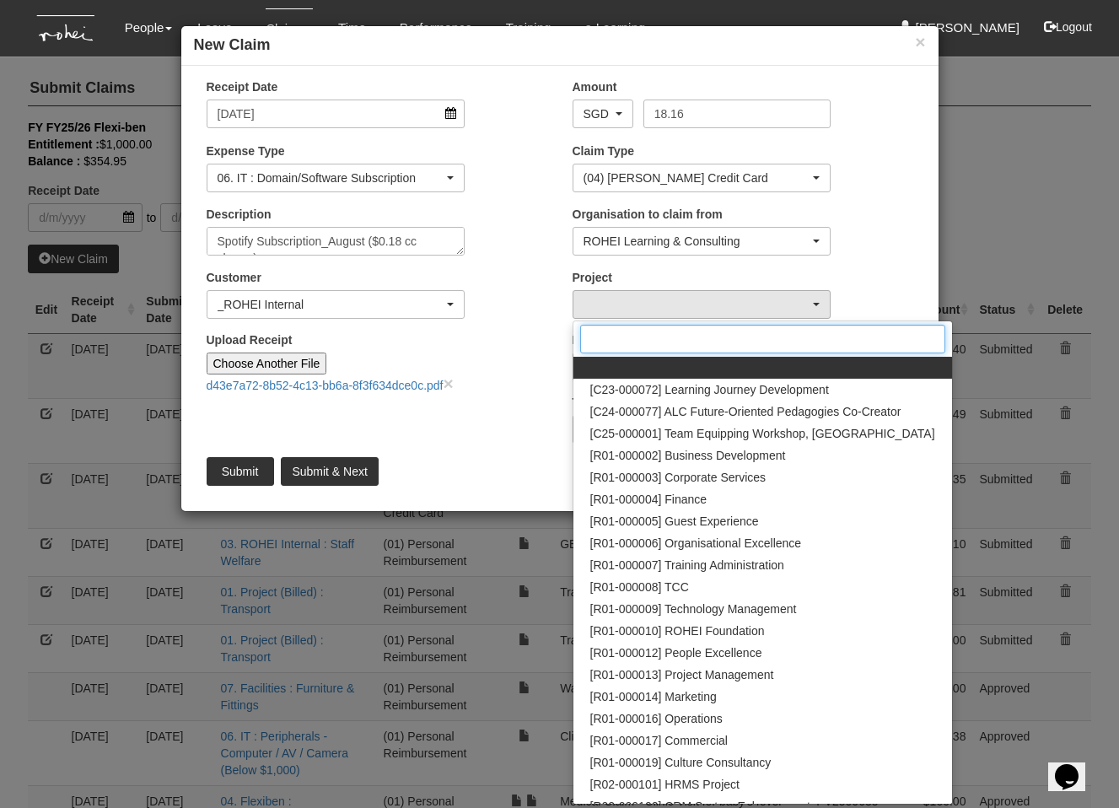
click at [653, 344] on input "Search" at bounding box center [762, 339] width 365 height 29
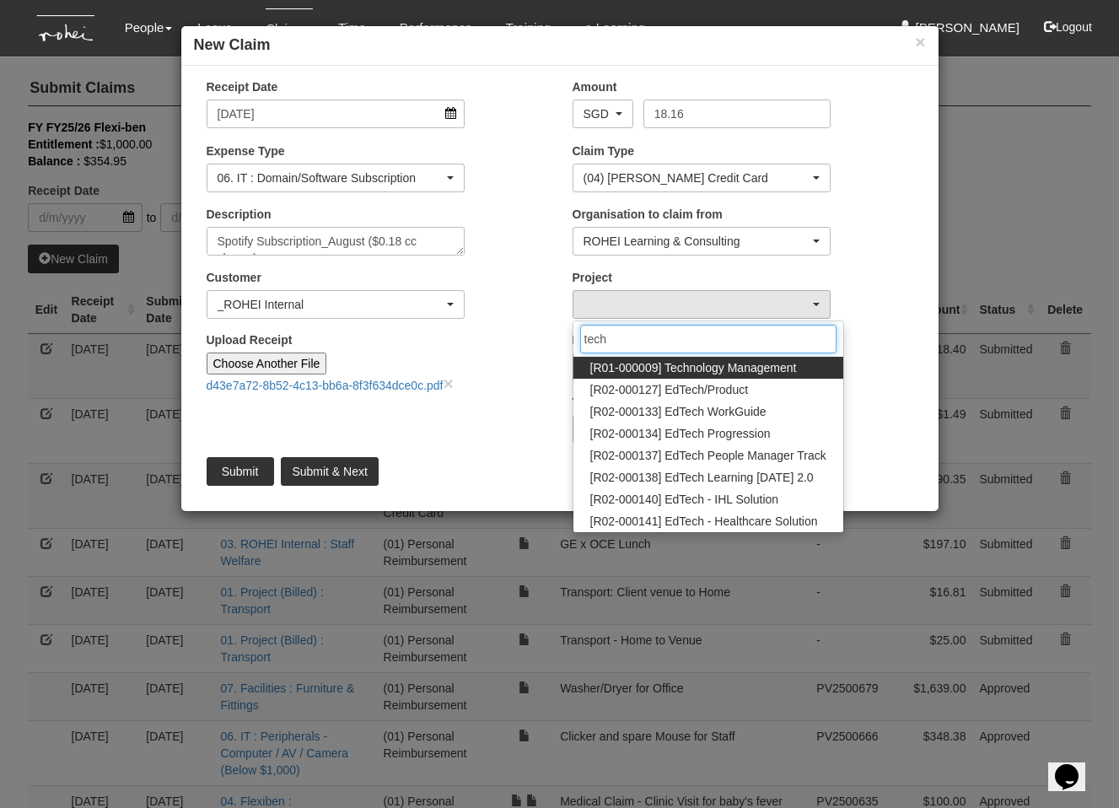
type input "tech"
click at [704, 367] on span "[R01-000009] Technology Management" at bounding box center [693, 367] width 207 height 17
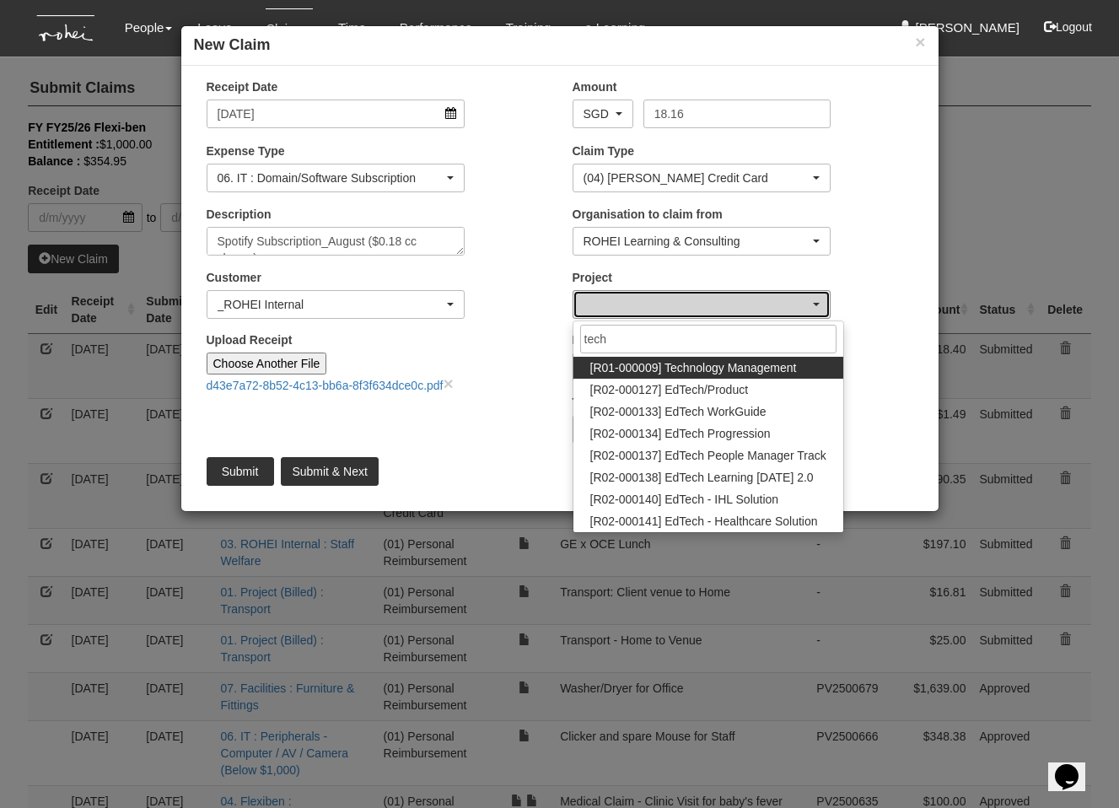
select select "1486"
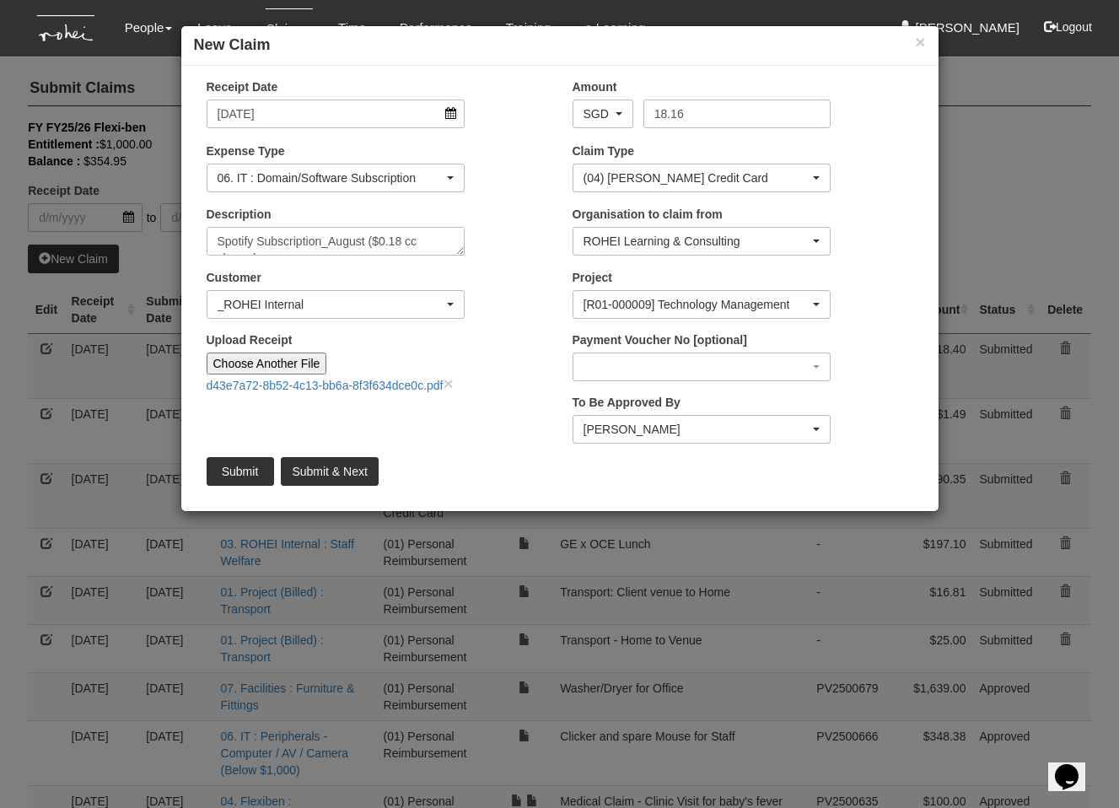
click at [537, 279] on div "Customer (N/A) _ROHEI Internal 3M ASIA PACIFIC PRIVATE LTD [DOMAIN_NAME] AbbVie…" at bounding box center [377, 300] width 366 height 62
click at [238, 471] on input "Submit" at bounding box center [240, 471] width 67 height 29
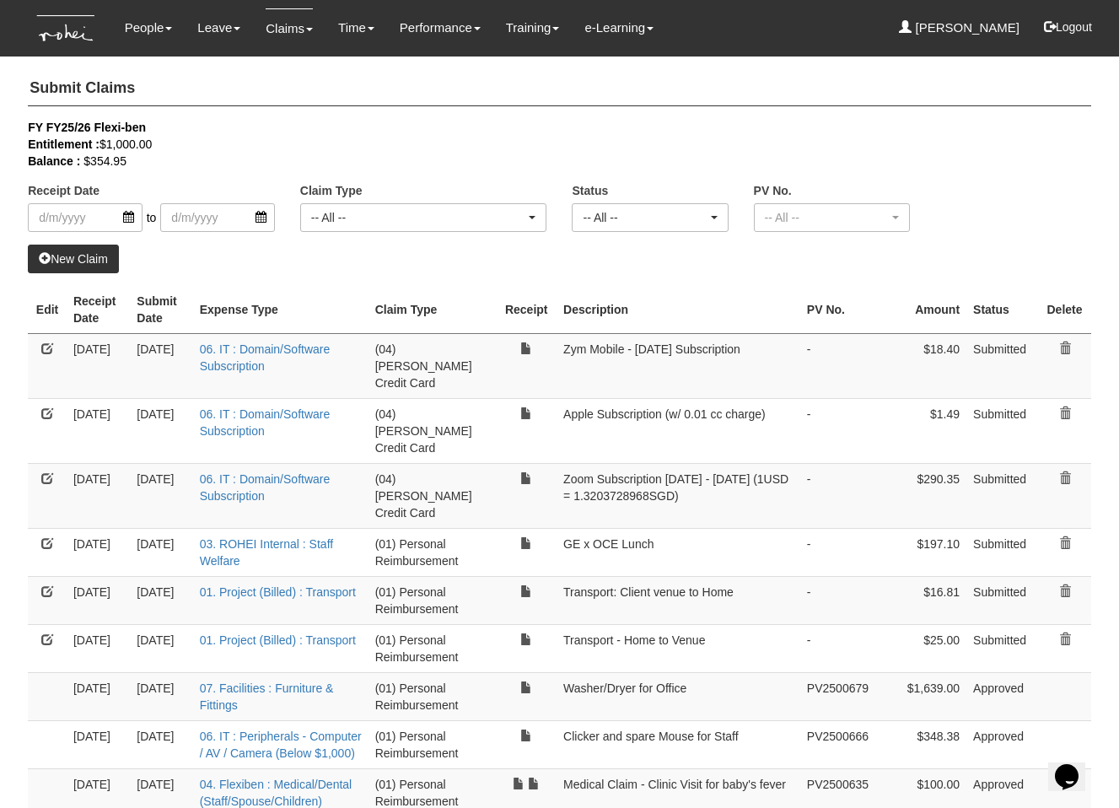
select select "50"
